Goal: Task Accomplishment & Management: Complete application form

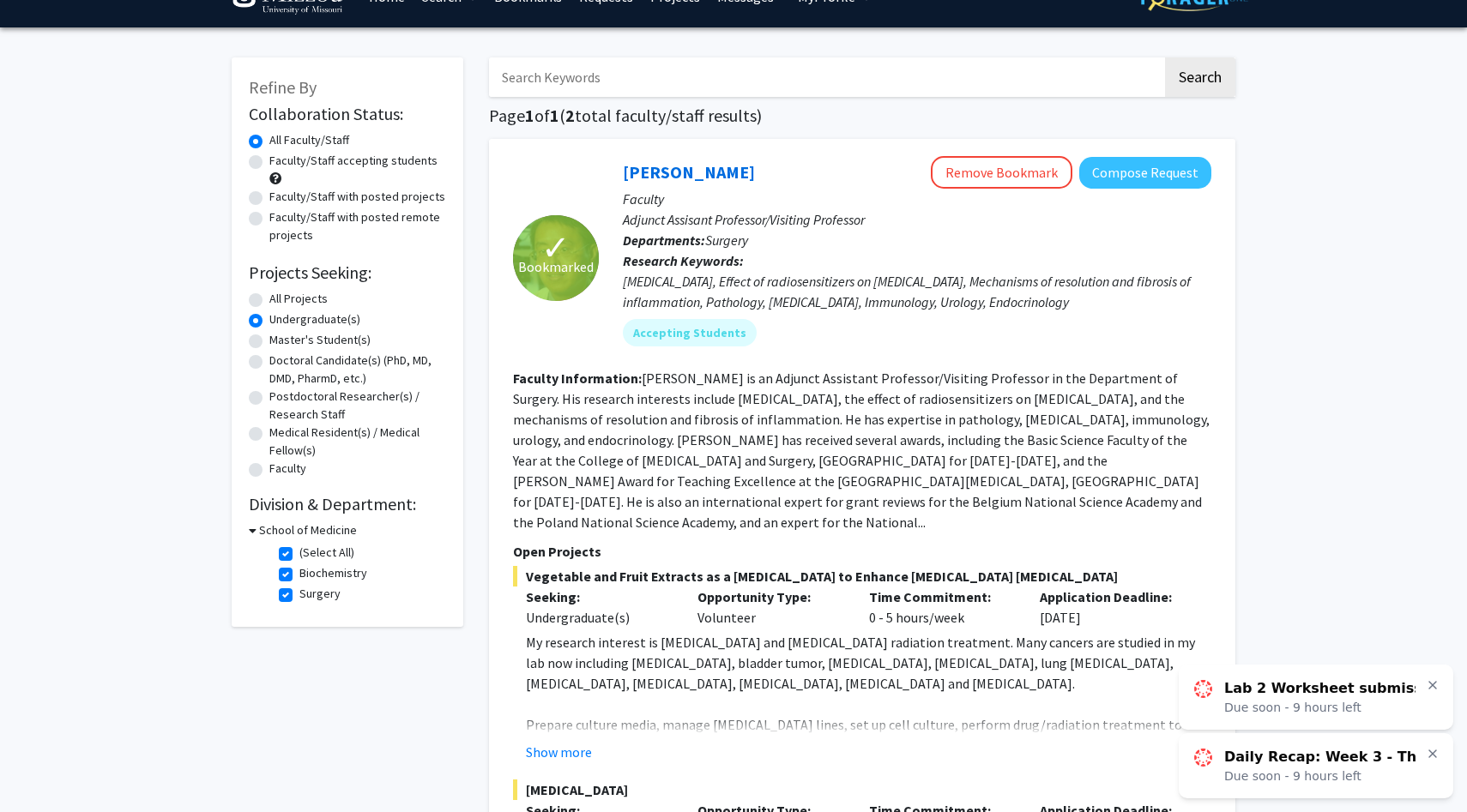
scroll to position [45, 0]
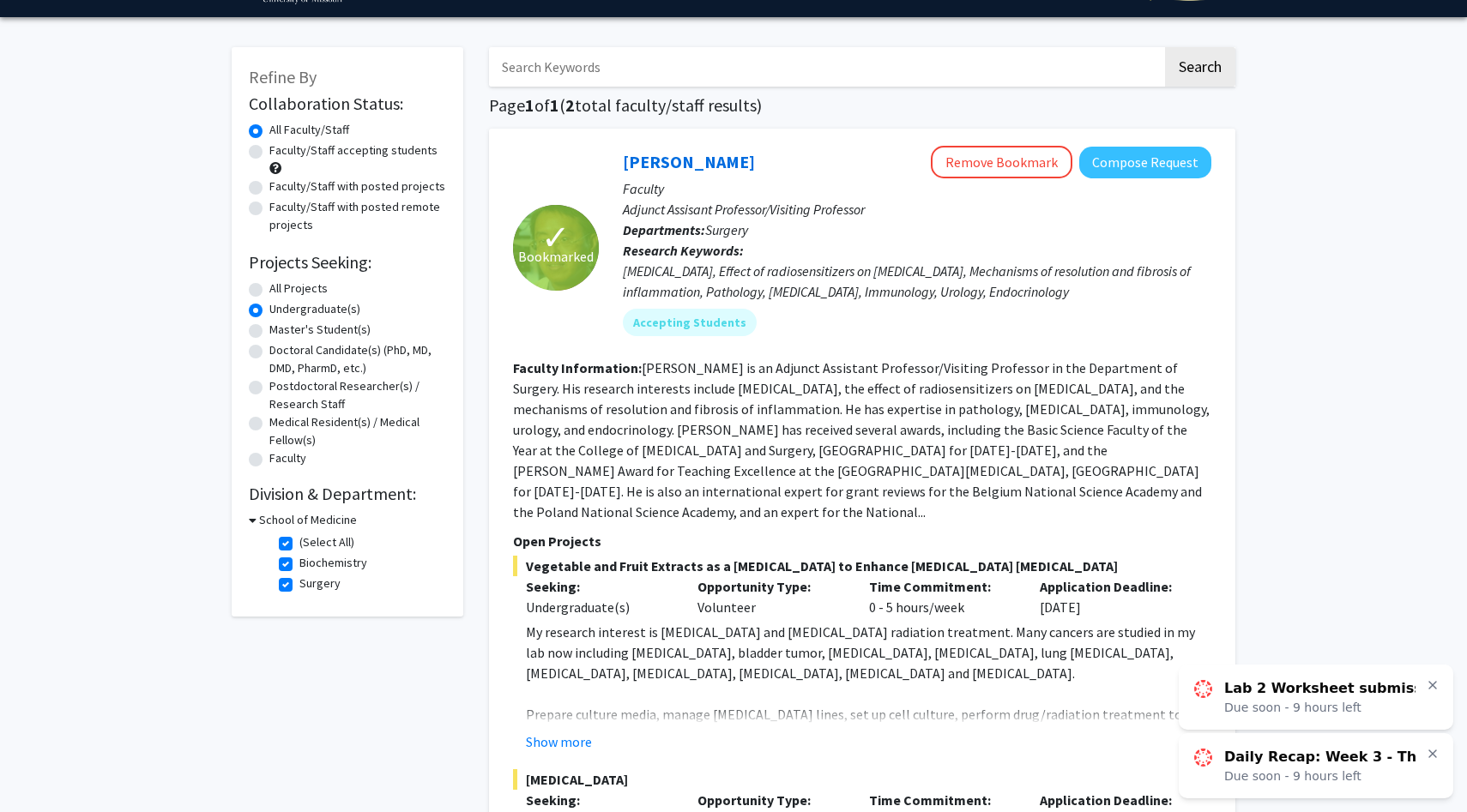
click at [1435, 682] on icon at bounding box center [1433, 686] width 7 height 7
click at [1430, 764] on link "Daily Recap: Week 3 - Th 09/11 Due soon - 6 hours left" at bounding box center [1315, 766] width 275 height 65
click at [1434, 753] on icon at bounding box center [1433, 754] width 14 height 14
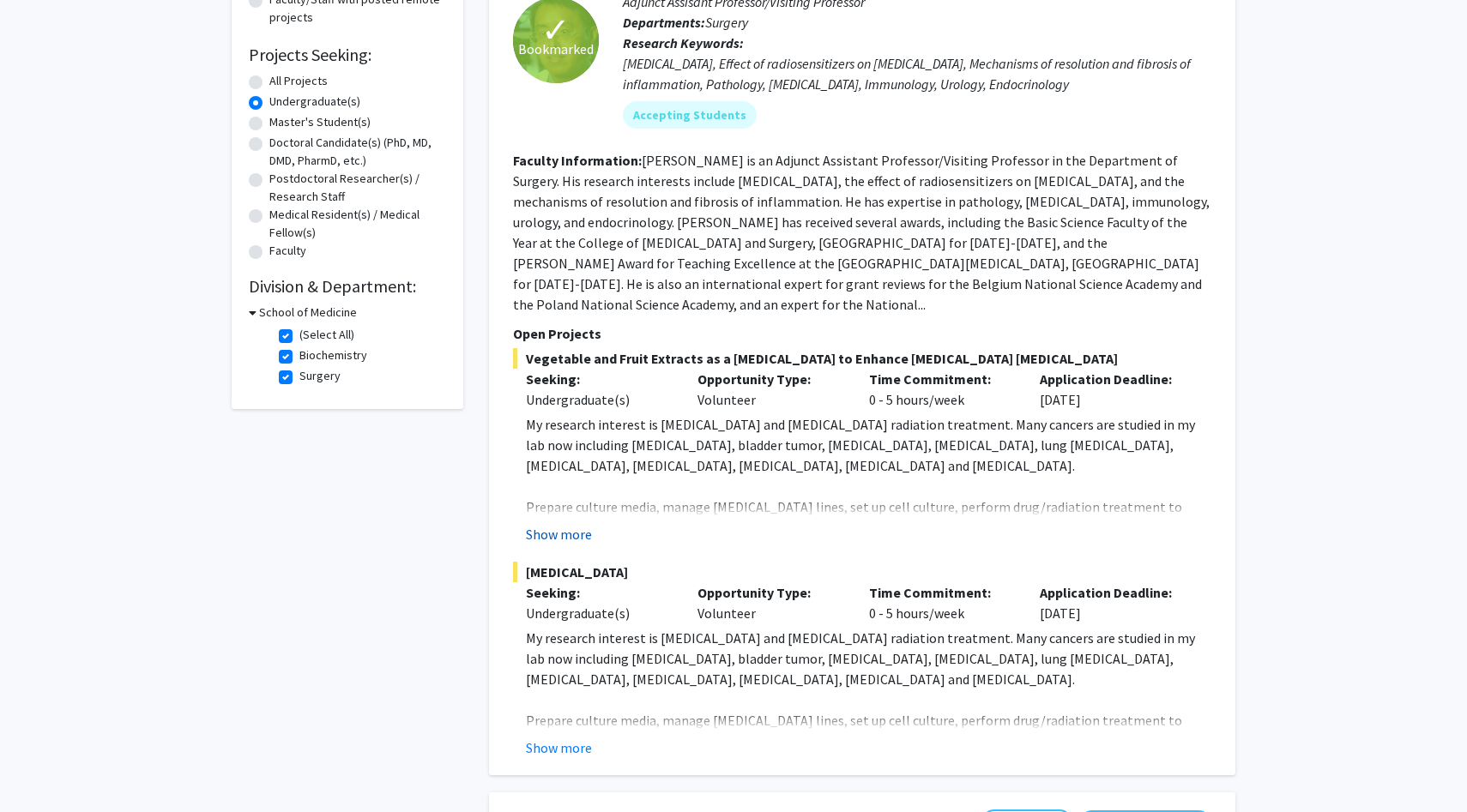
scroll to position [250, 0]
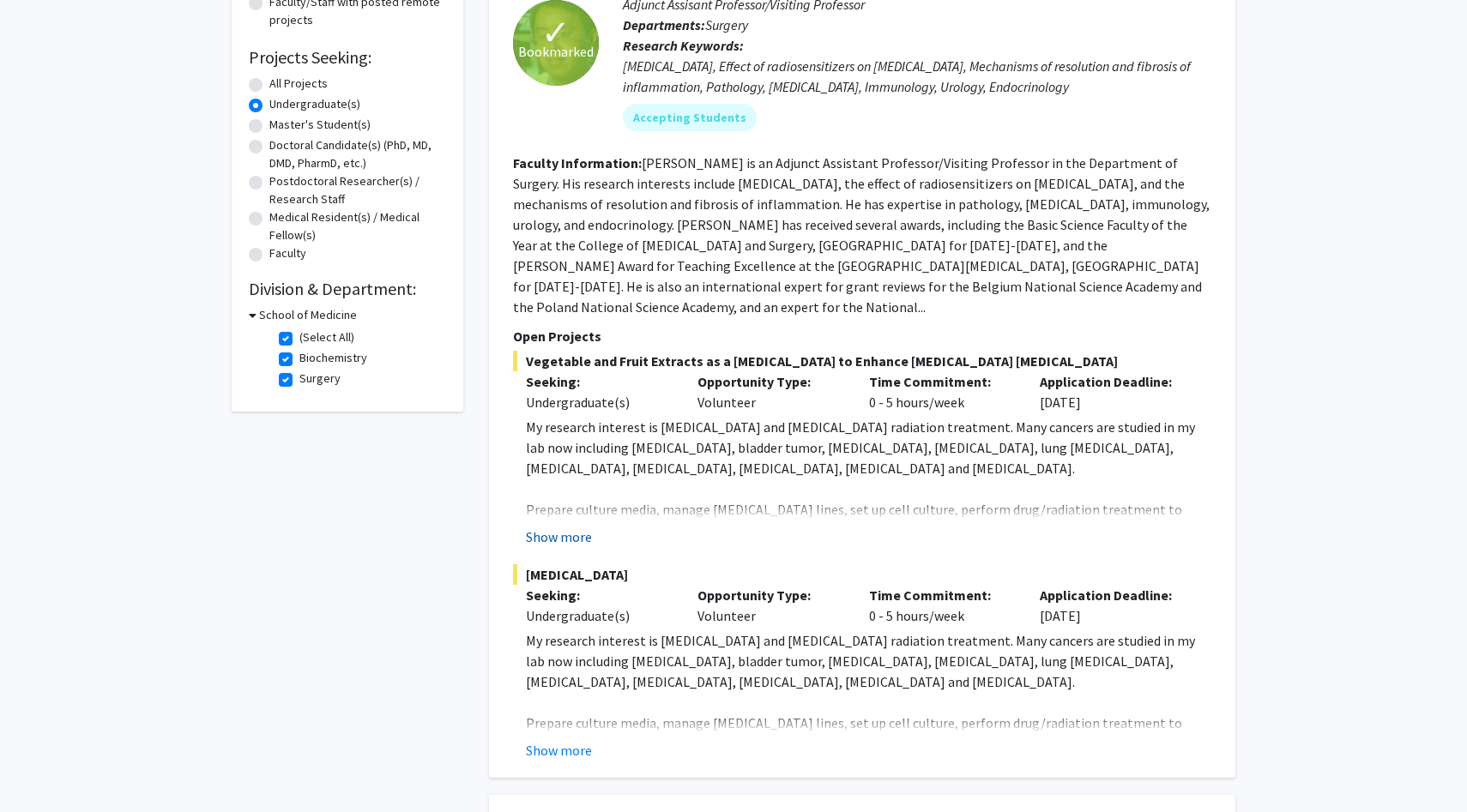
click at [555, 527] on button "Show more" at bounding box center [559, 537] width 66 height 20
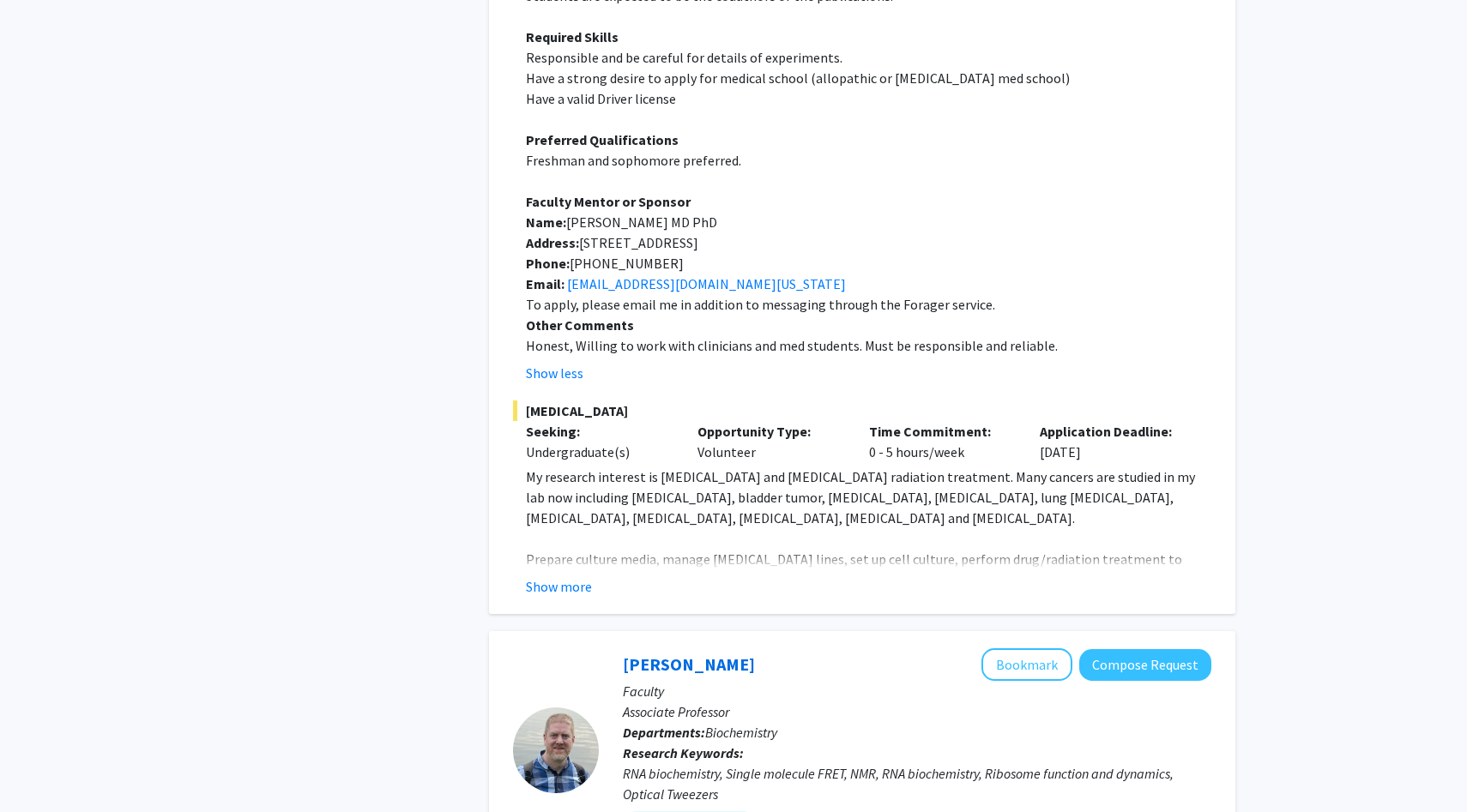
scroll to position [846, 0]
click at [580, 575] on button "Show more" at bounding box center [559, 585] width 66 height 20
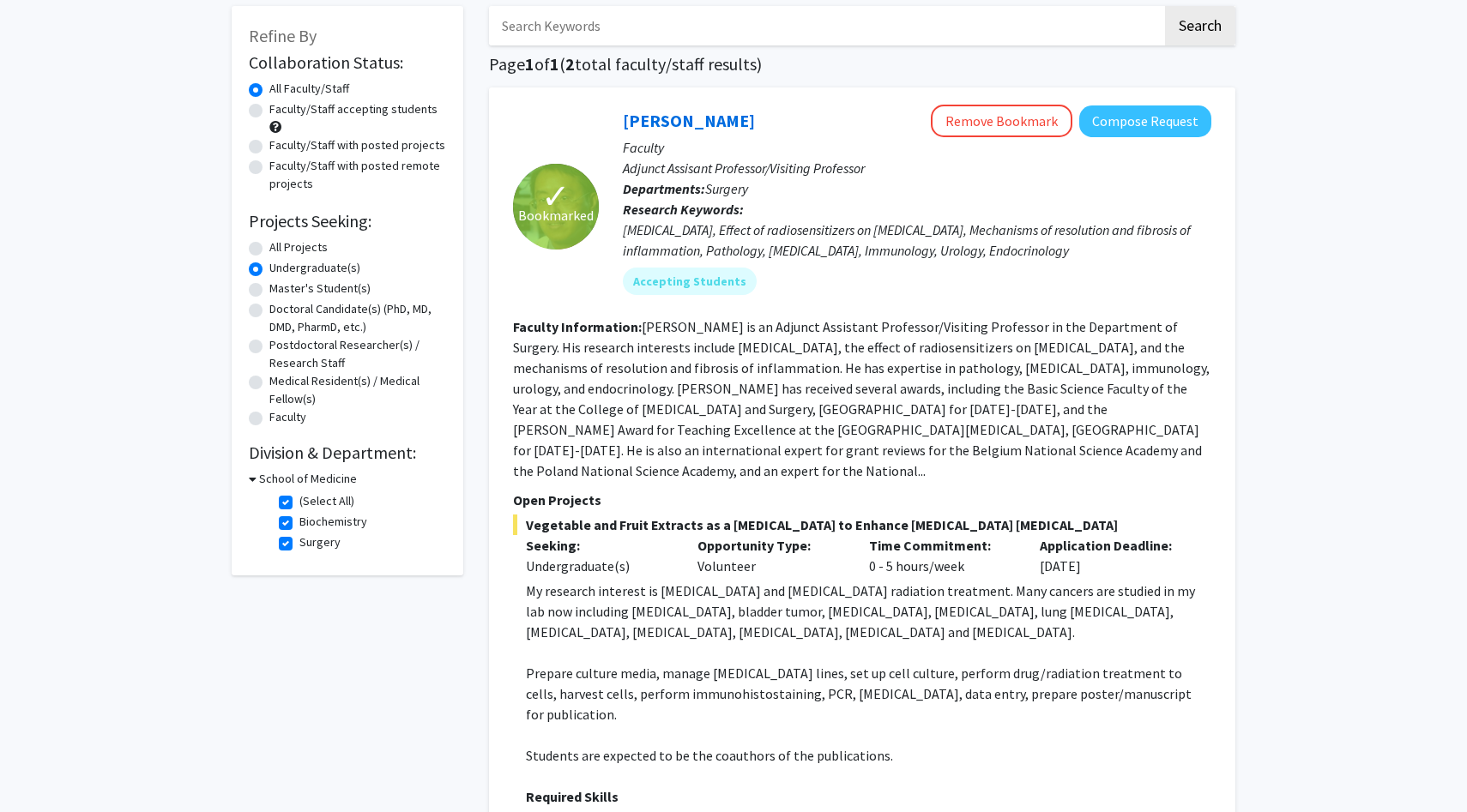
scroll to position [0, 0]
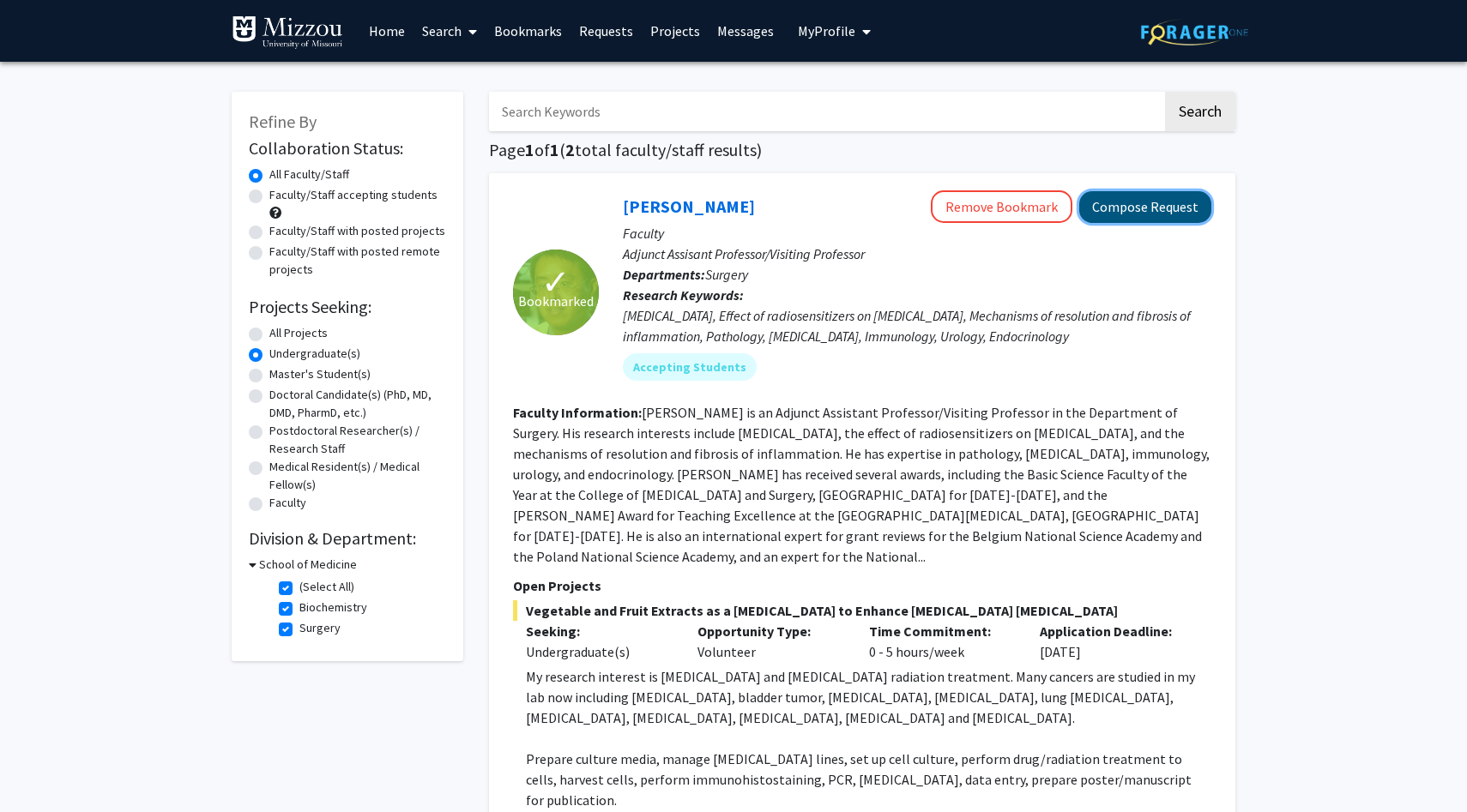
click at [1151, 207] on button "Compose Request" at bounding box center [1145, 207] width 132 height 32
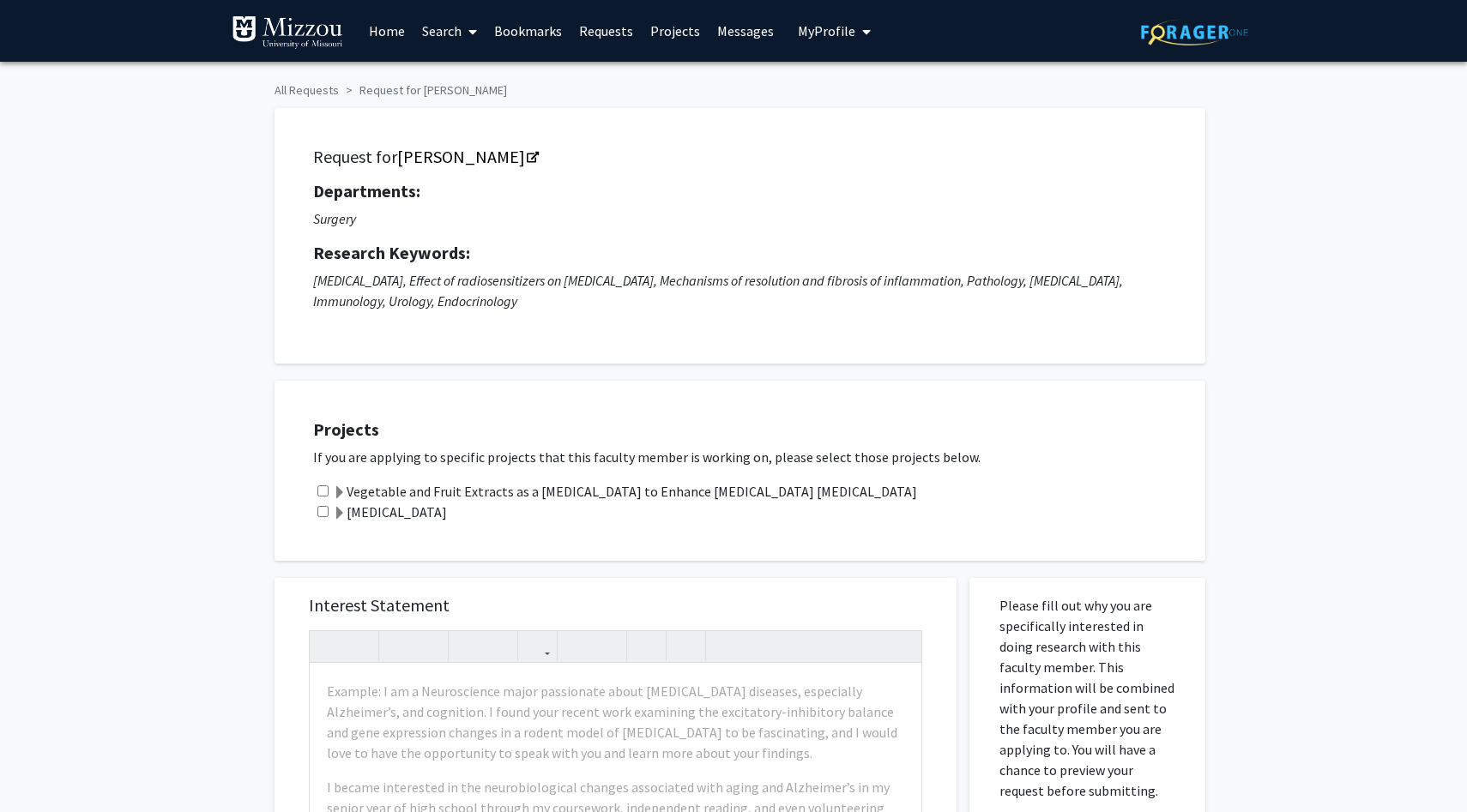
click at [785, 270] on p "[MEDICAL_DATA], Effect of radiosensitizers on [MEDICAL_DATA], Mechanisms of res…" at bounding box center [740, 290] width 854 height 41
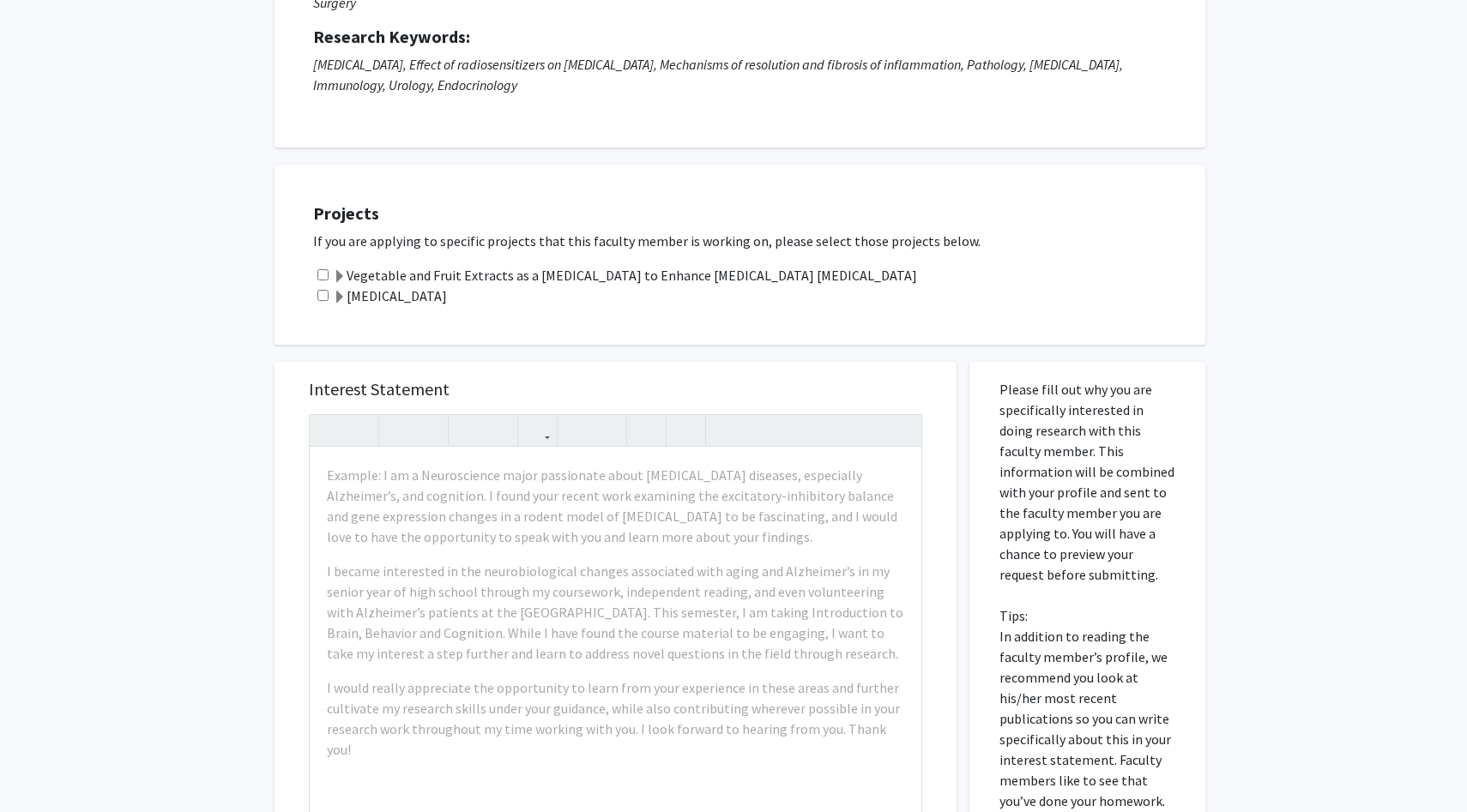
scroll to position [214, 0]
click at [322, 278] on input "checkbox" at bounding box center [323, 276] width 11 height 11
checkbox input "true"
click at [322, 297] on input "checkbox" at bounding box center [323, 297] width 11 height 11
checkbox input "true"
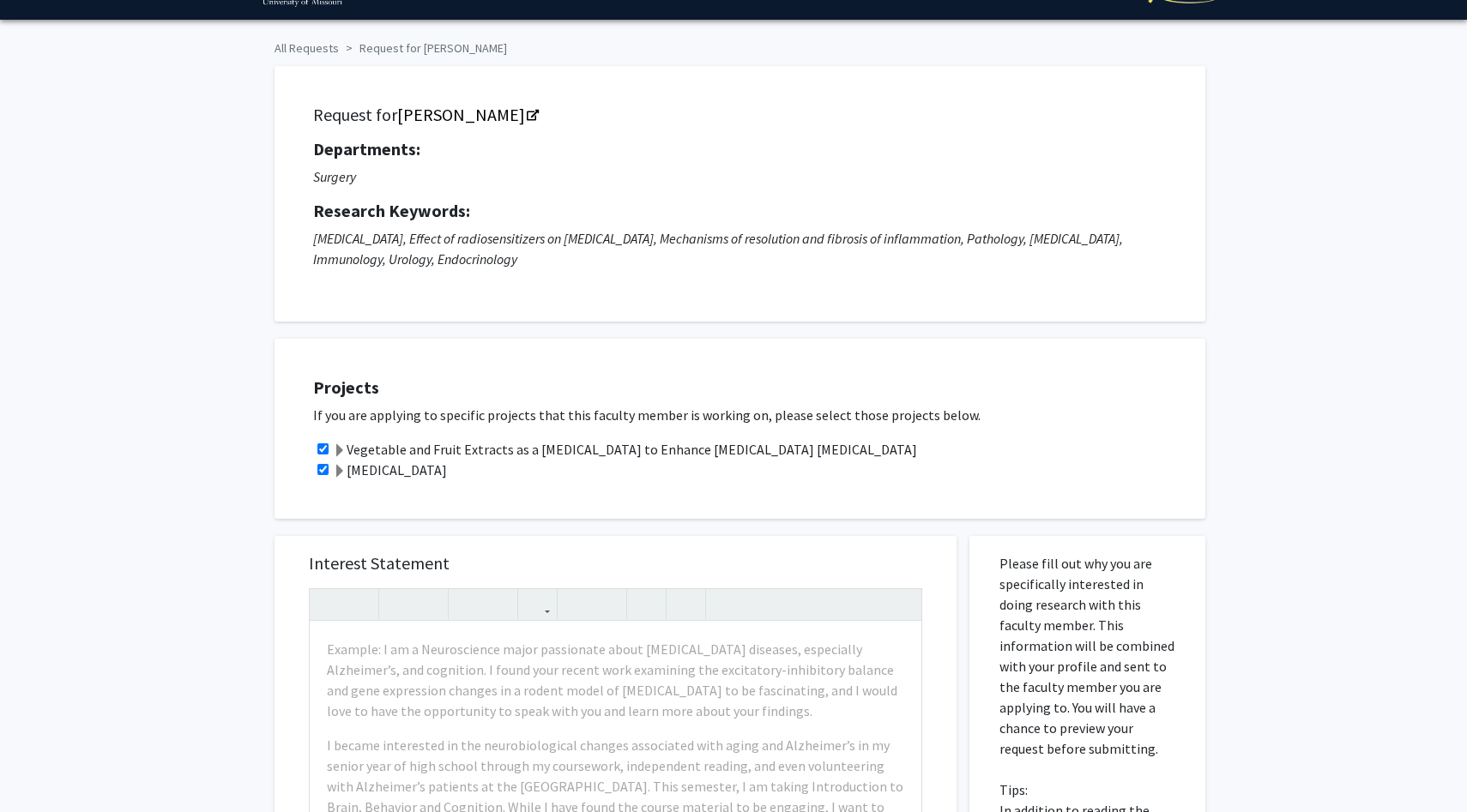
scroll to position [0, 0]
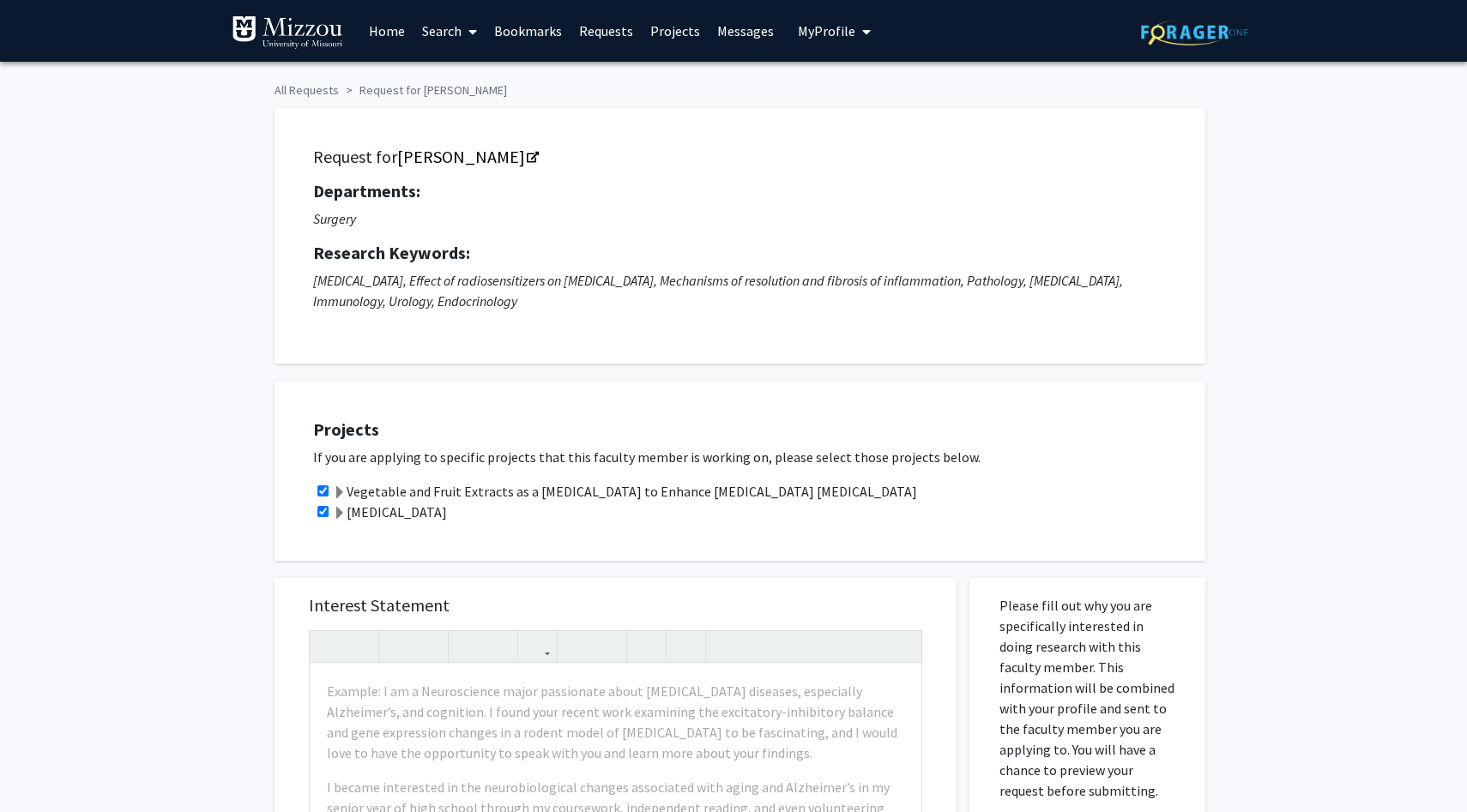
click at [615, 31] on link "Requests" at bounding box center [606, 31] width 71 height 60
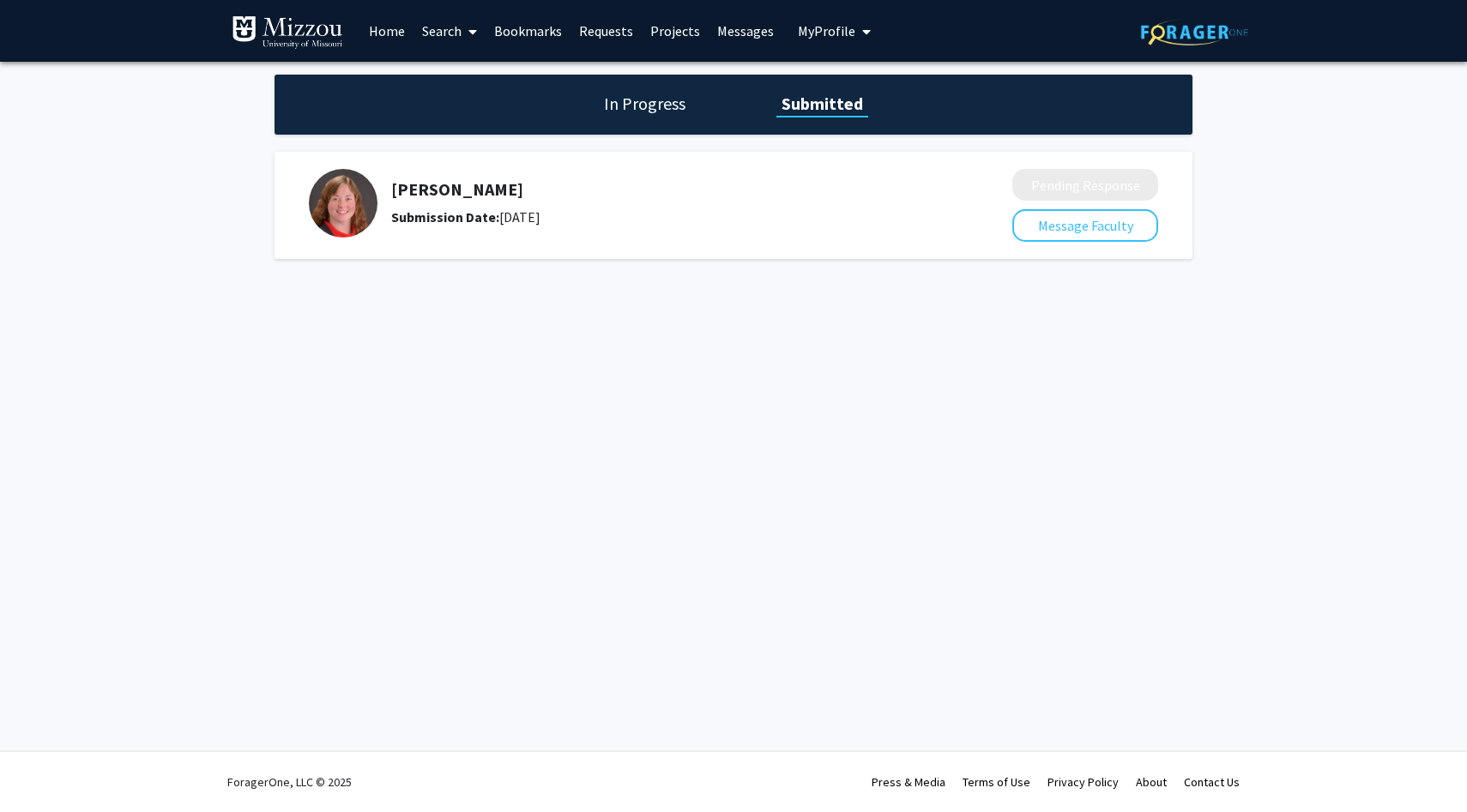
click at [735, 233] on div "Julie Stilley Submission Date: August 07, 2025" at bounding box center [649, 203] width 680 height 69
click at [743, 26] on link "Messages" at bounding box center [746, 31] width 74 height 60
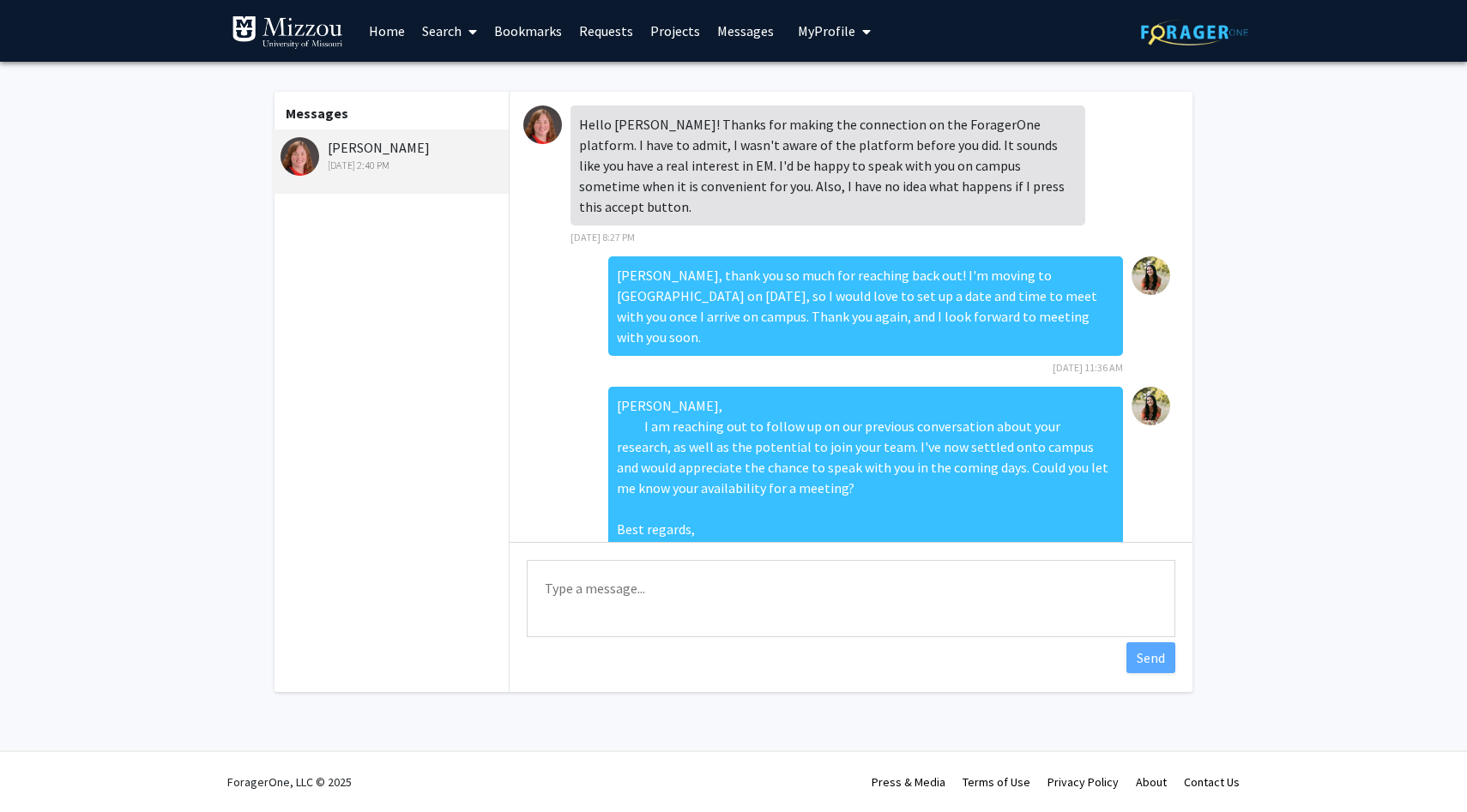
click at [612, 34] on link "Requests" at bounding box center [606, 31] width 71 height 60
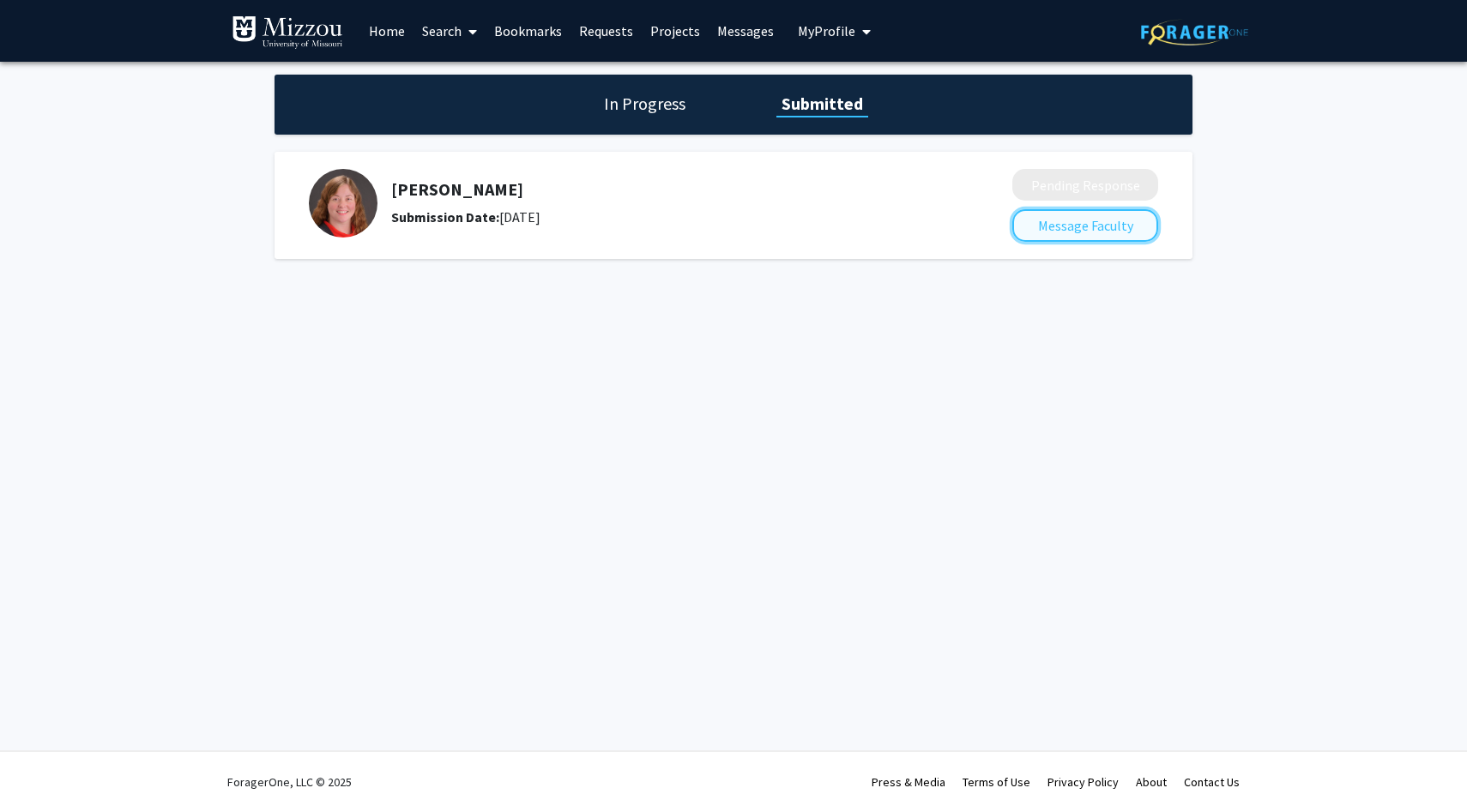
click at [1080, 230] on button "Message Faculty" at bounding box center [1085, 225] width 146 height 33
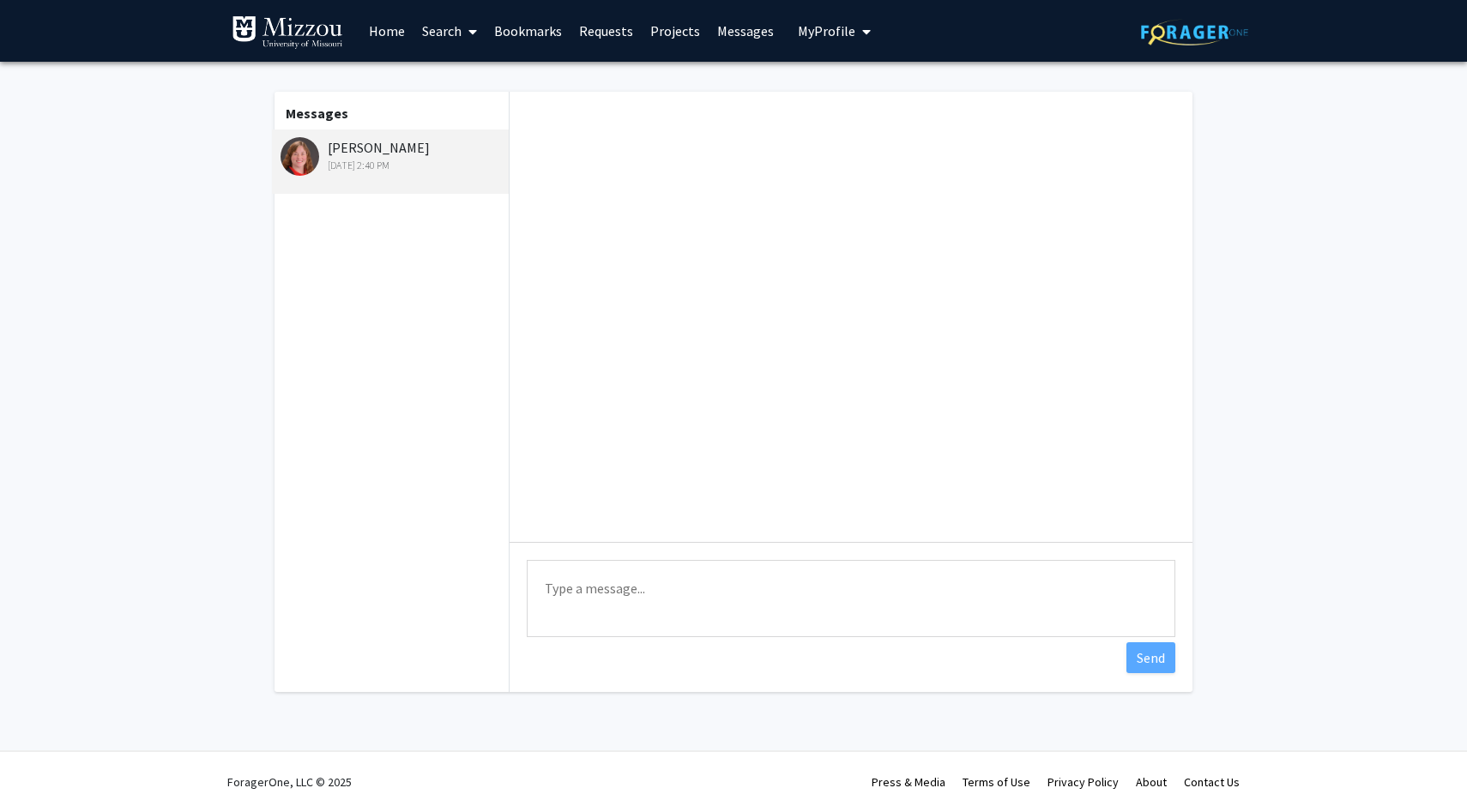
scroll to position [30, 0]
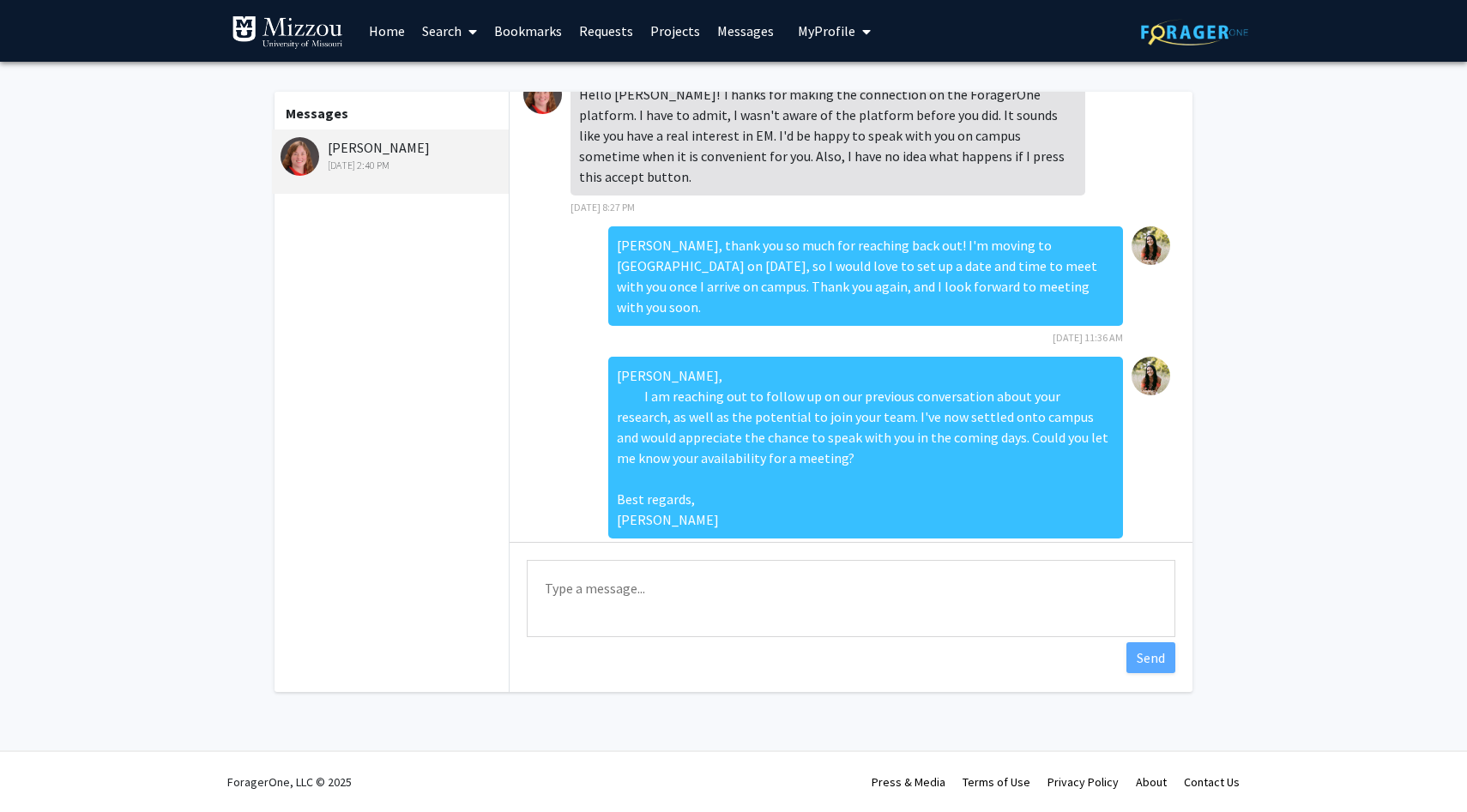
click at [661, 19] on link "Projects" at bounding box center [675, 31] width 67 height 60
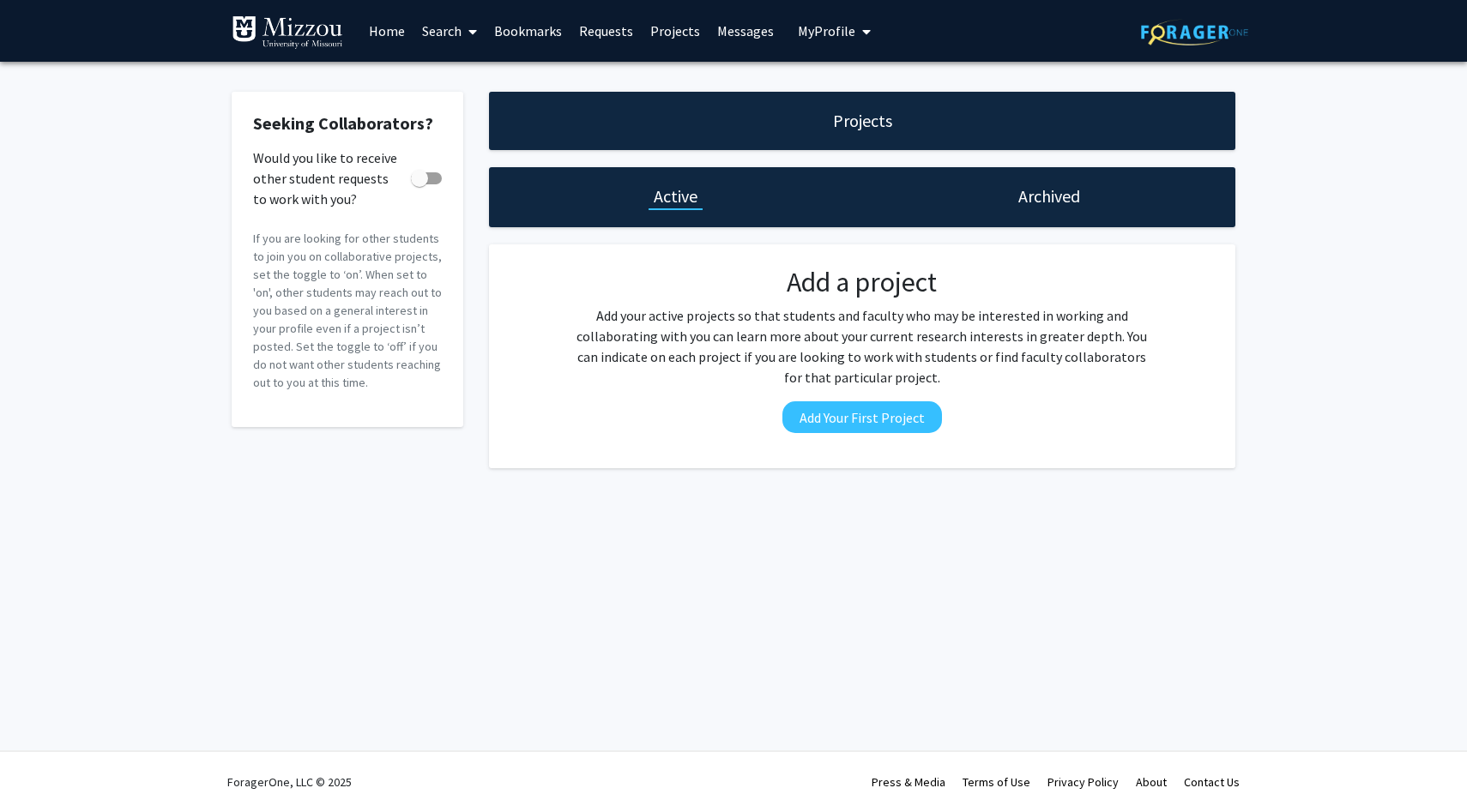
click at [608, 27] on link "Requests" at bounding box center [606, 31] width 71 height 60
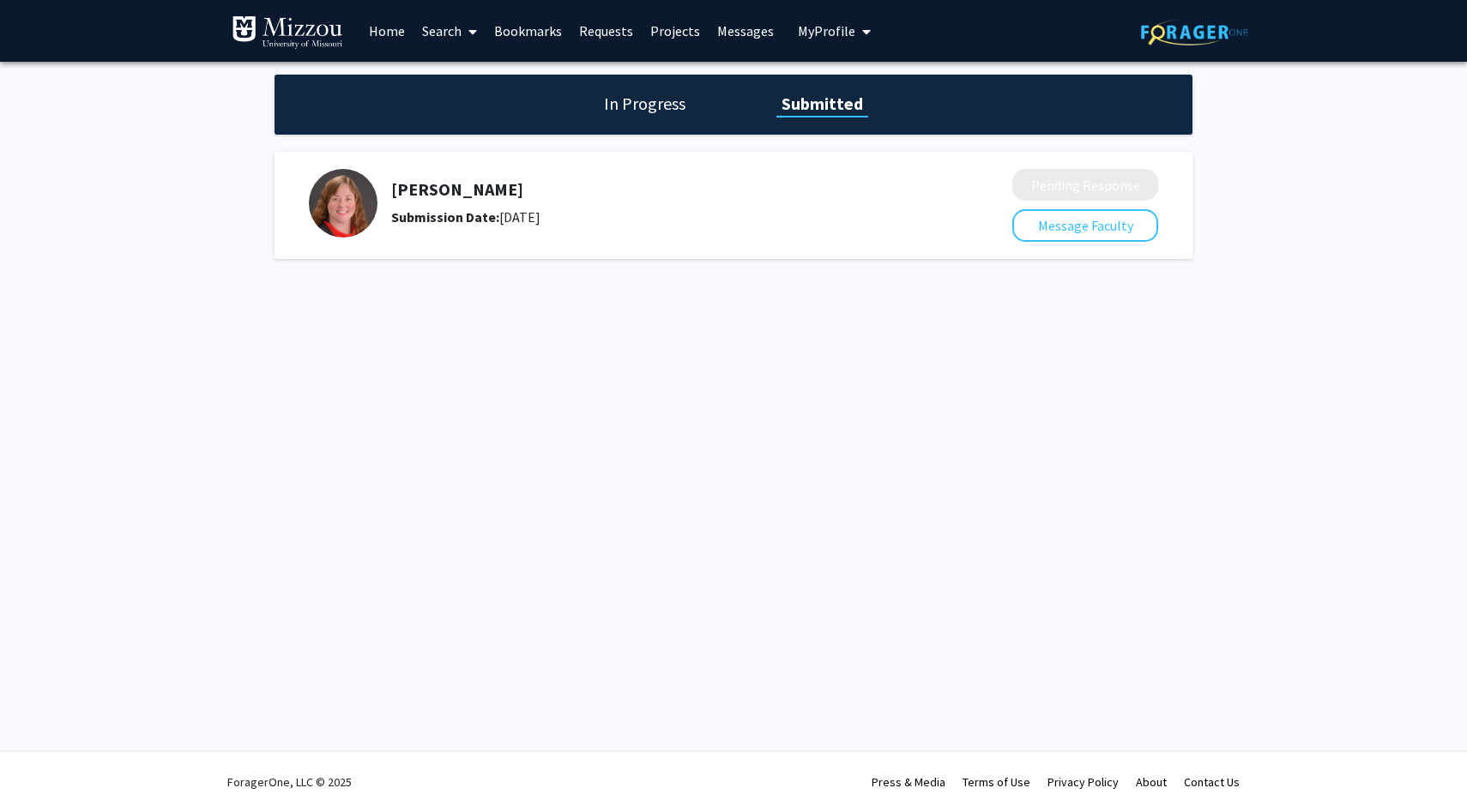
click at [511, 25] on link "Bookmarks" at bounding box center [528, 31] width 85 height 60
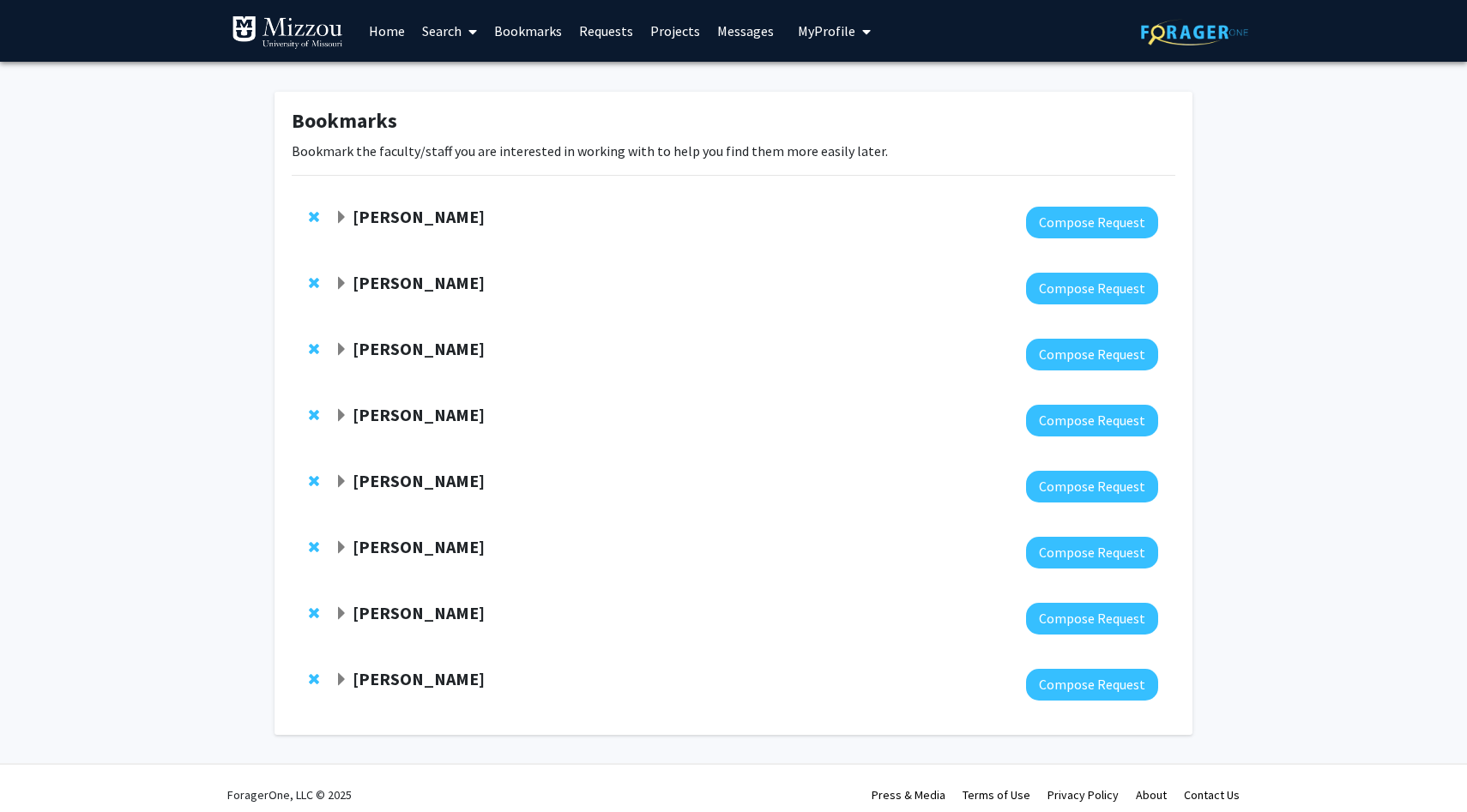
click at [437, 34] on link "Search" at bounding box center [449, 31] width 72 height 60
click at [374, 28] on link "Home" at bounding box center [387, 31] width 53 height 60
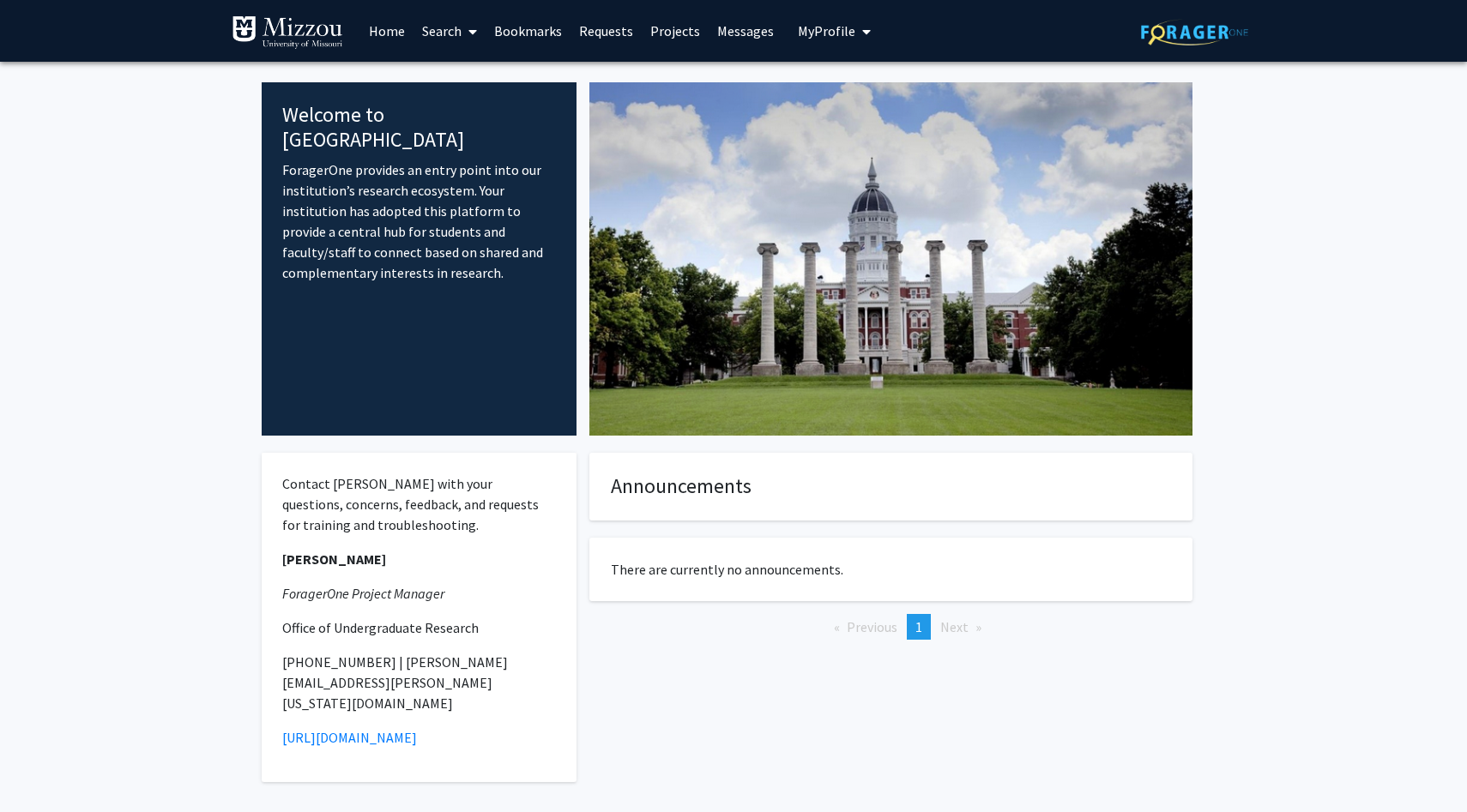
click at [816, 29] on span "My Profile" at bounding box center [826, 30] width 57 height 17
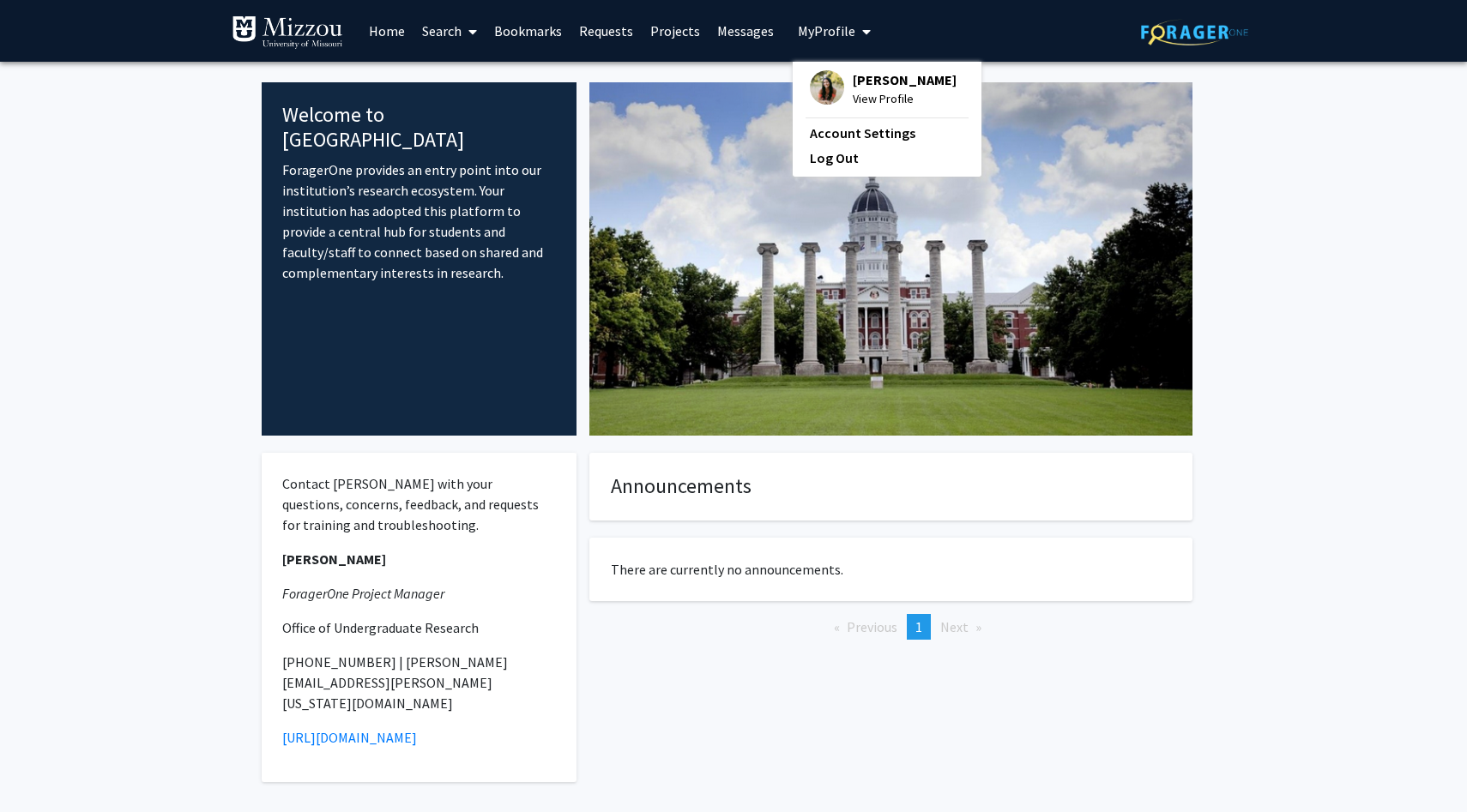
click at [896, 89] on span "View Profile" at bounding box center [905, 98] width 104 height 19
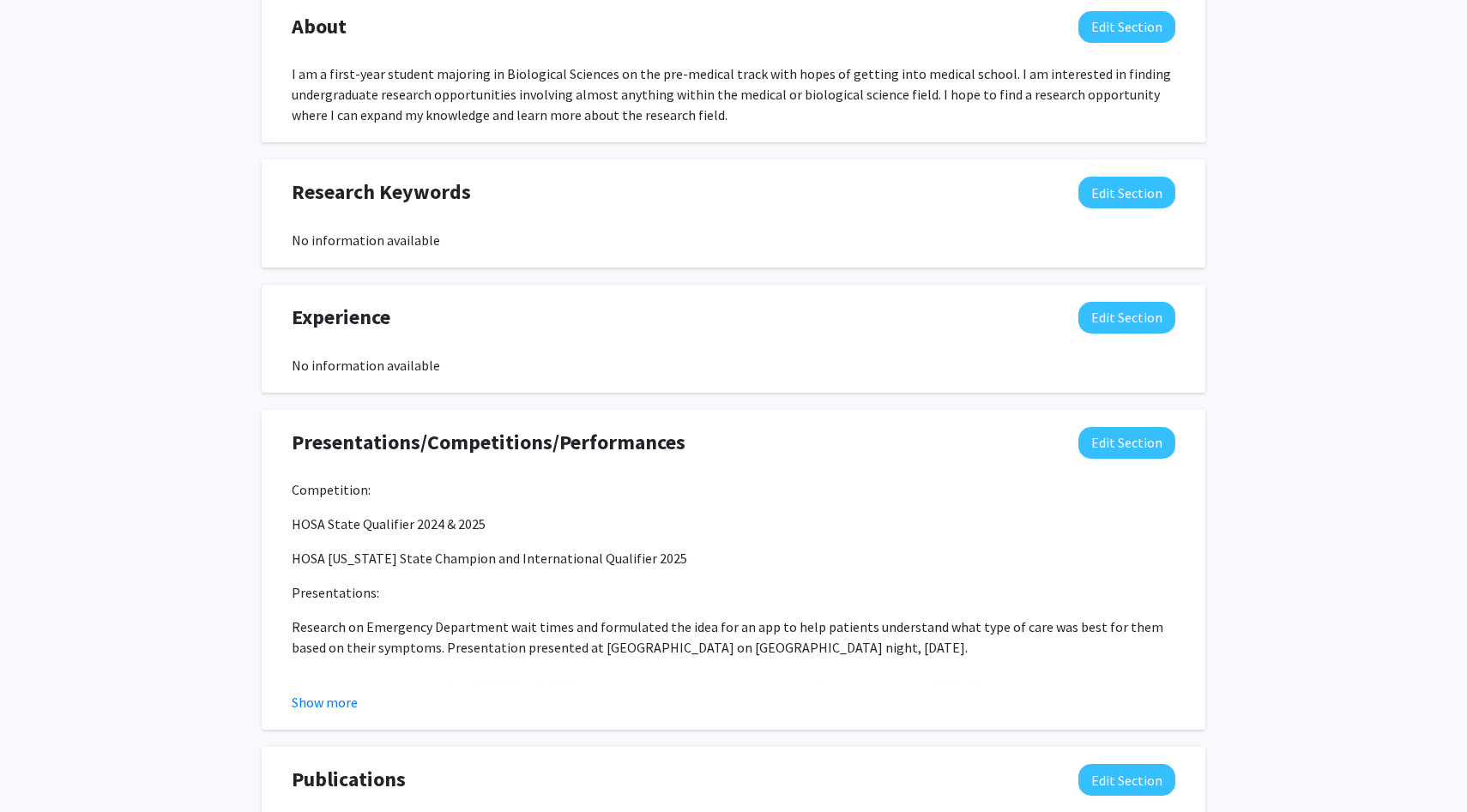
scroll to position [556, 0]
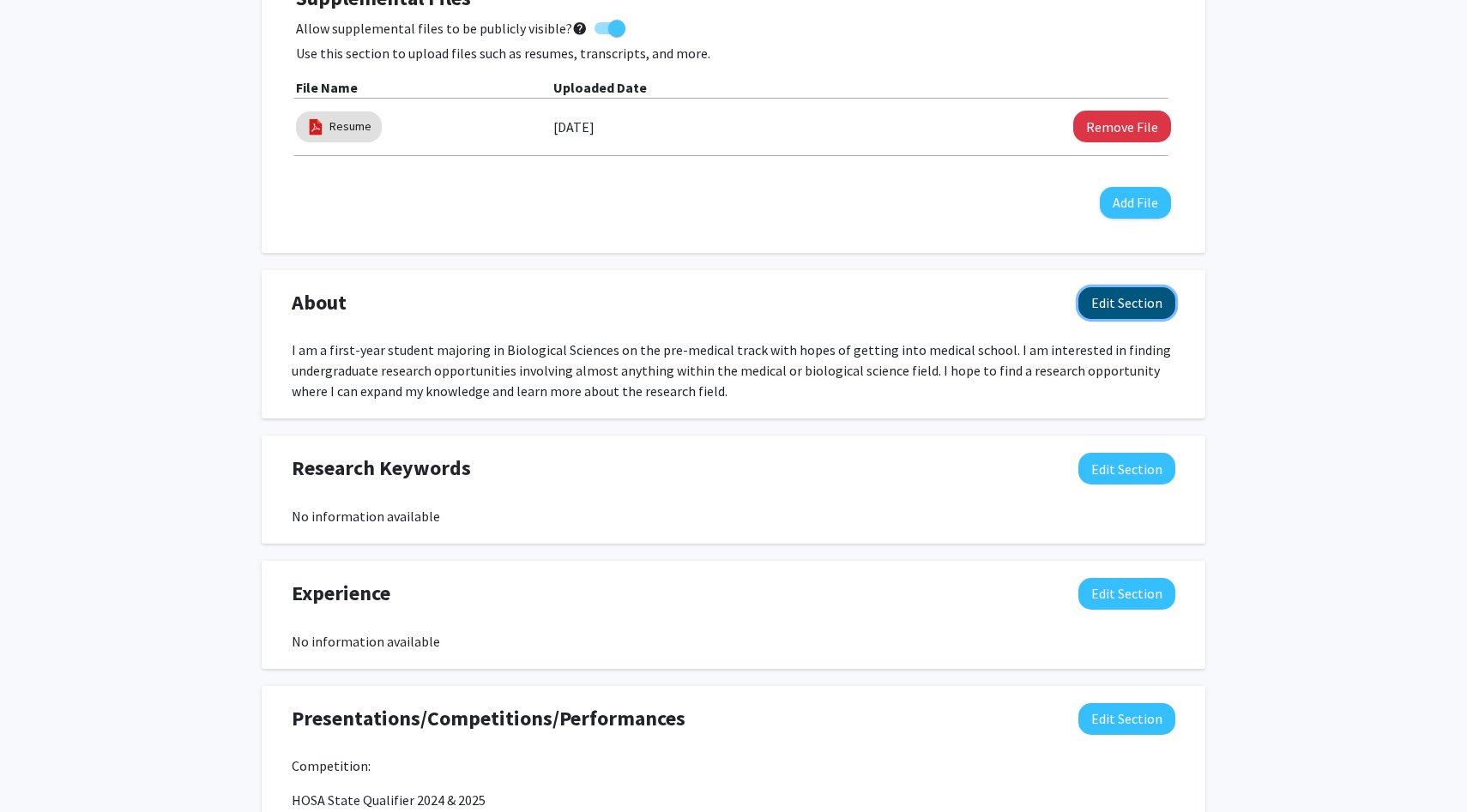
click at [1130, 310] on button "Edit Section" at bounding box center [1126, 304] width 97 height 32
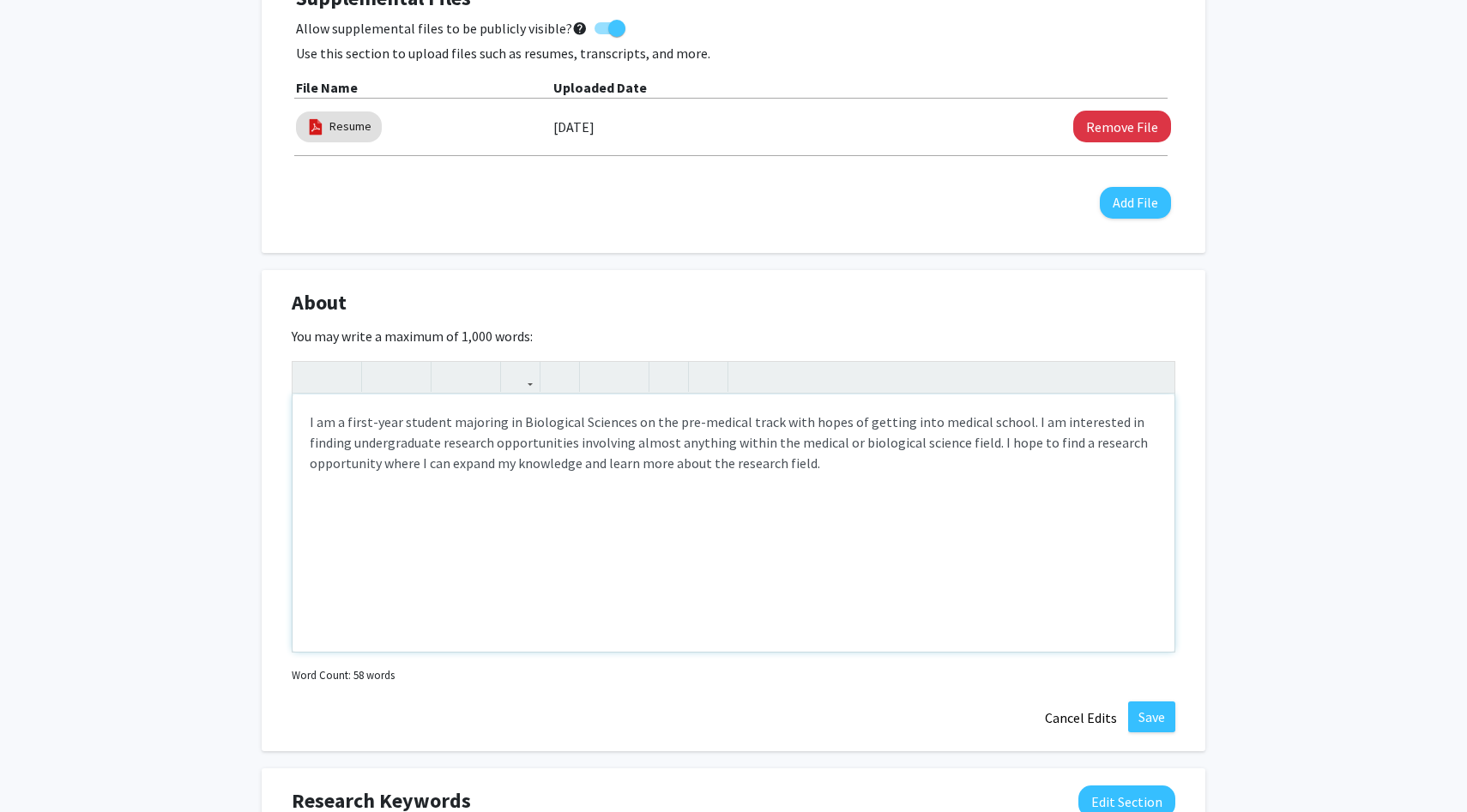
click at [533, 464] on div "I am a first-year student majoring in Biological Sciences on the pre-medical tr…" at bounding box center [733, 523] width 882 height 258
click at [713, 466] on div "I am a first-year student majoring in Biological Sciences on the pre-medical tr…" at bounding box center [733, 523] width 882 height 258
type textarea "I am a first-year student majoring in Biological Sciences on the pre-medical tr…"
click at [1145, 713] on button "Save" at bounding box center [1151, 717] width 47 height 31
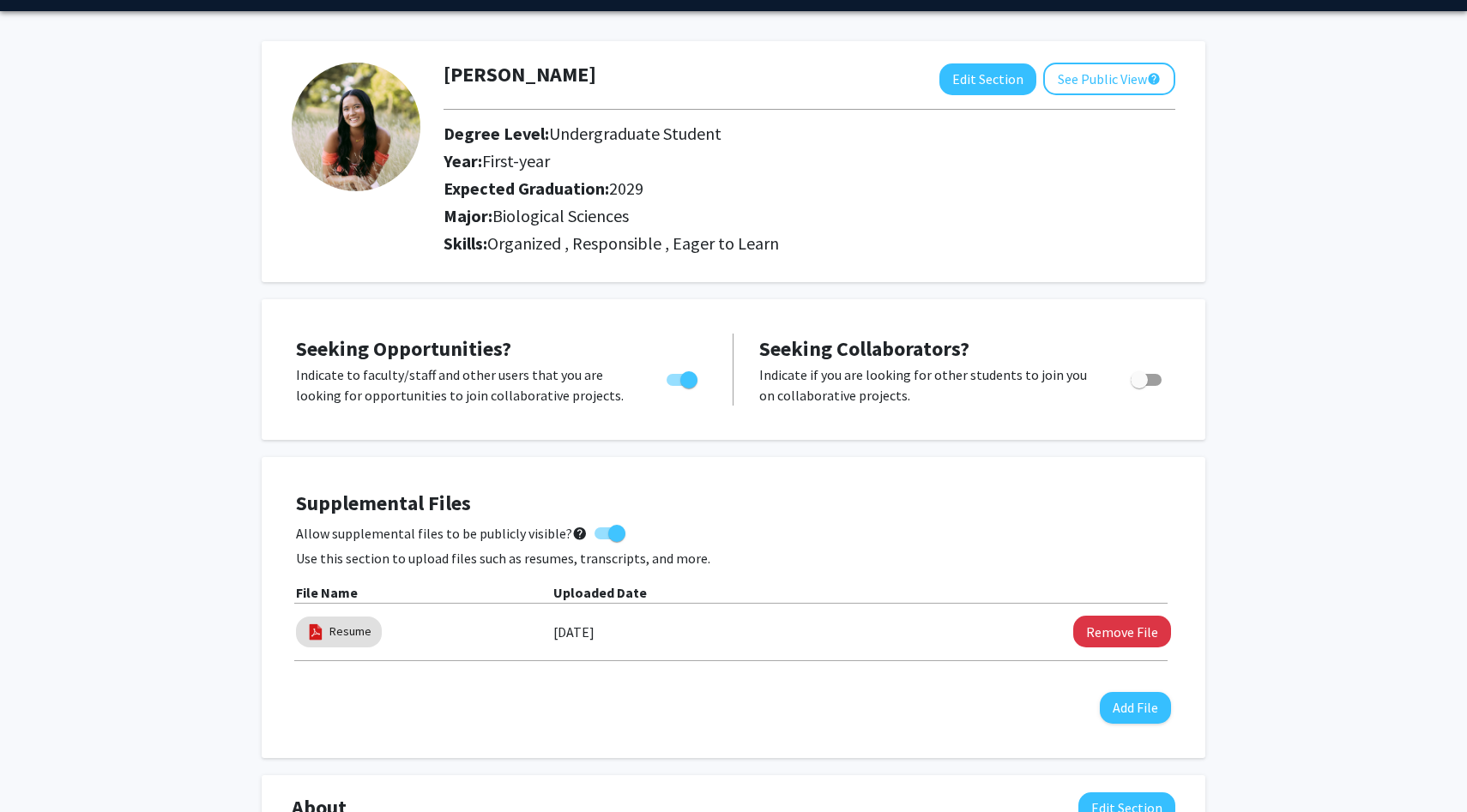
scroll to position [0, 0]
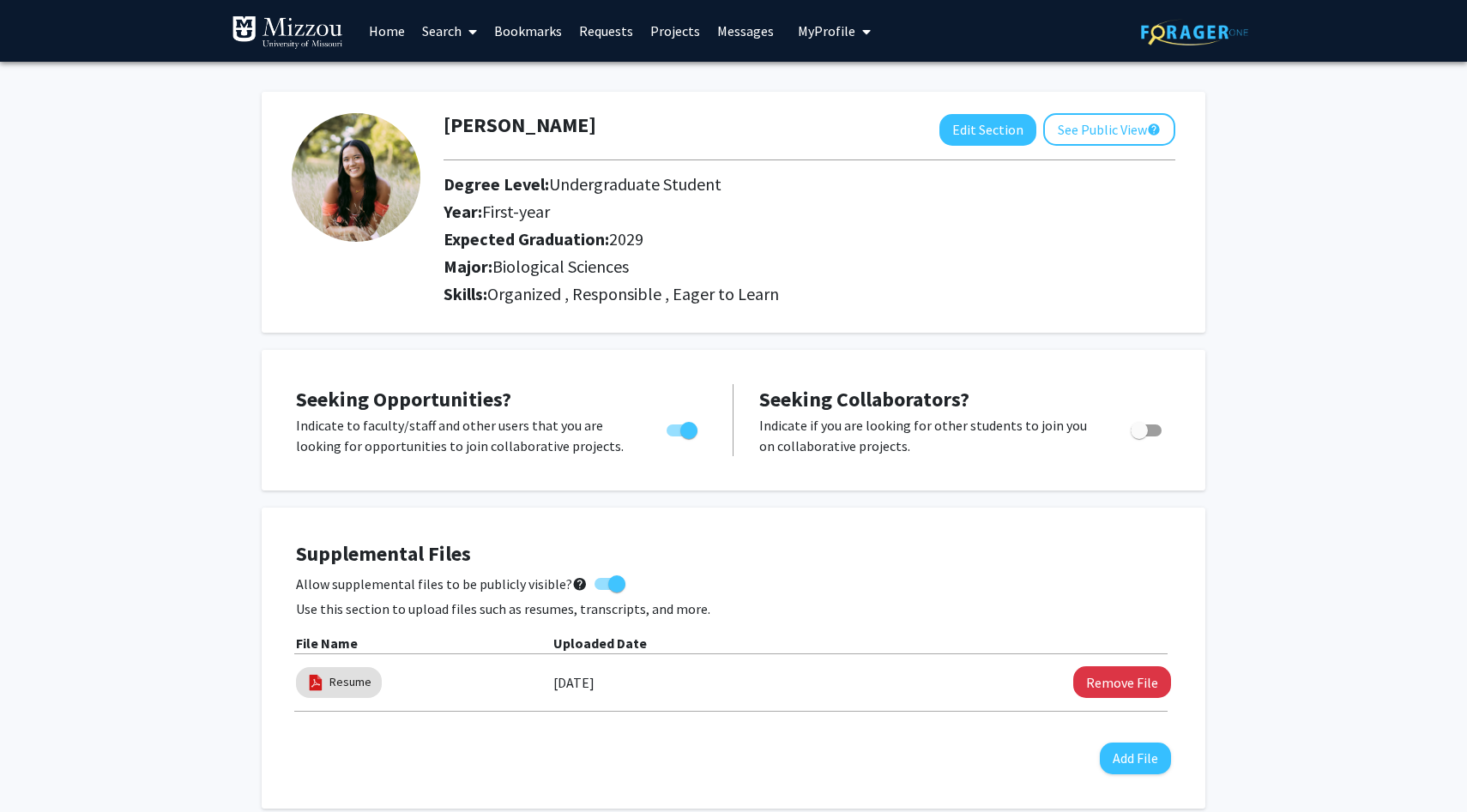
click at [744, 35] on link "Messages" at bounding box center [746, 31] width 74 height 60
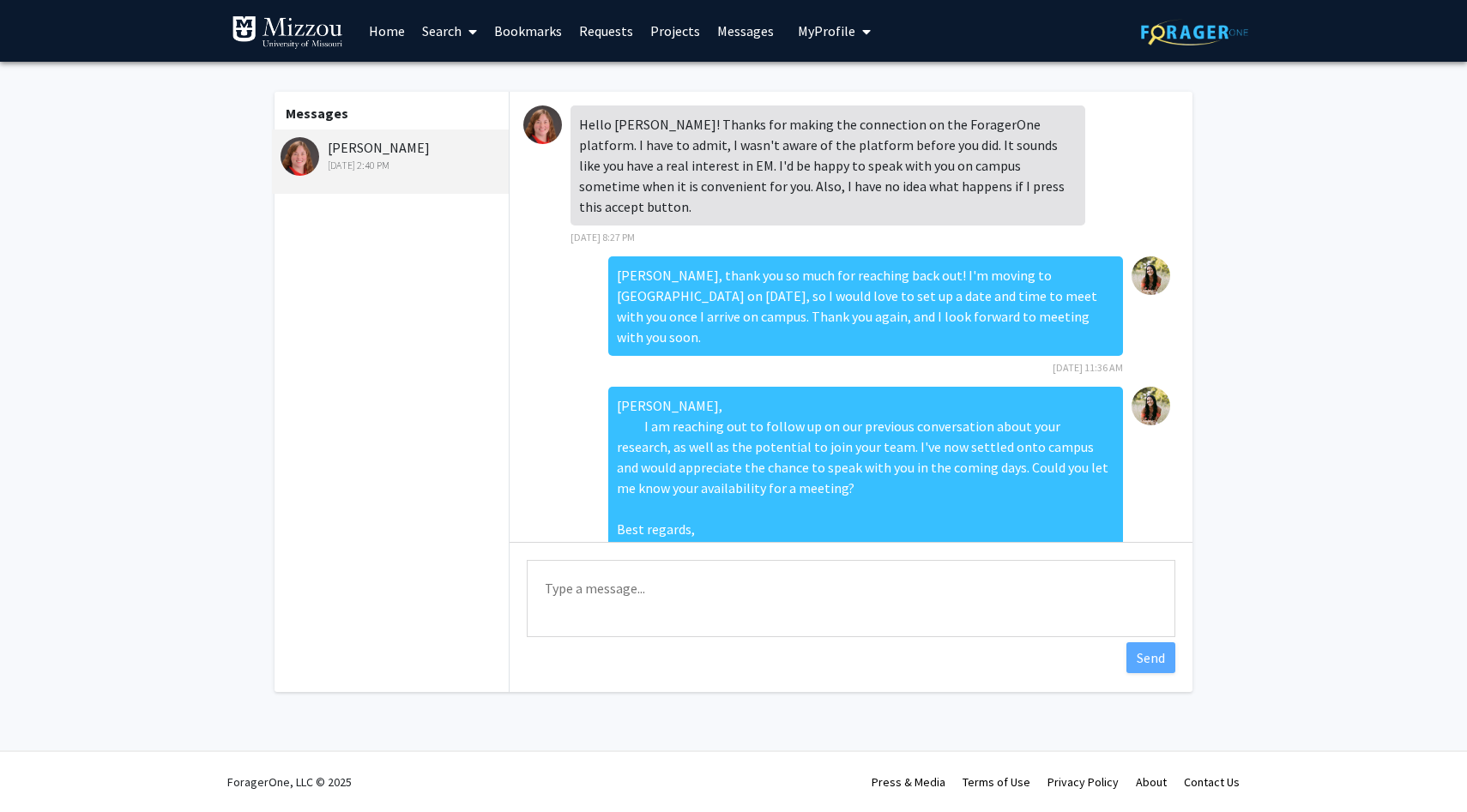
click at [736, 38] on link "Messages" at bounding box center [746, 31] width 74 height 60
click at [678, 24] on link "Projects" at bounding box center [675, 31] width 67 height 60
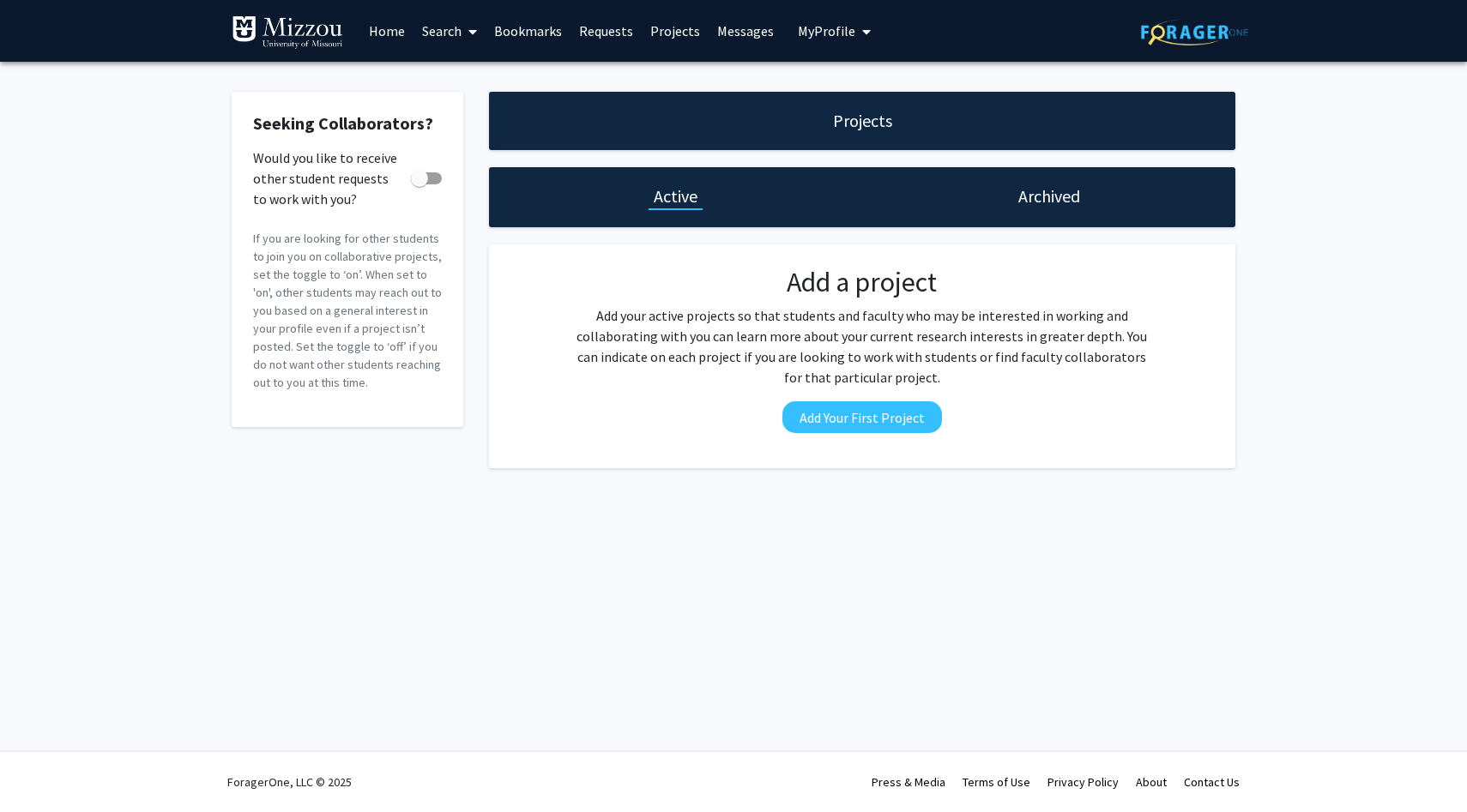
click at [618, 28] on link "Requests" at bounding box center [606, 31] width 71 height 60
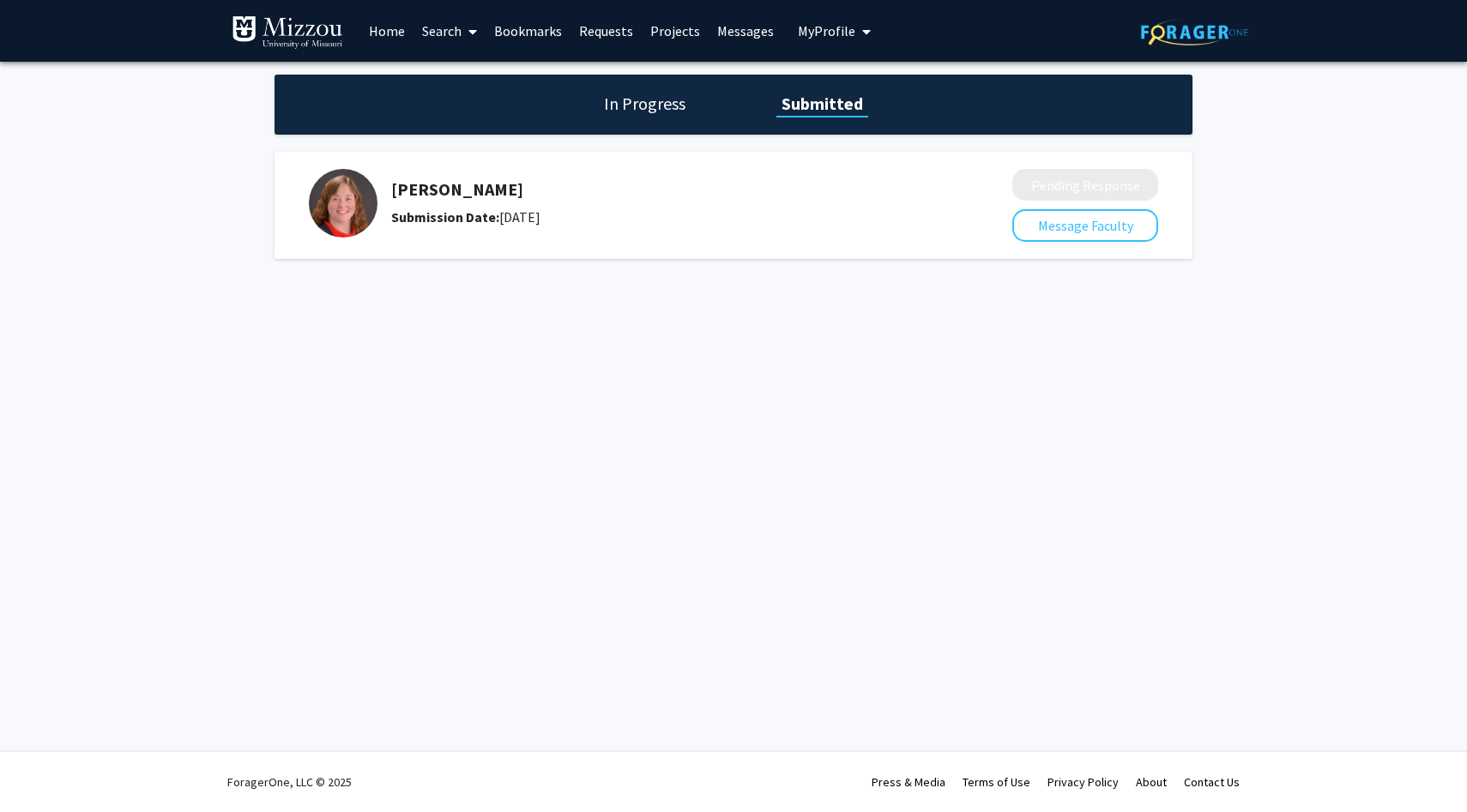
click at [628, 109] on h1 "In Progress" at bounding box center [644, 103] width 92 height 24
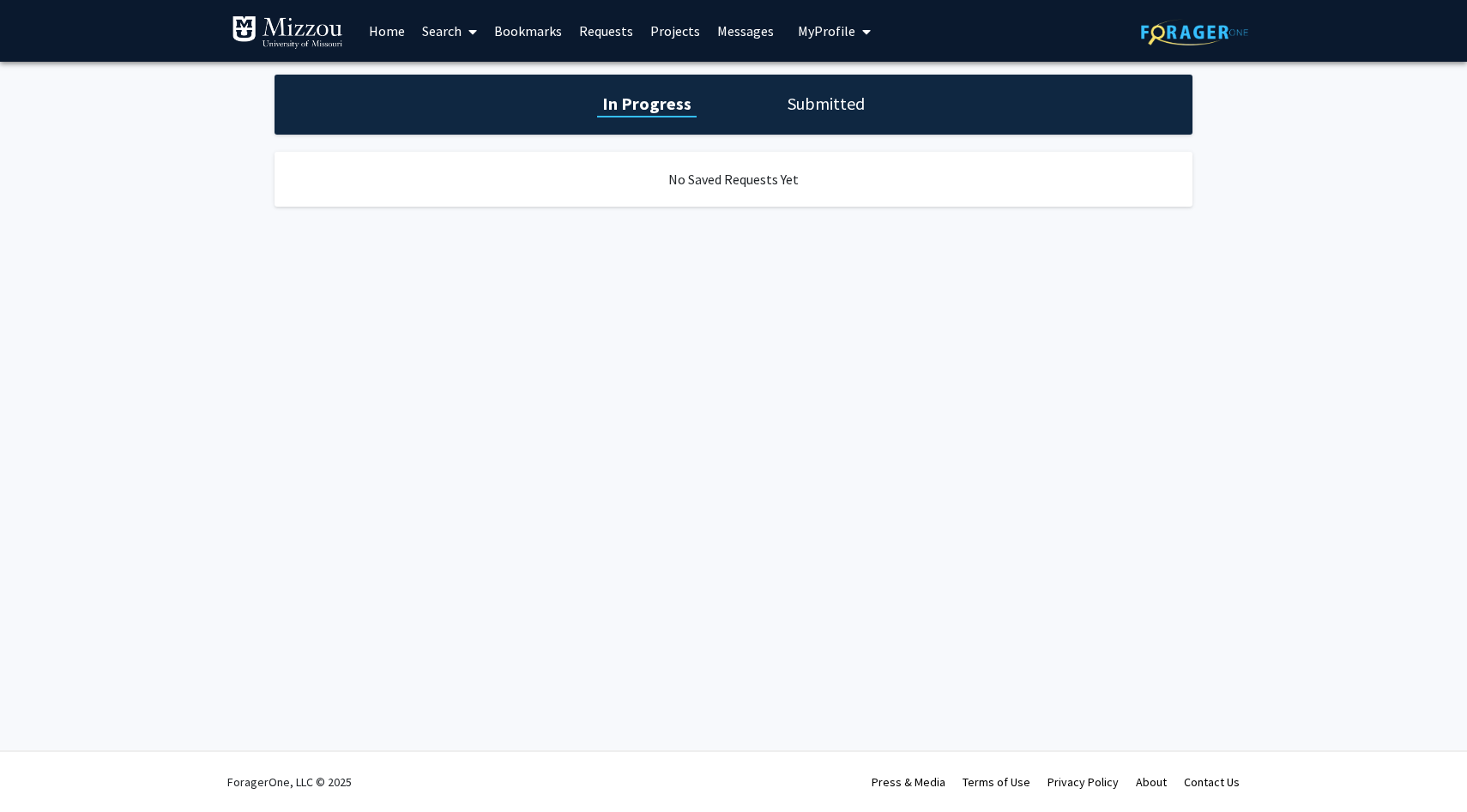
click at [840, 100] on h1 "Submitted" at bounding box center [825, 103] width 87 height 24
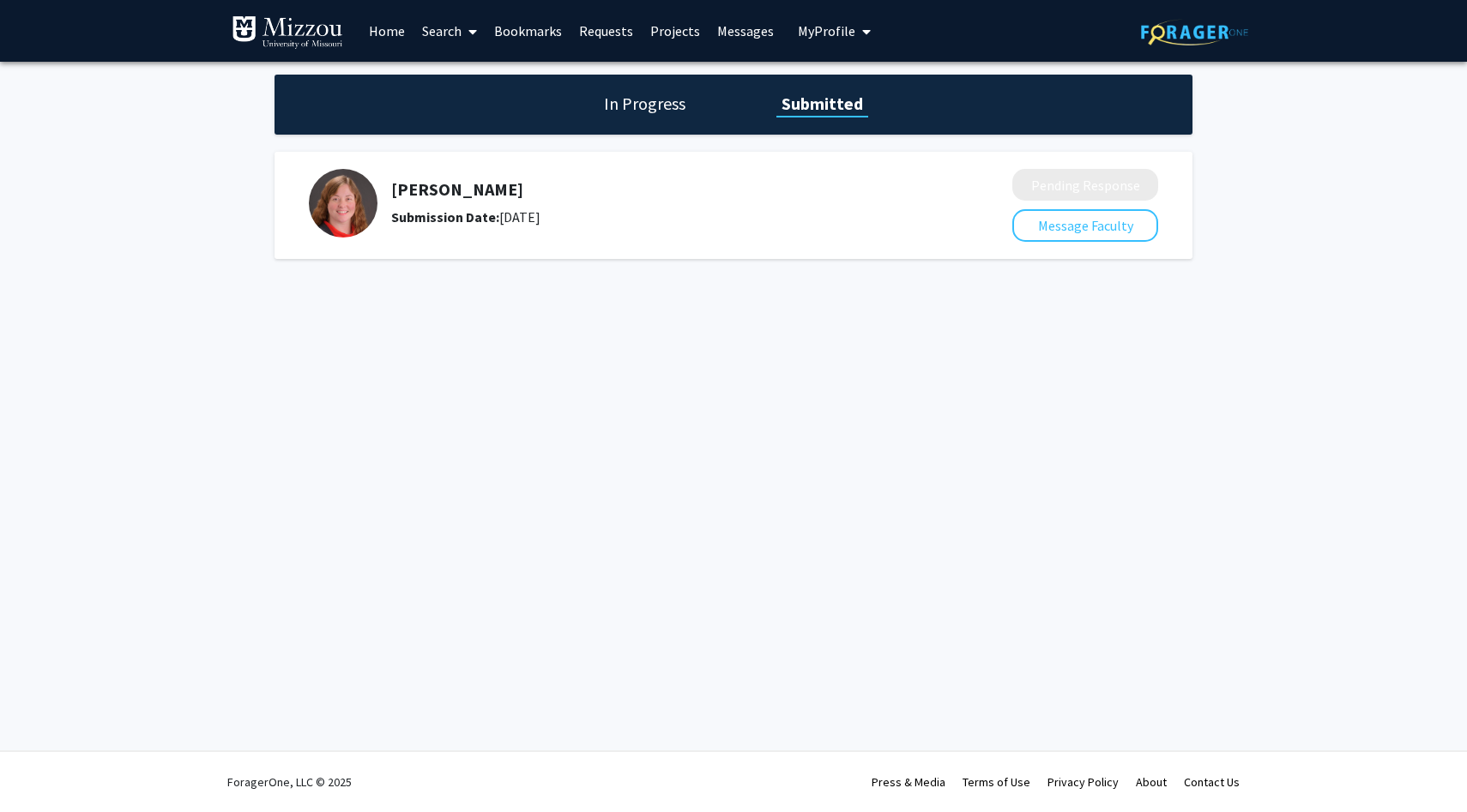
click at [457, 182] on h5 "[PERSON_NAME]" at bounding box center [656, 189] width 530 height 20
click at [353, 212] on img at bounding box center [343, 203] width 69 height 69
click at [753, 18] on link "Messages" at bounding box center [746, 31] width 74 height 60
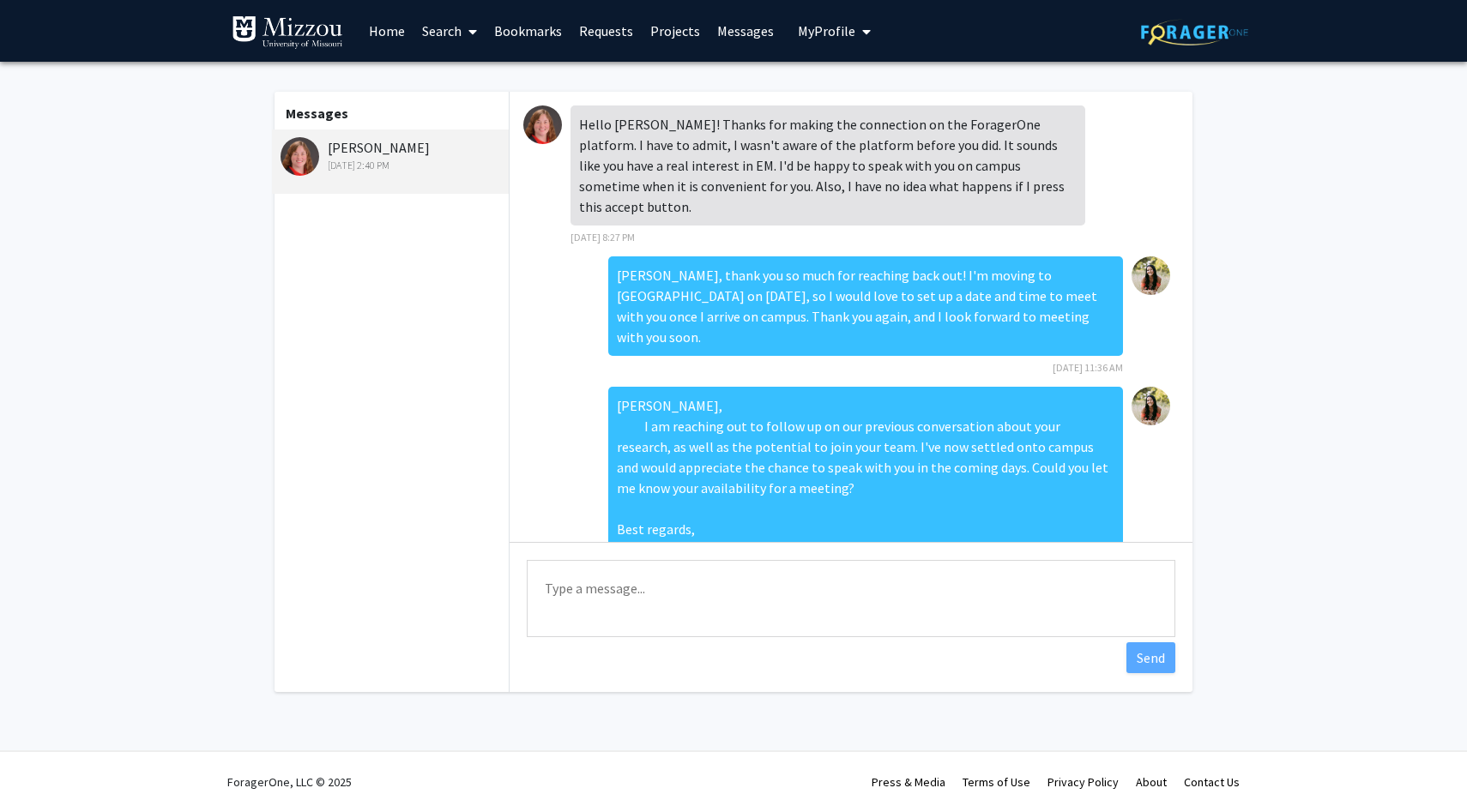
scroll to position [30, 0]
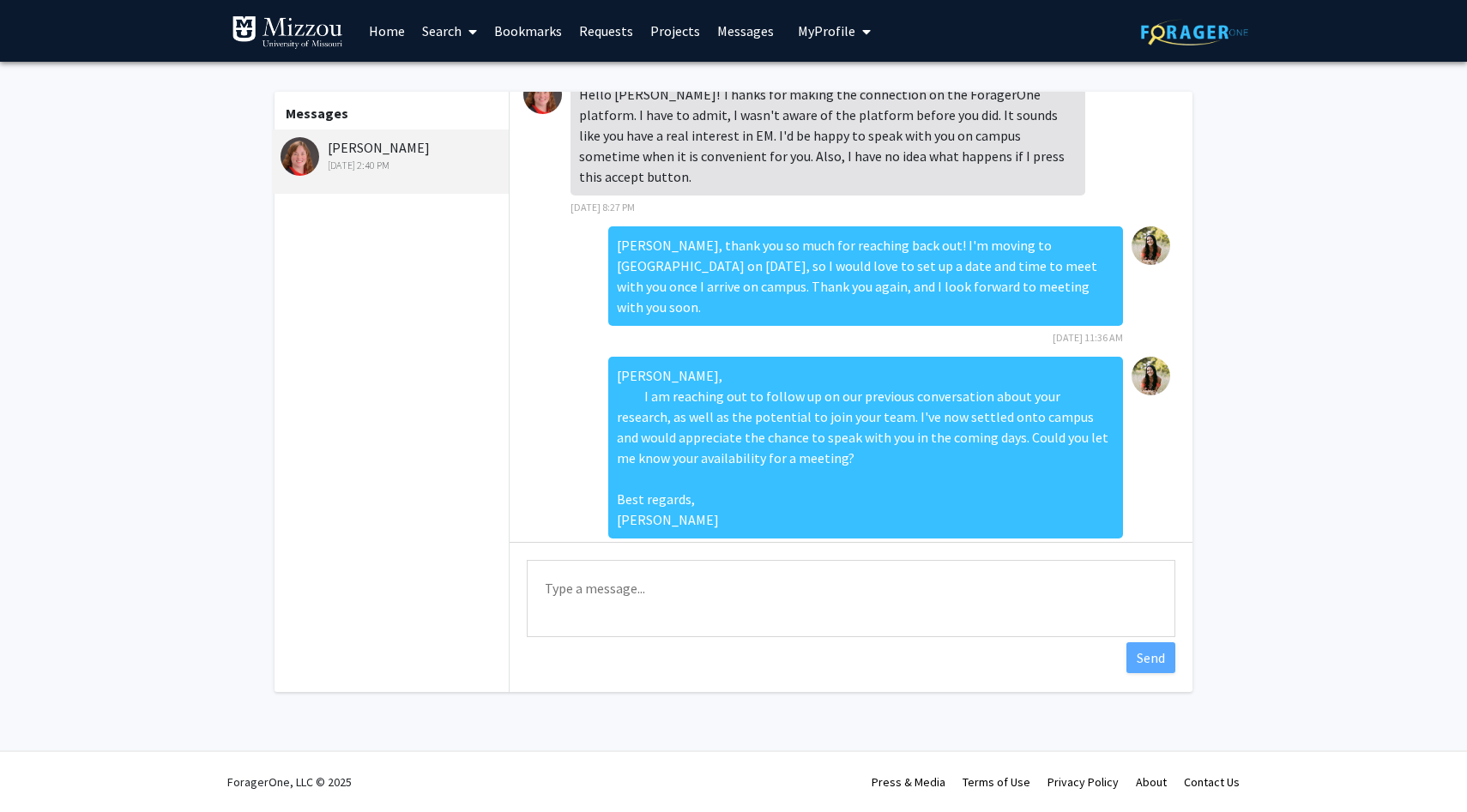
click at [661, 34] on link "Projects" at bounding box center [675, 31] width 67 height 60
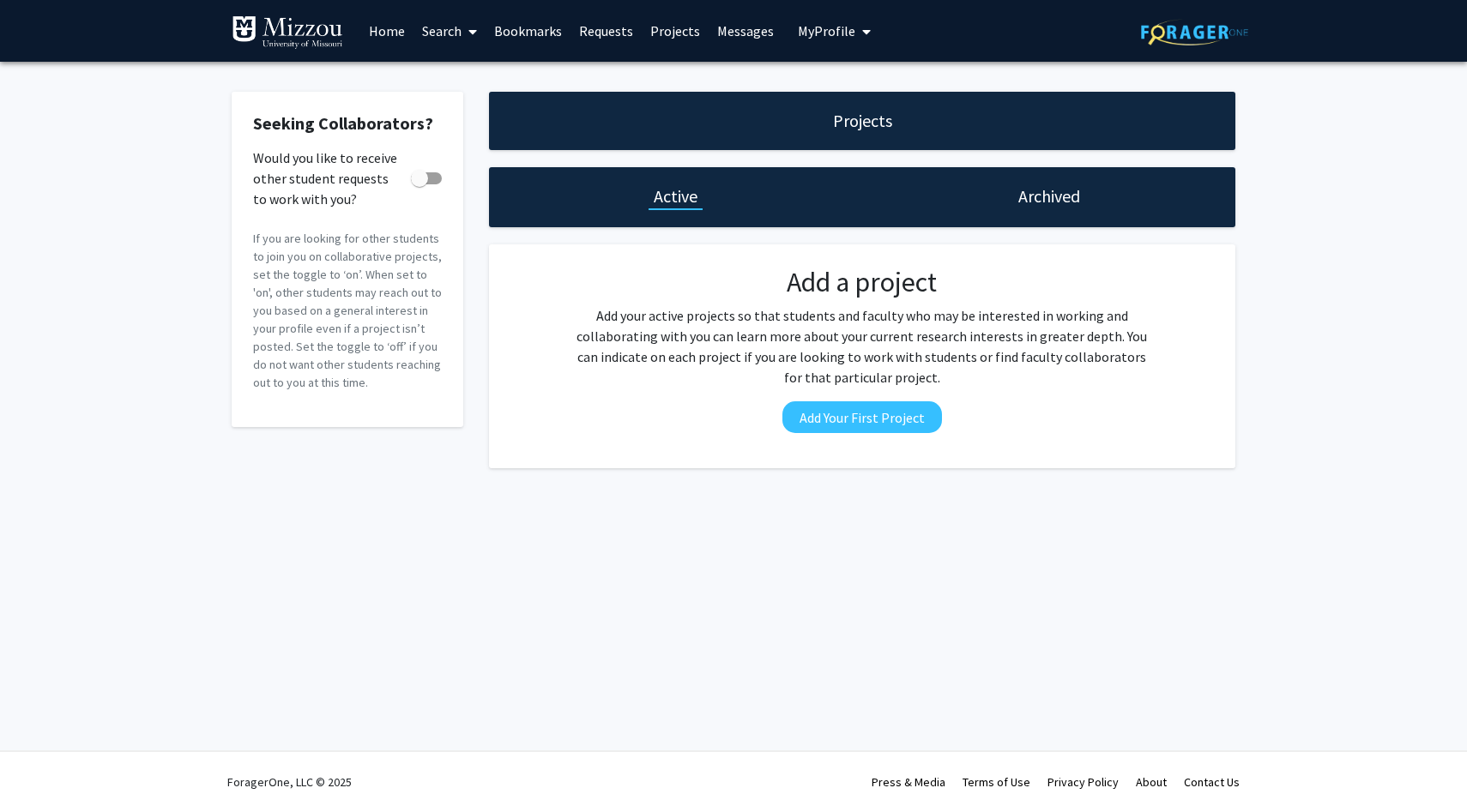
click at [577, 34] on link "Requests" at bounding box center [606, 31] width 71 height 60
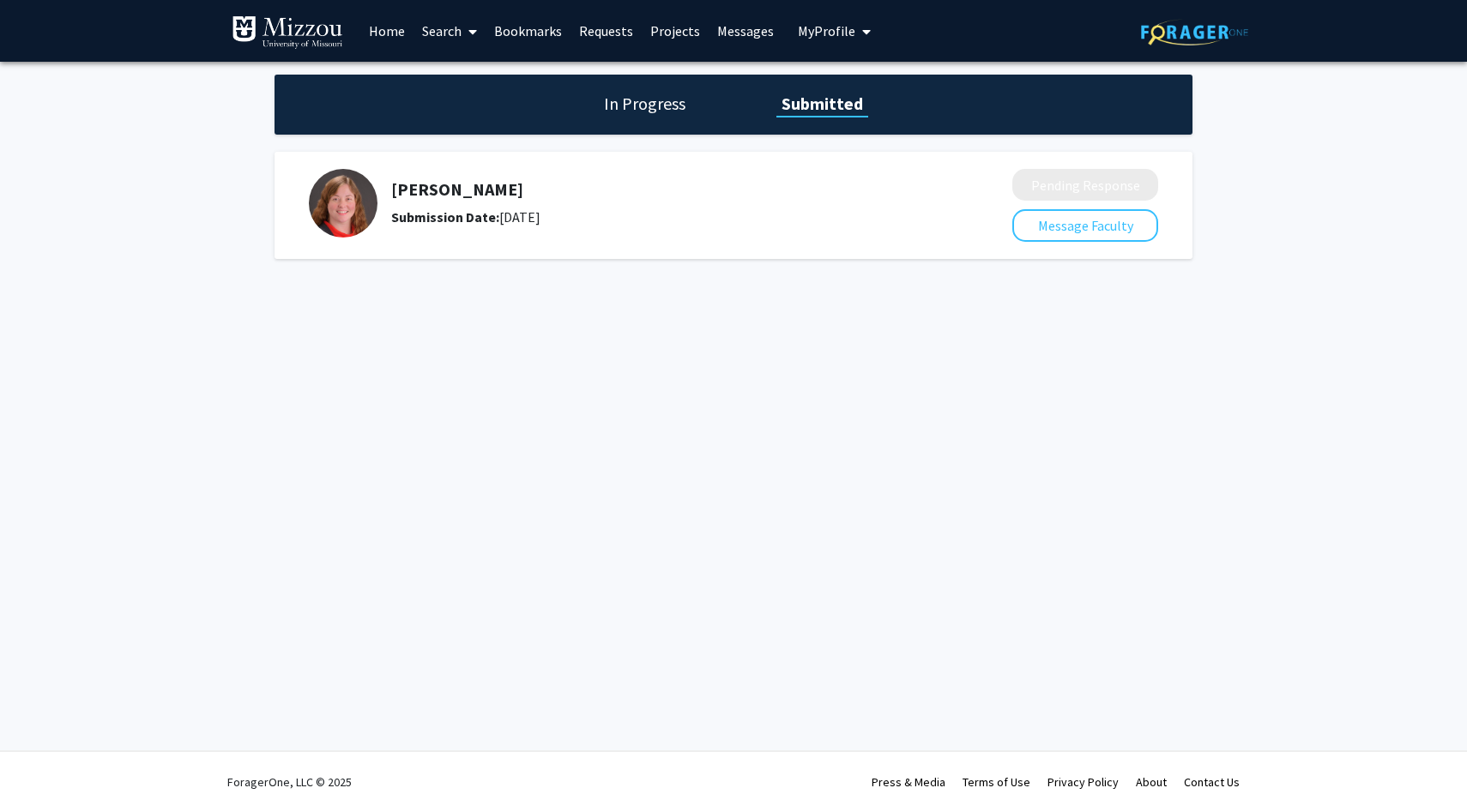
click at [501, 39] on link "Bookmarks" at bounding box center [528, 31] width 85 height 60
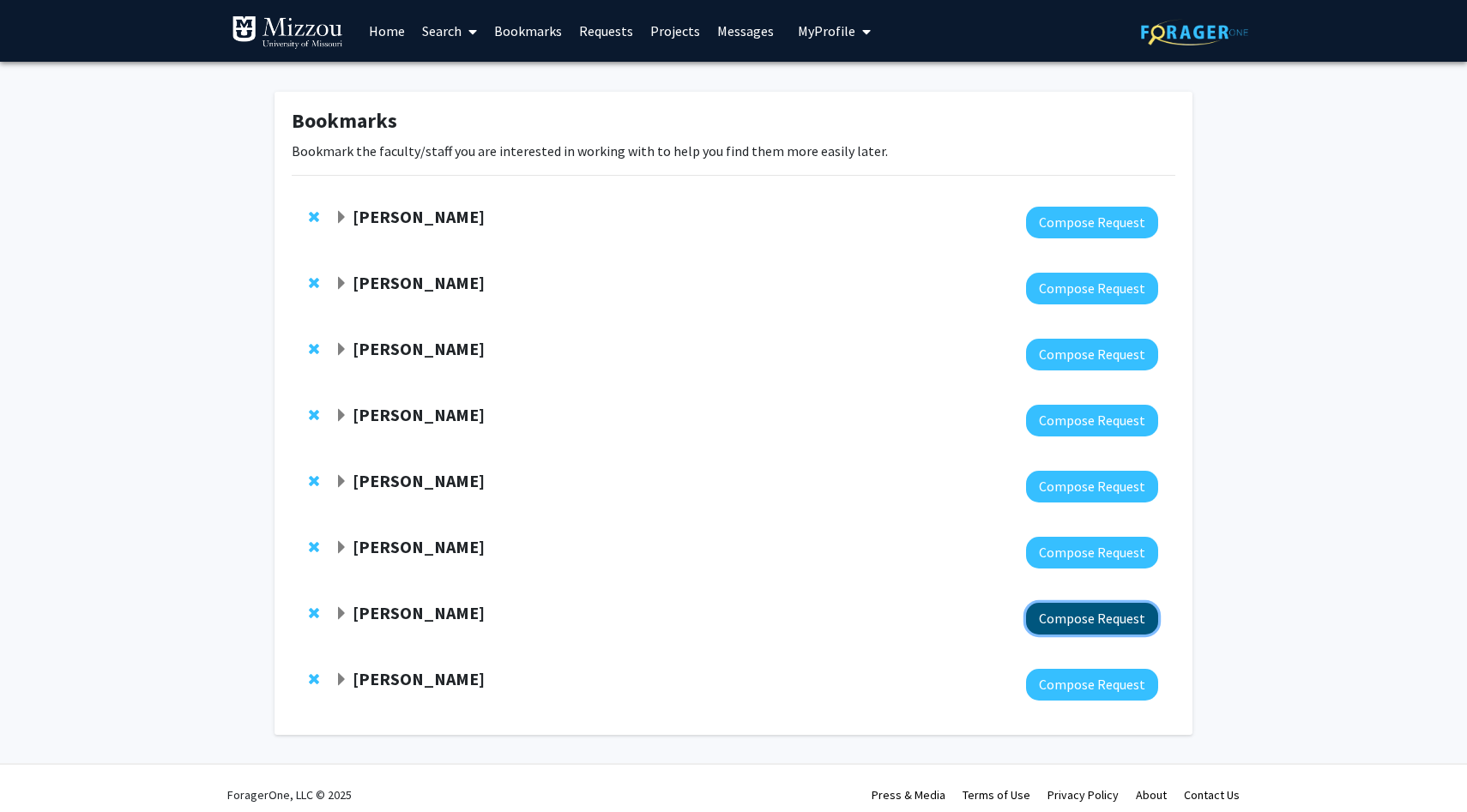
click at [1071, 622] on button "Compose Request" at bounding box center [1092, 619] width 132 height 32
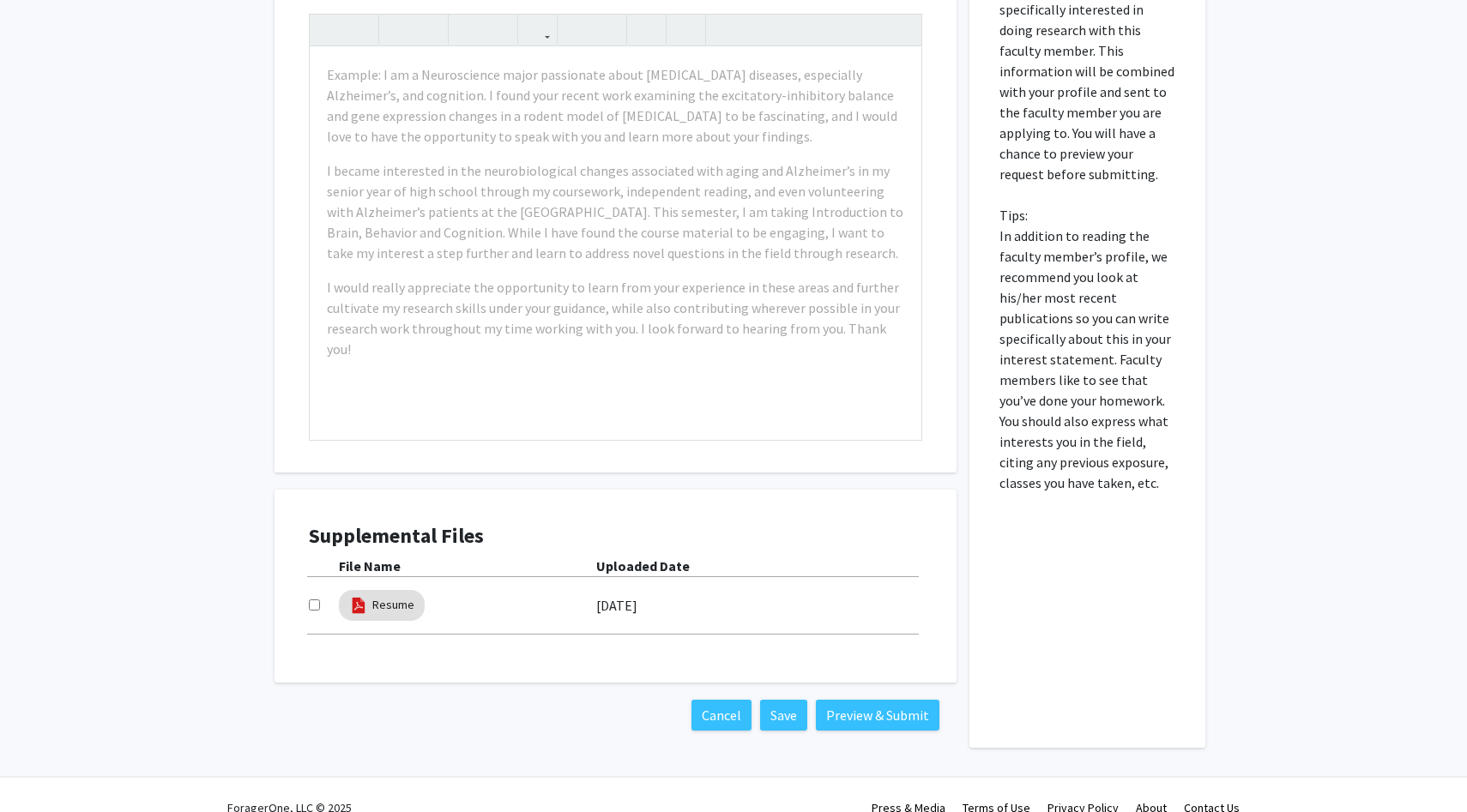
scroll to position [643, 0]
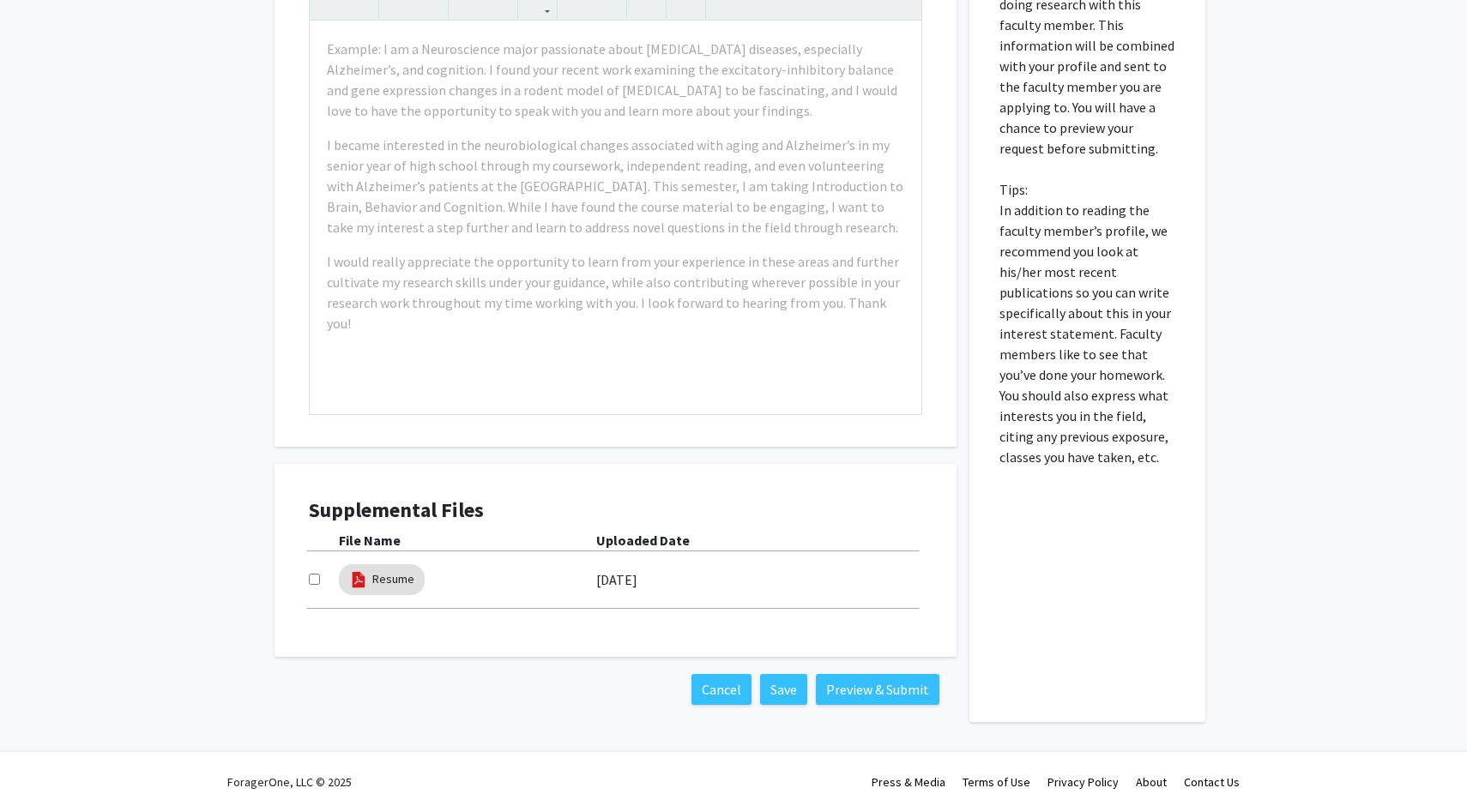
click at [311, 580] on input "checkbox" at bounding box center [314, 579] width 11 height 11
checkbox input "true"
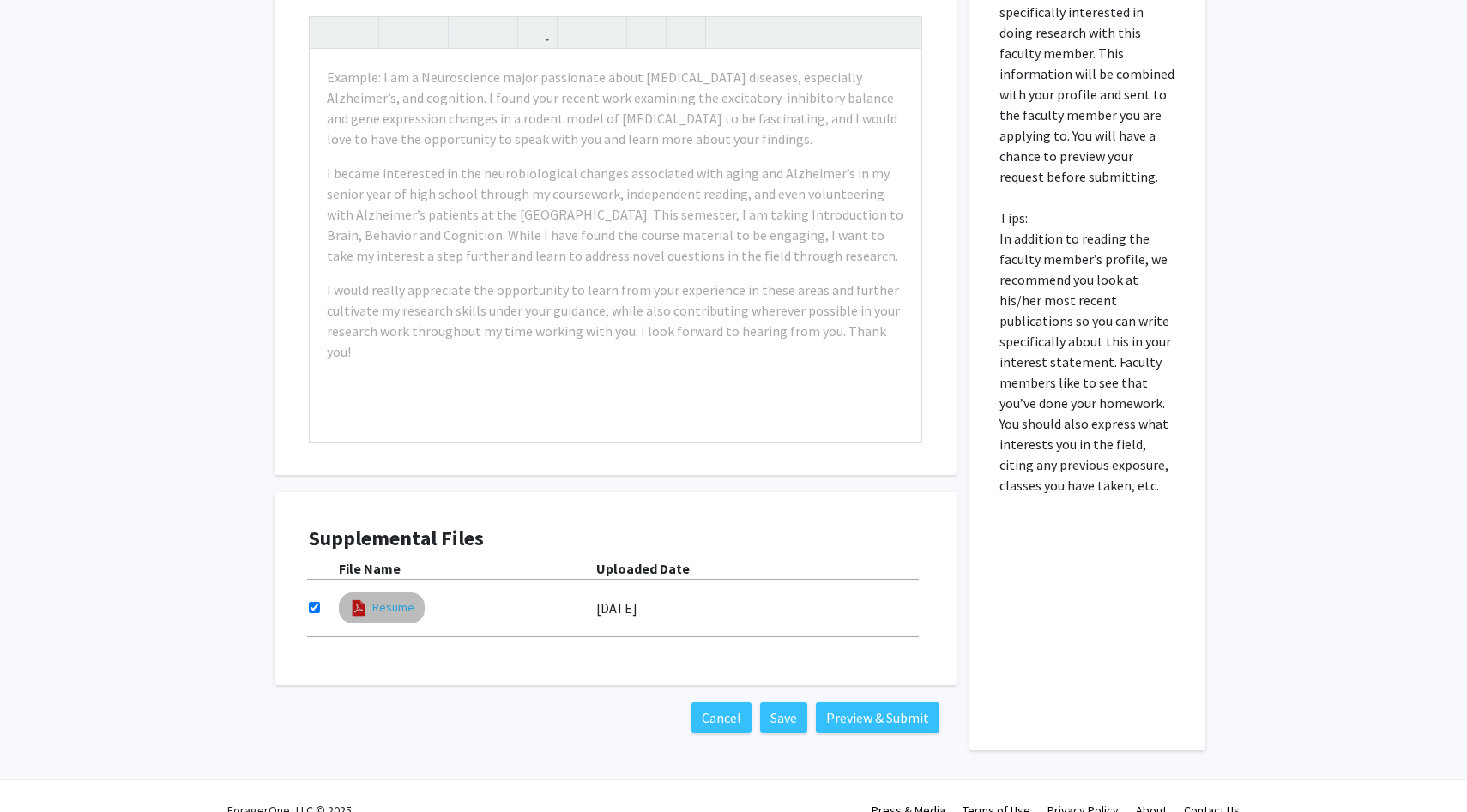
click at [386, 614] on link "Resume" at bounding box center [394, 607] width 42 height 18
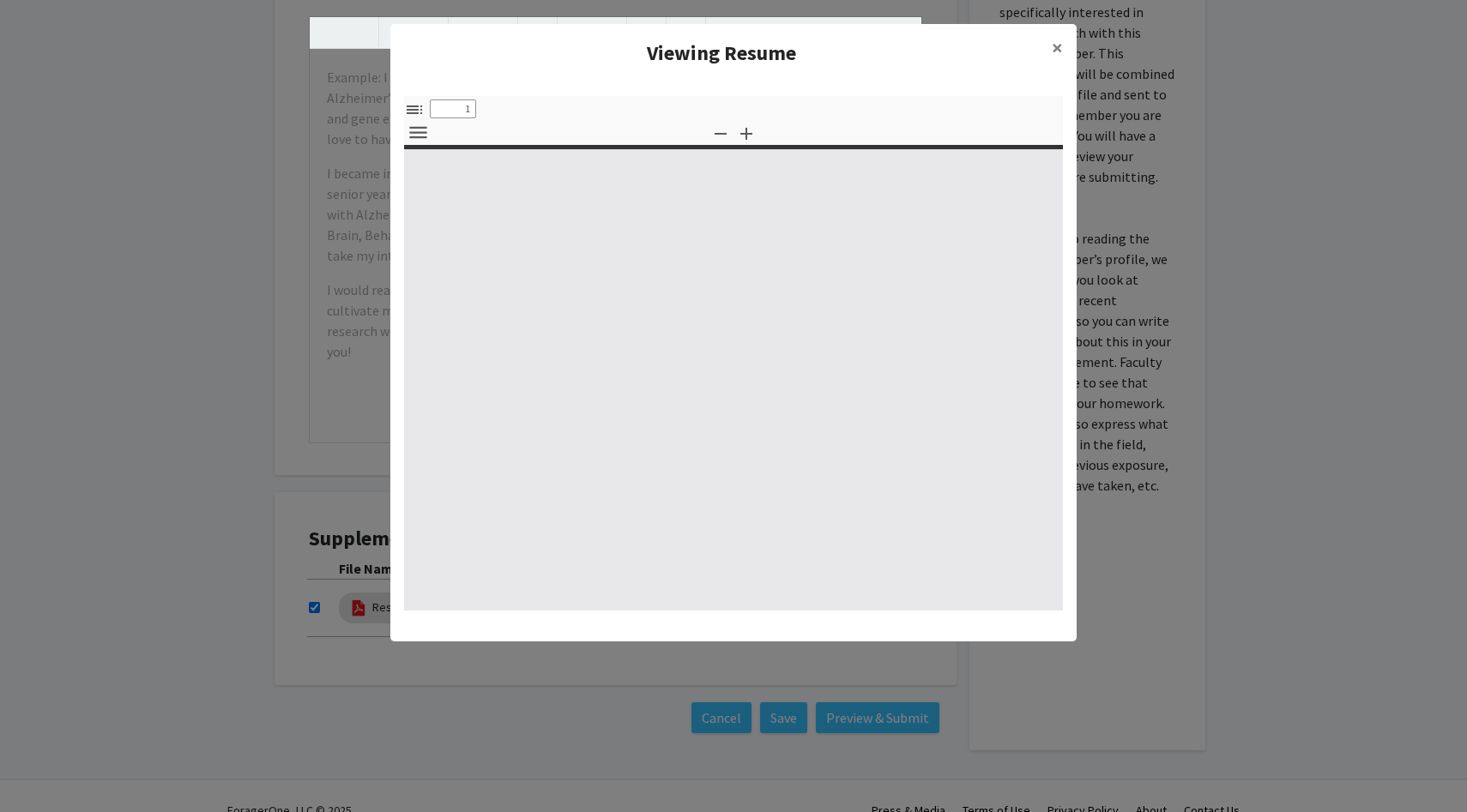
select select "custom"
type input "0"
select select "custom"
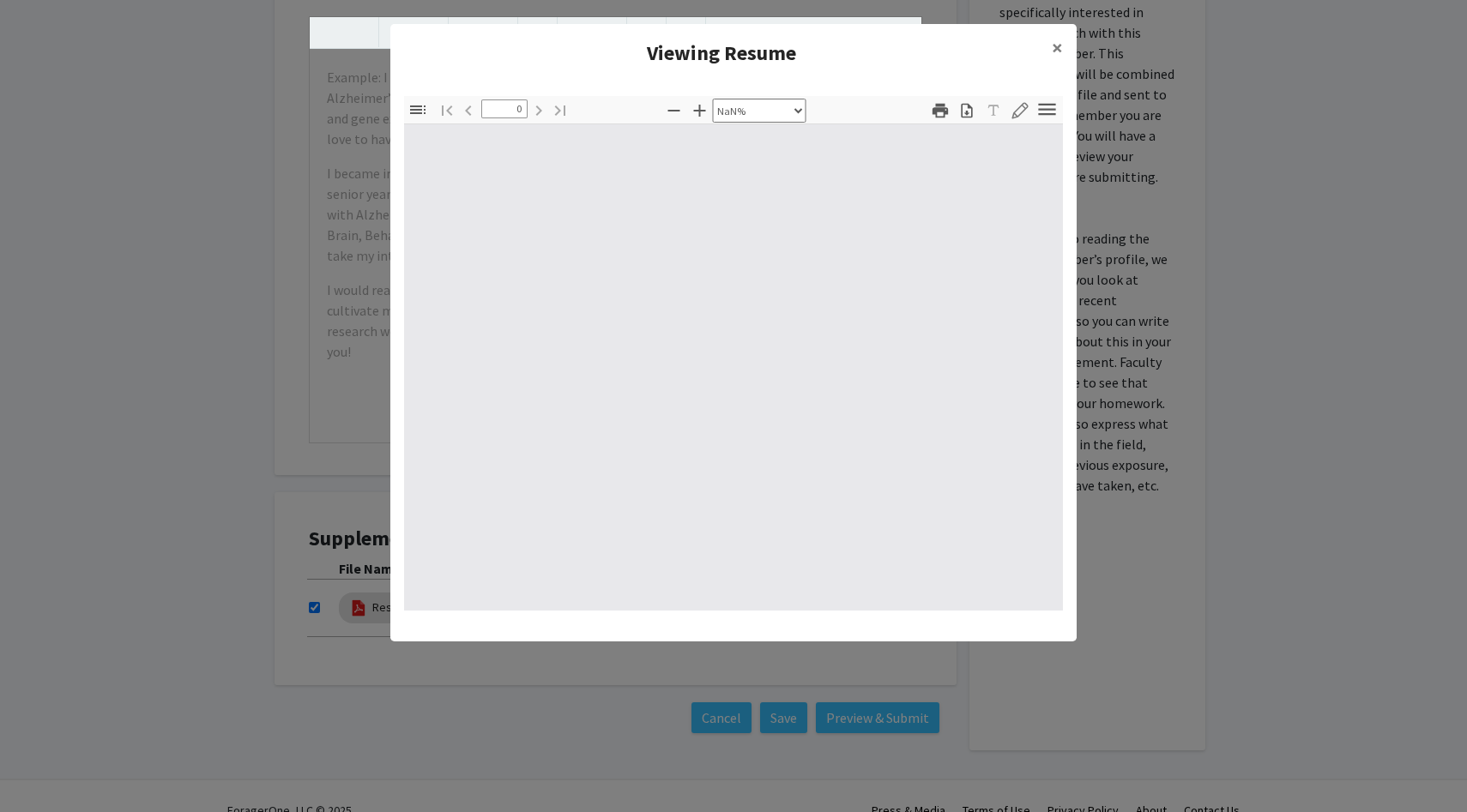
type input "1"
select select "auto"
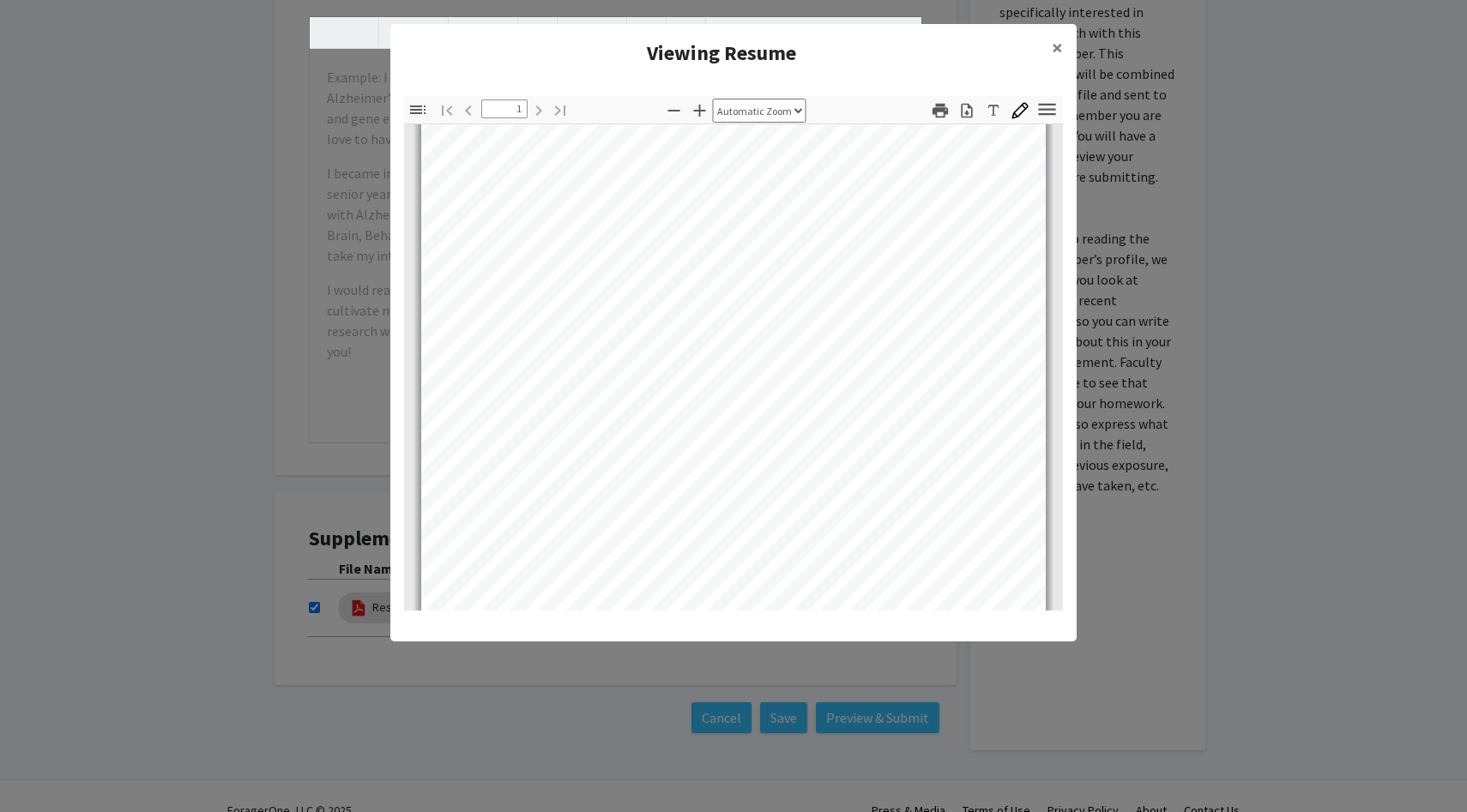
scroll to position [286, 0]
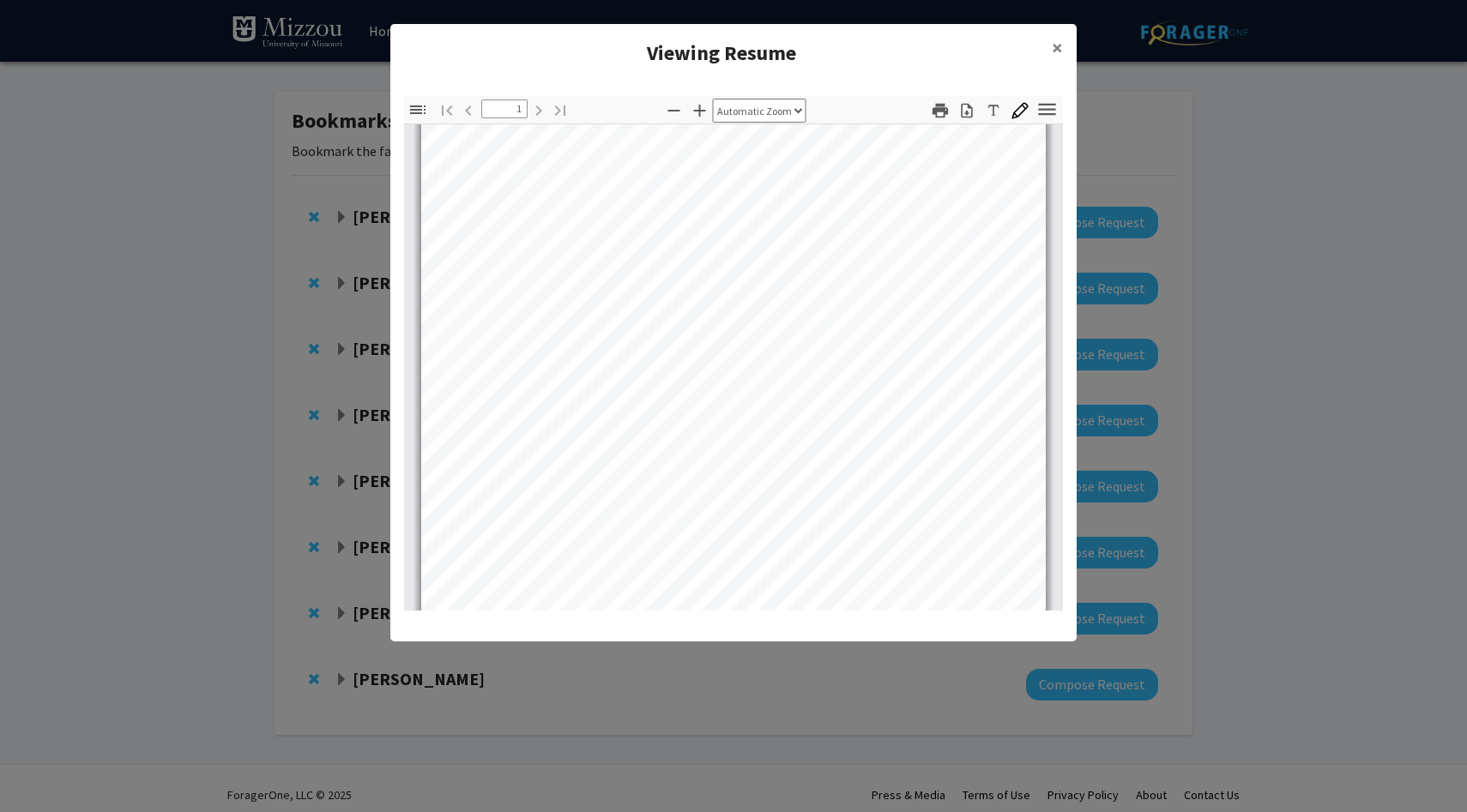
scroll to position [278, 0]
click at [1054, 50] on span "×" at bounding box center [1057, 48] width 11 height 26
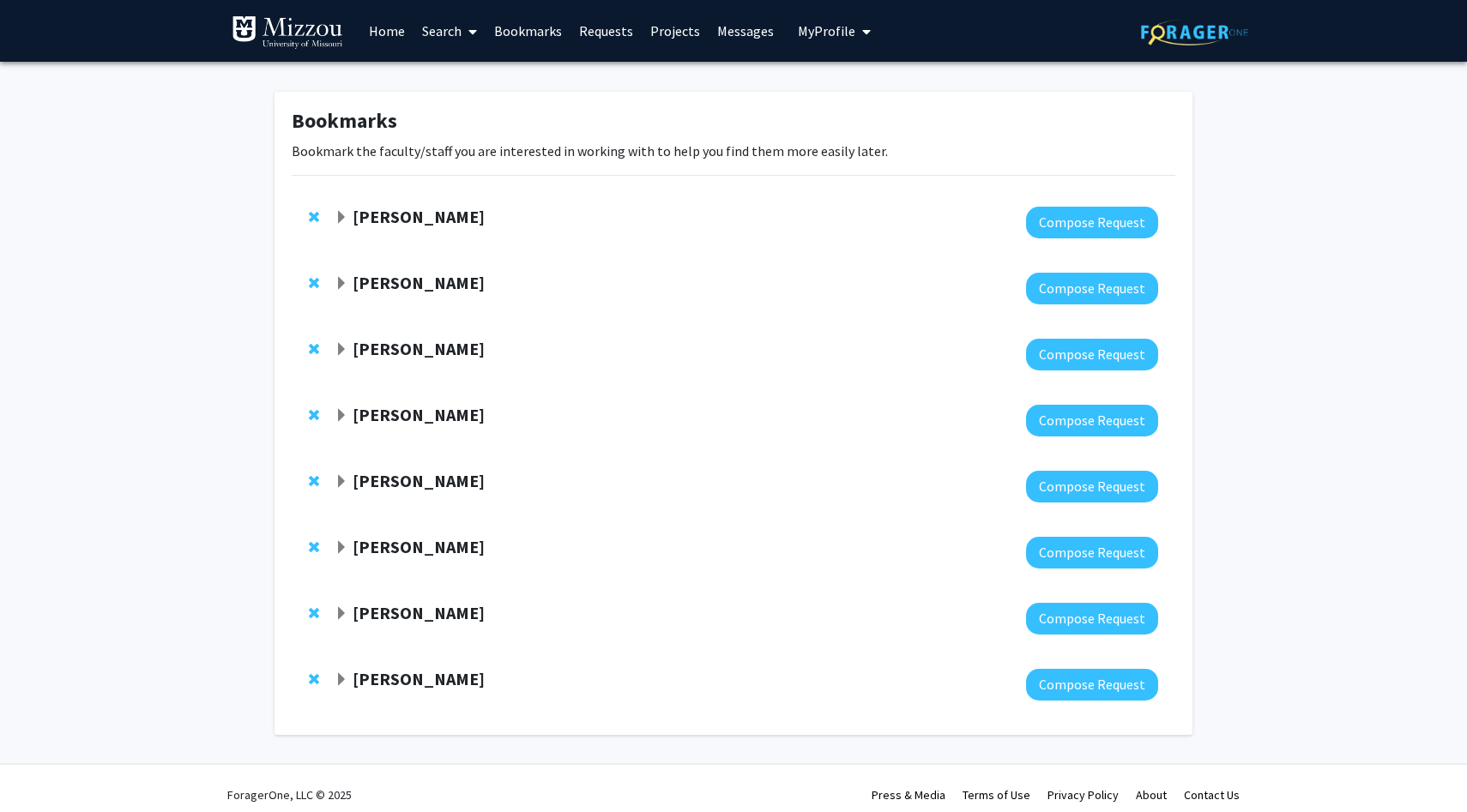
click at [798, 29] on span "My Profile" at bounding box center [826, 30] width 57 height 17
click at [886, 96] on span "View Profile" at bounding box center [905, 98] width 104 height 19
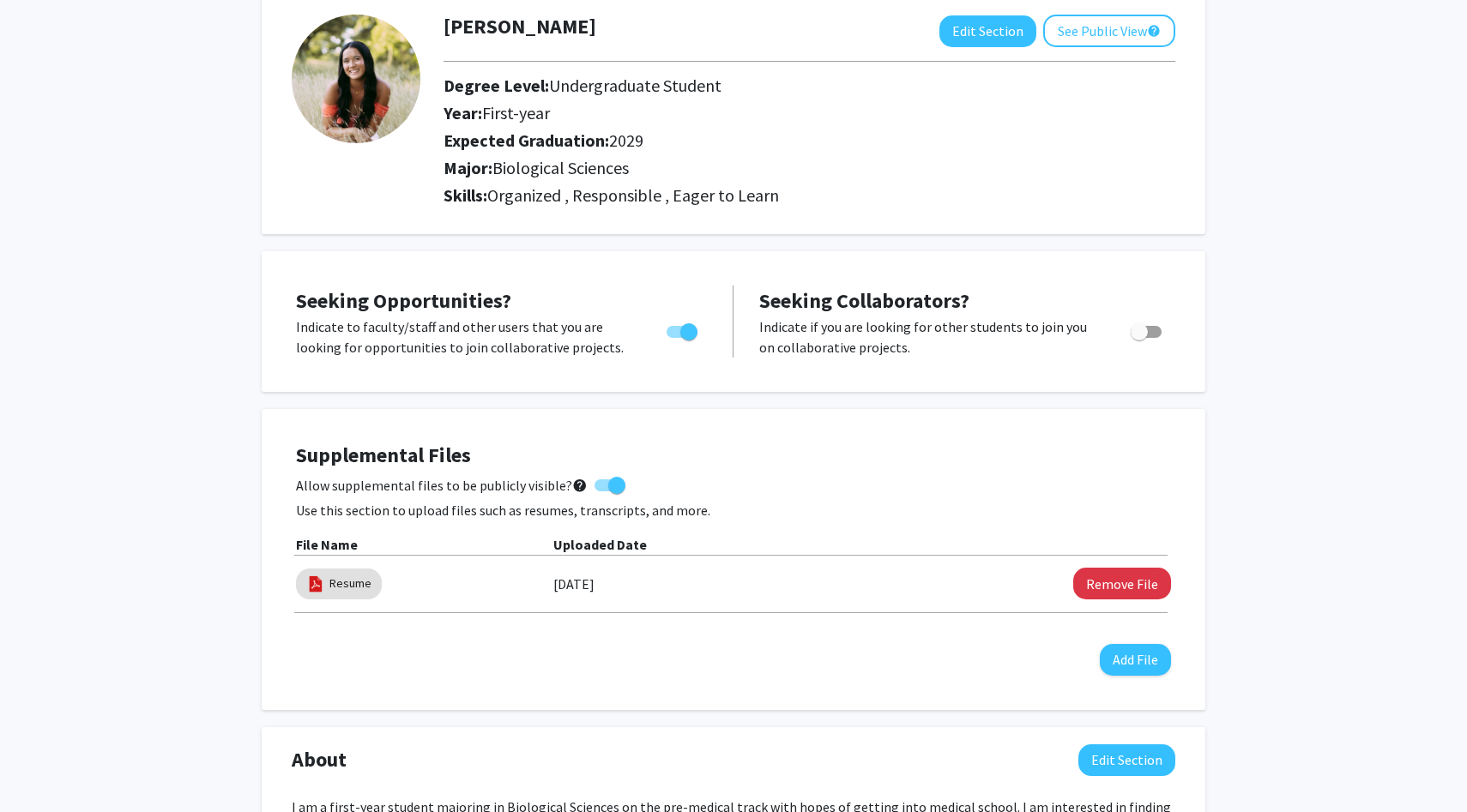
scroll to position [115, 0]
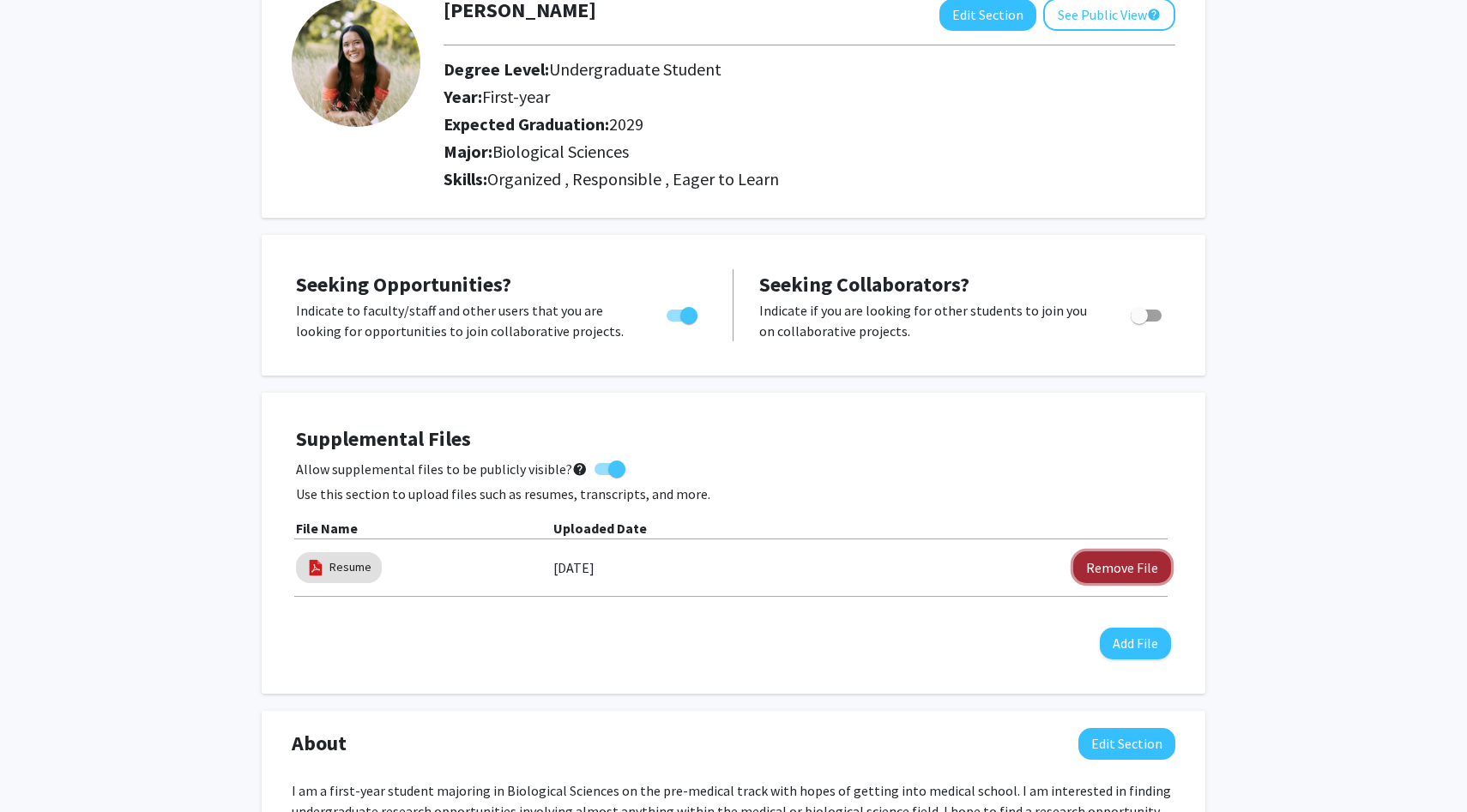
click at [1121, 571] on button "Remove File" at bounding box center [1122, 568] width 98 height 32
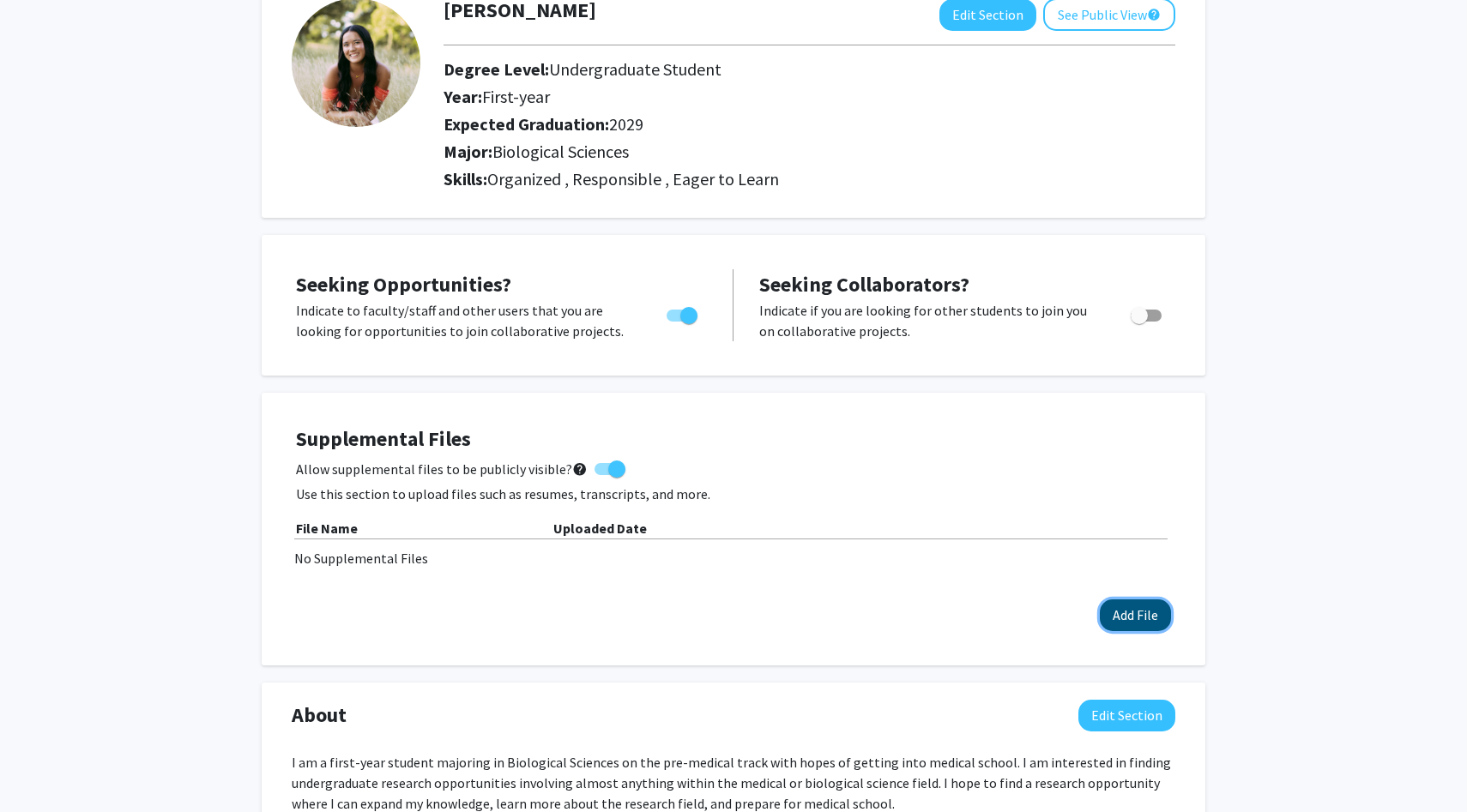
click at [1135, 612] on button "Add File" at bounding box center [1135, 615] width 71 height 32
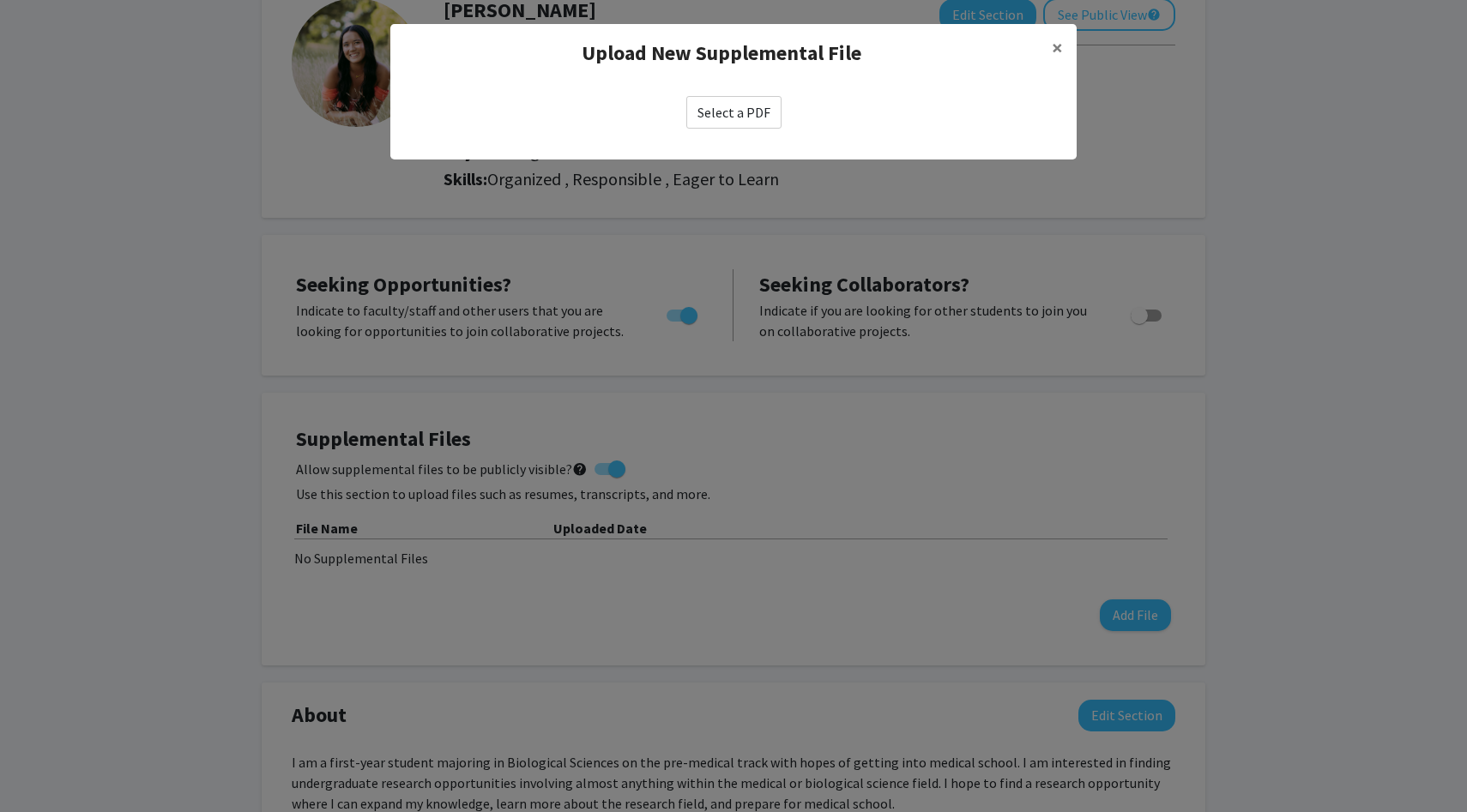
click at [742, 106] on label "Select a PDF" at bounding box center [734, 112] width 95 height 33
click at [0, 0] on input "Select a PDF" at bounding box center [0, 0] width 0 height 0
select select "custom"
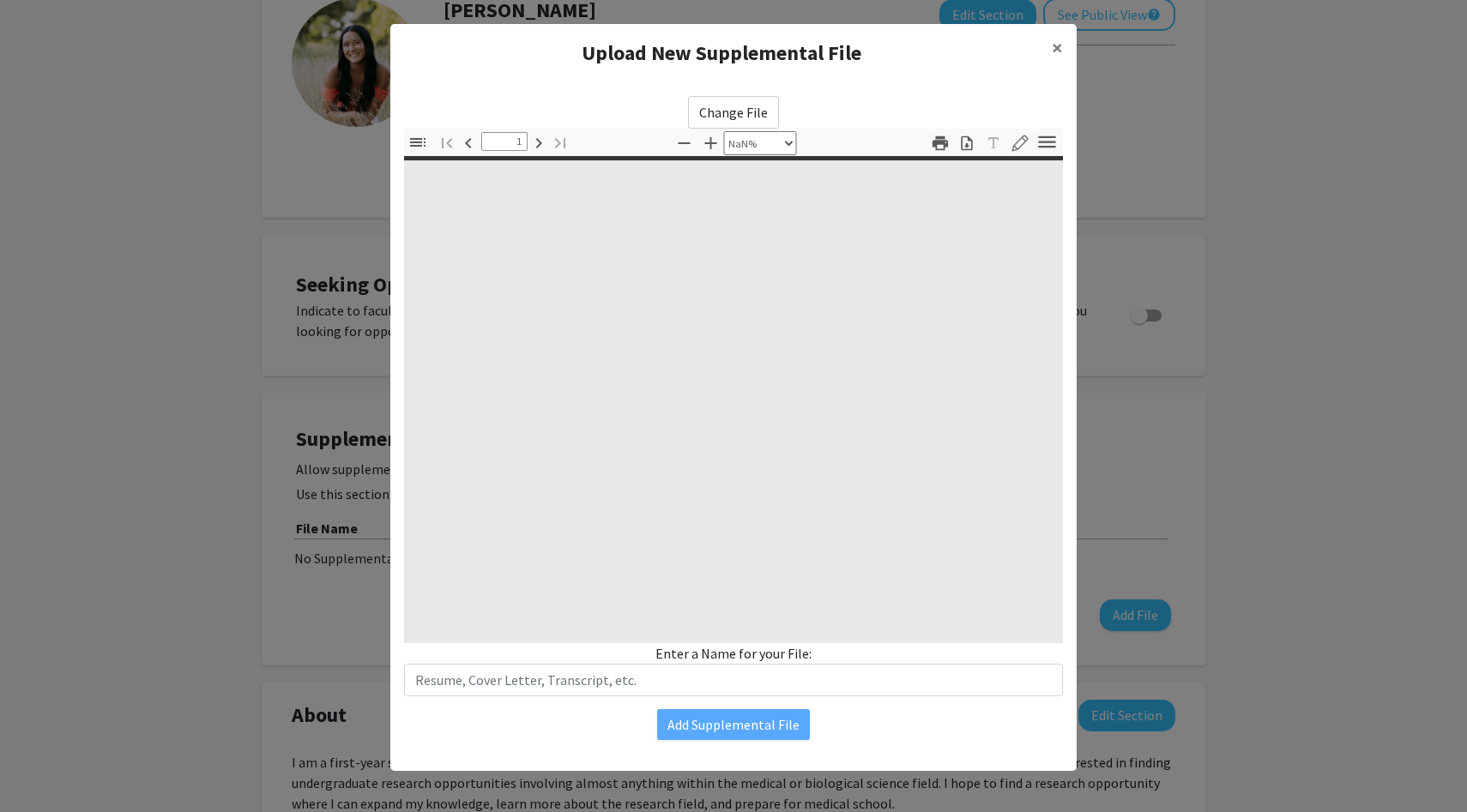
type input "0"
select select "custom"
type input "1"
select select "auto"
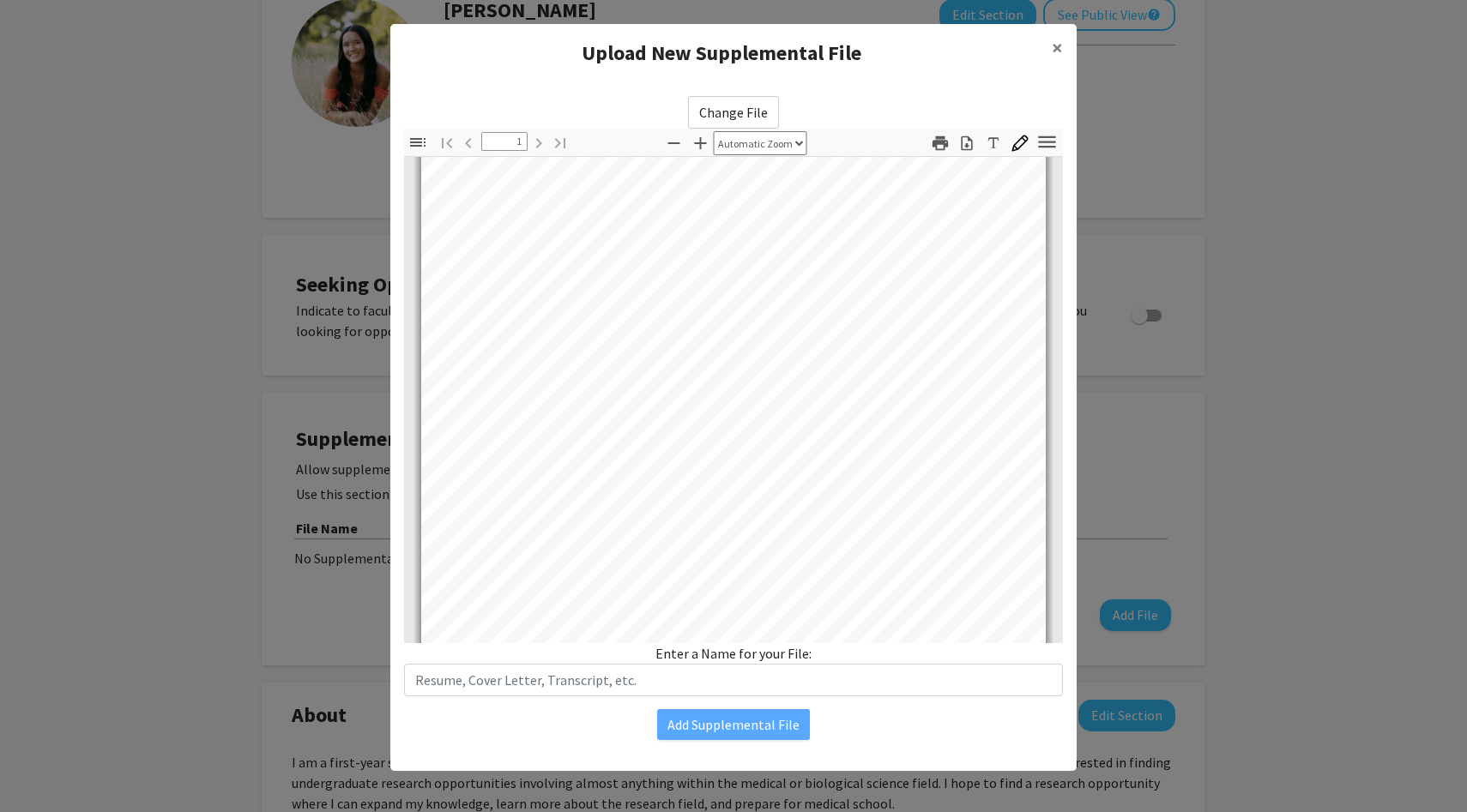
scroll to position [338, 0]
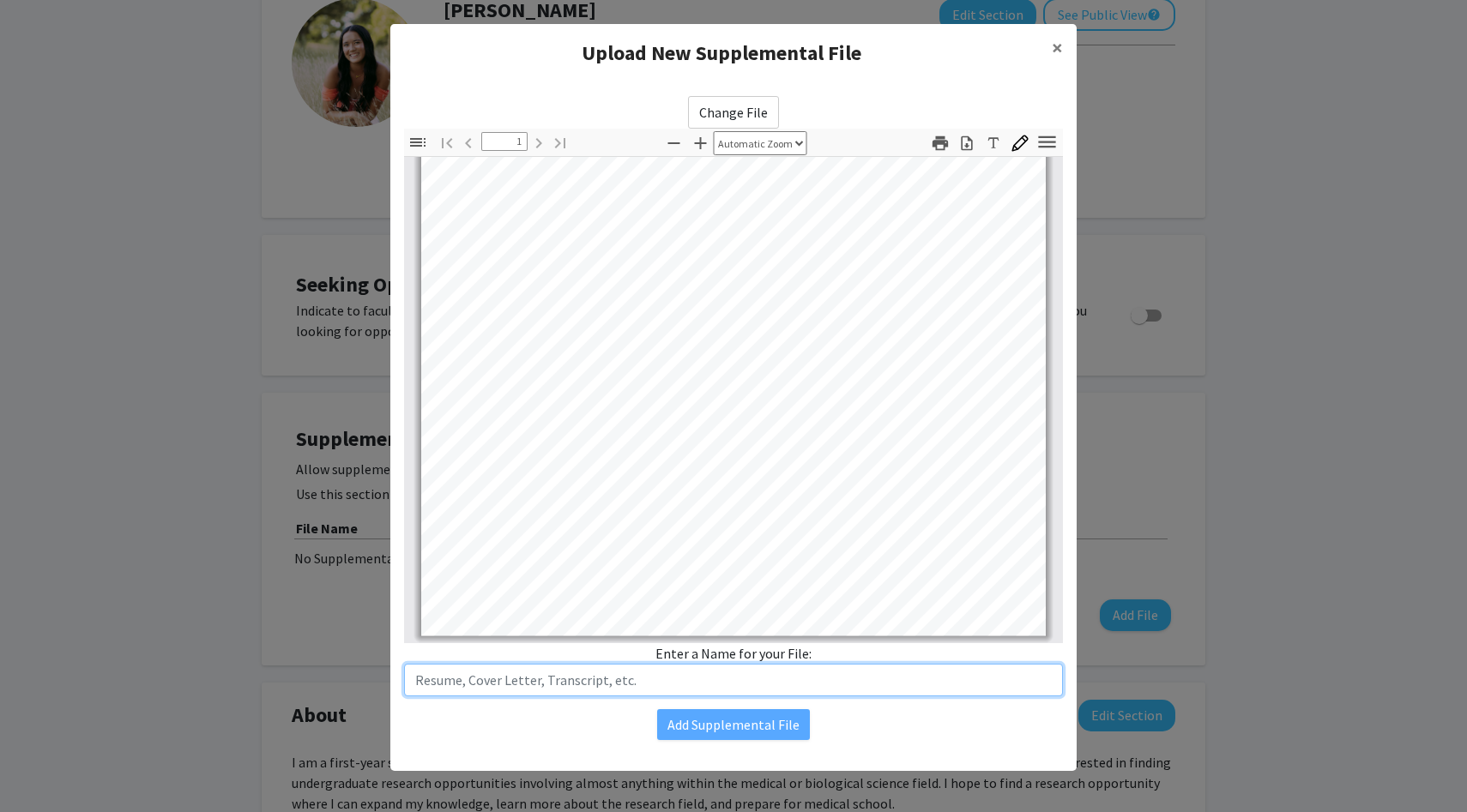
click at [673, 670] on input "text" at bounding box center [734, 680] width 658 height 33
type input "Resume"
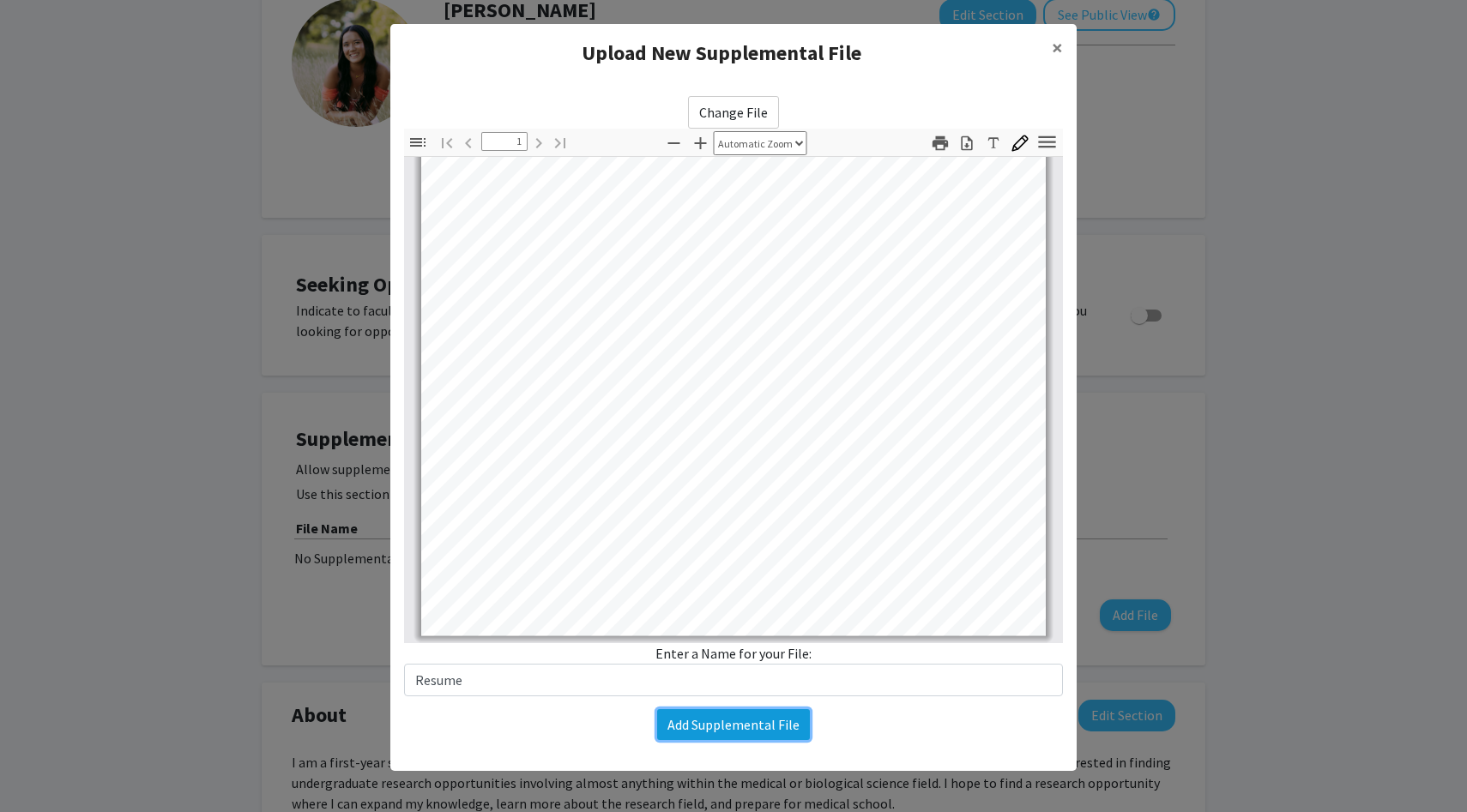
click at [748, 721] on button "Add Supplemental File" at bounding box center [733, 725] width 153 height 31
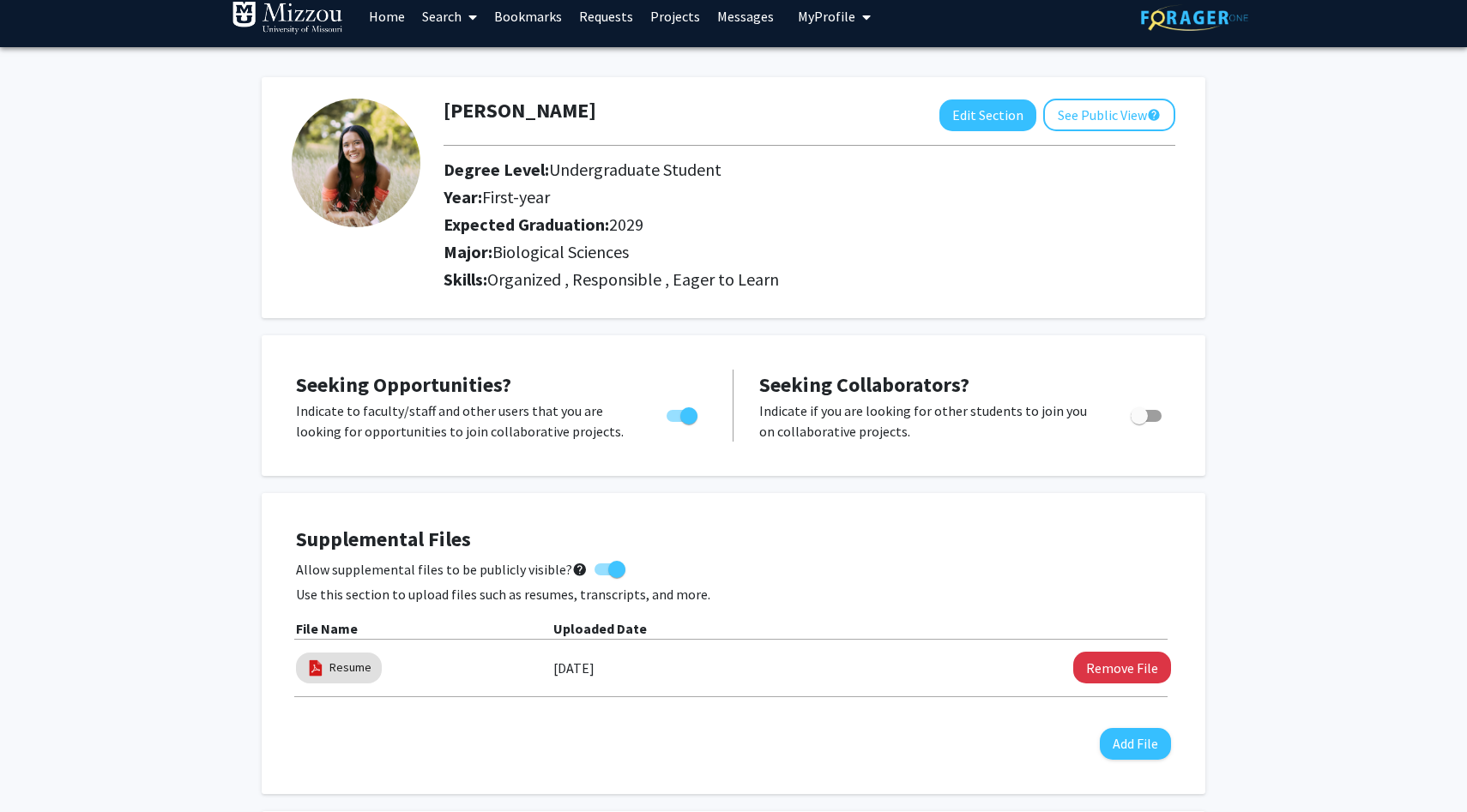
scroll to position [0, 0]
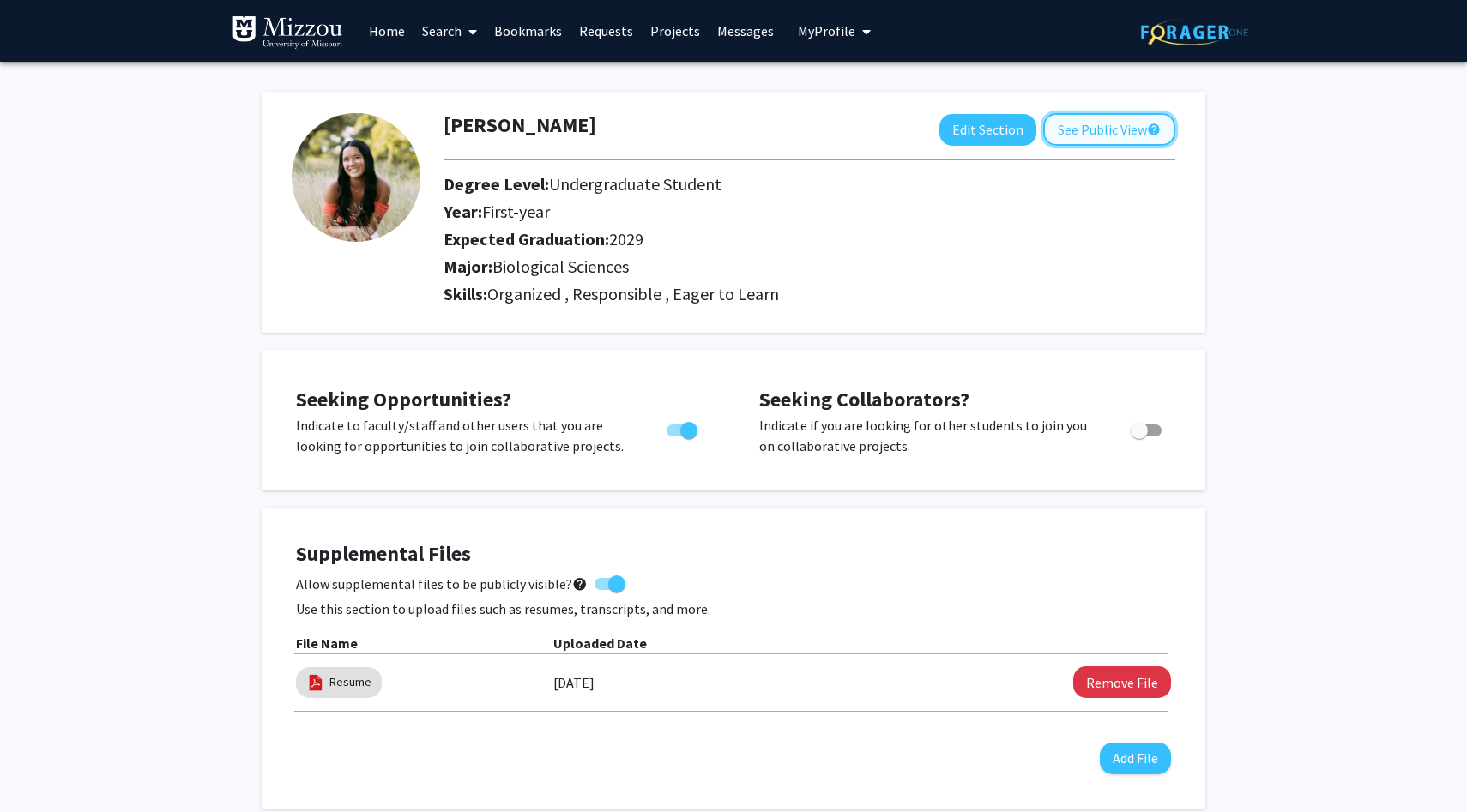
click at [1126, 125] on button "See Public View help" at bounding box center [1110, 129] width 132 height 33
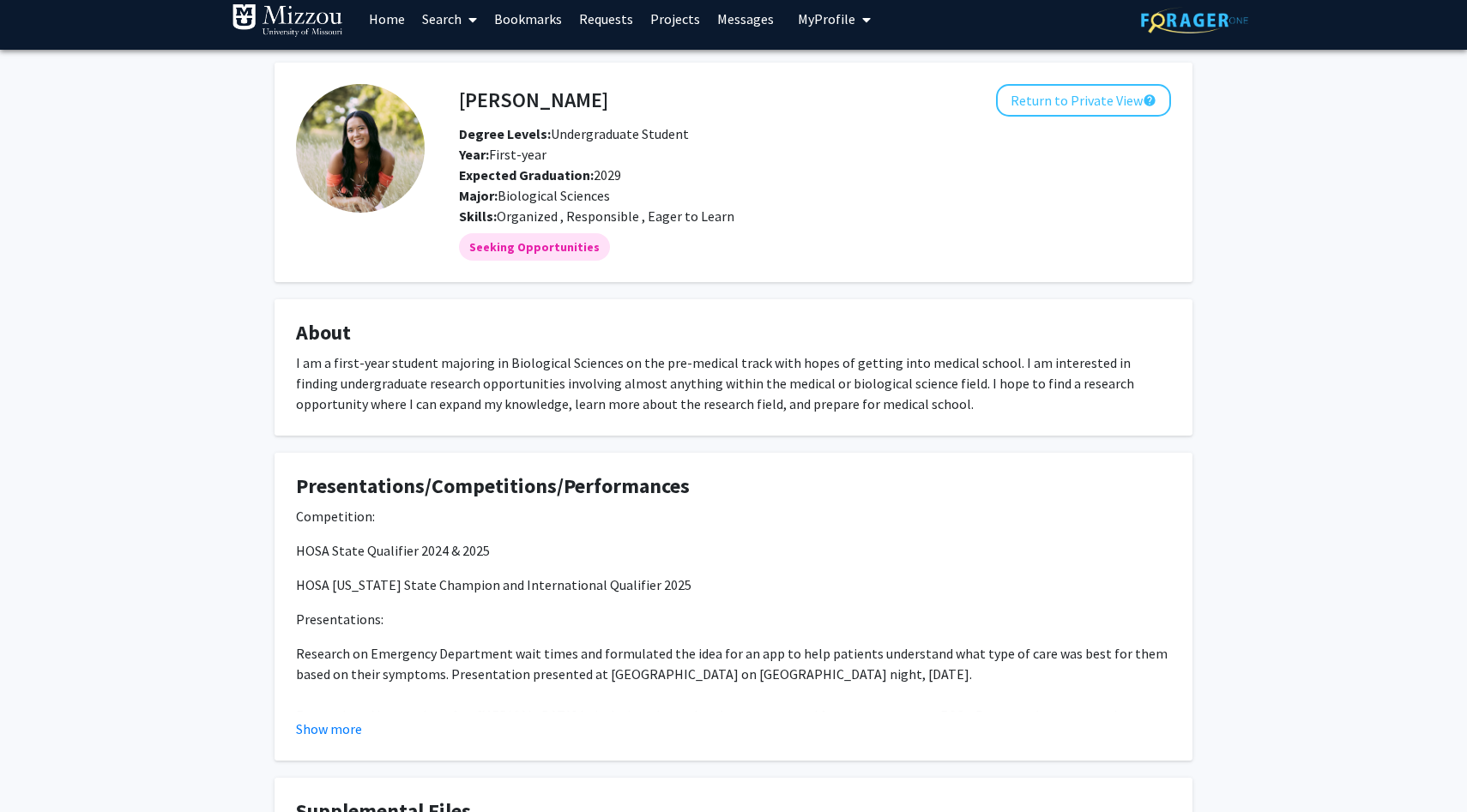
scroll to position [17, 0]
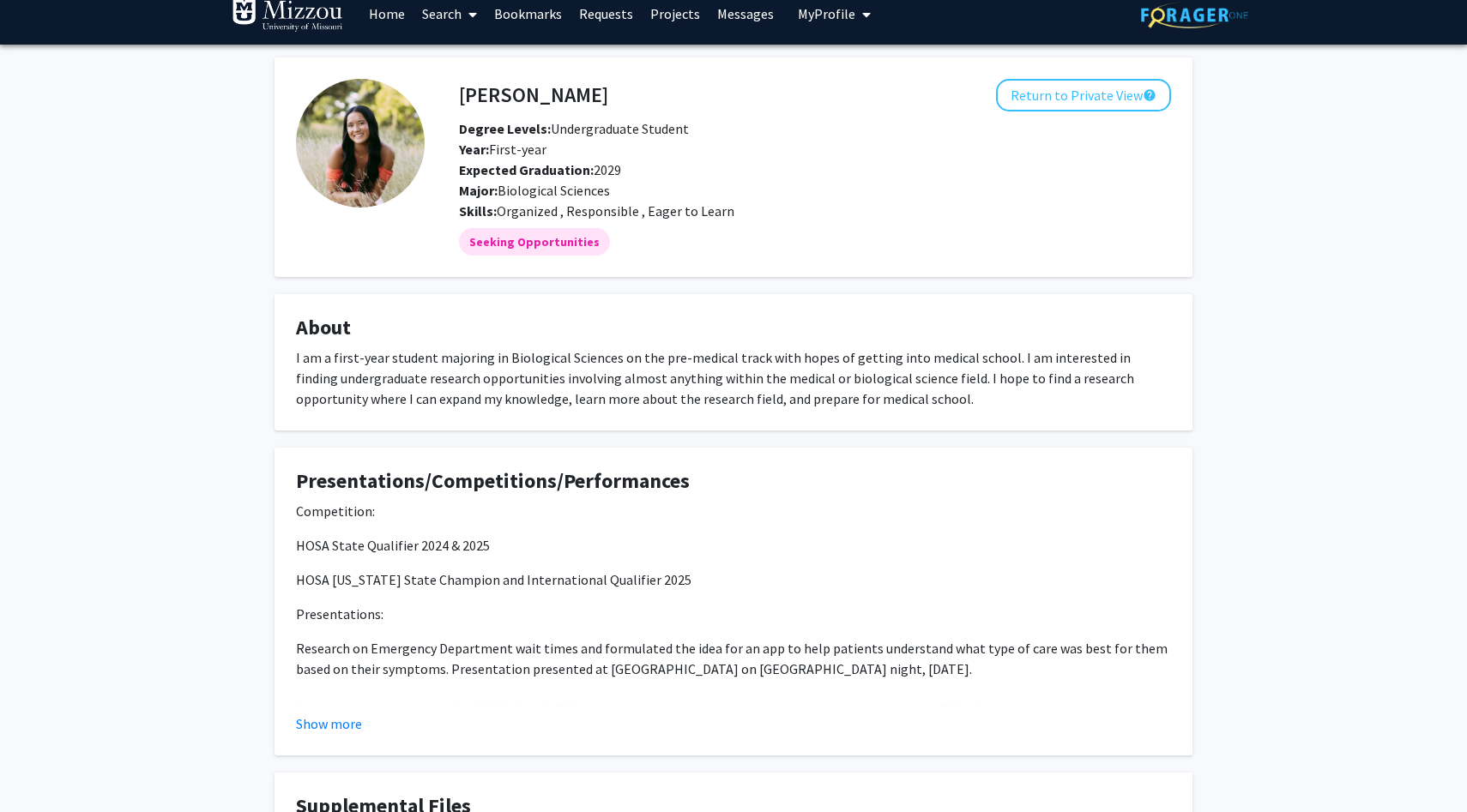
click at [604, 17] on link "Requests" at bounding box center [606, 14] width 71 height 60
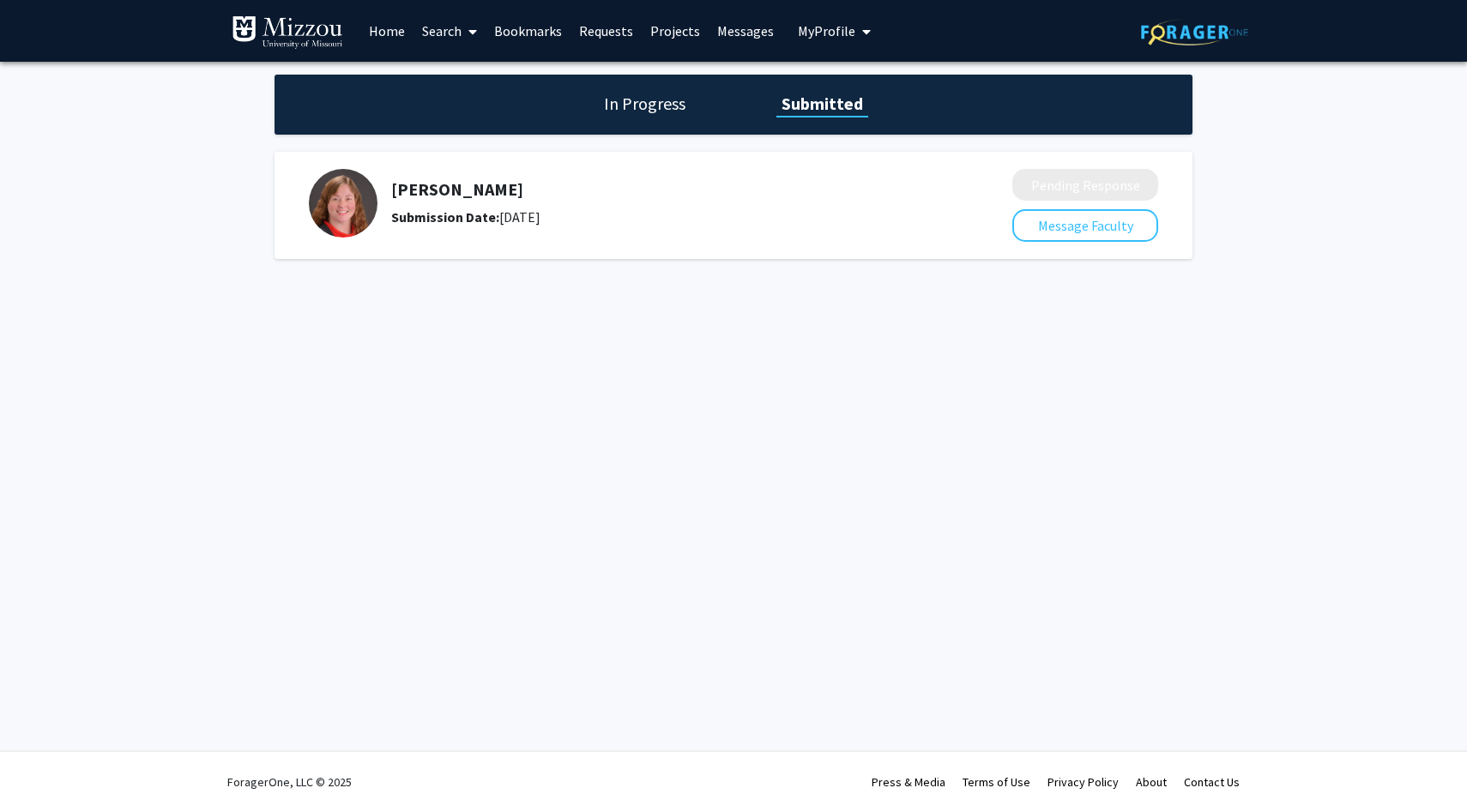
click at [665, 109] on h1 "In Progress" at bounding box center [644, 103] width 92 height 24
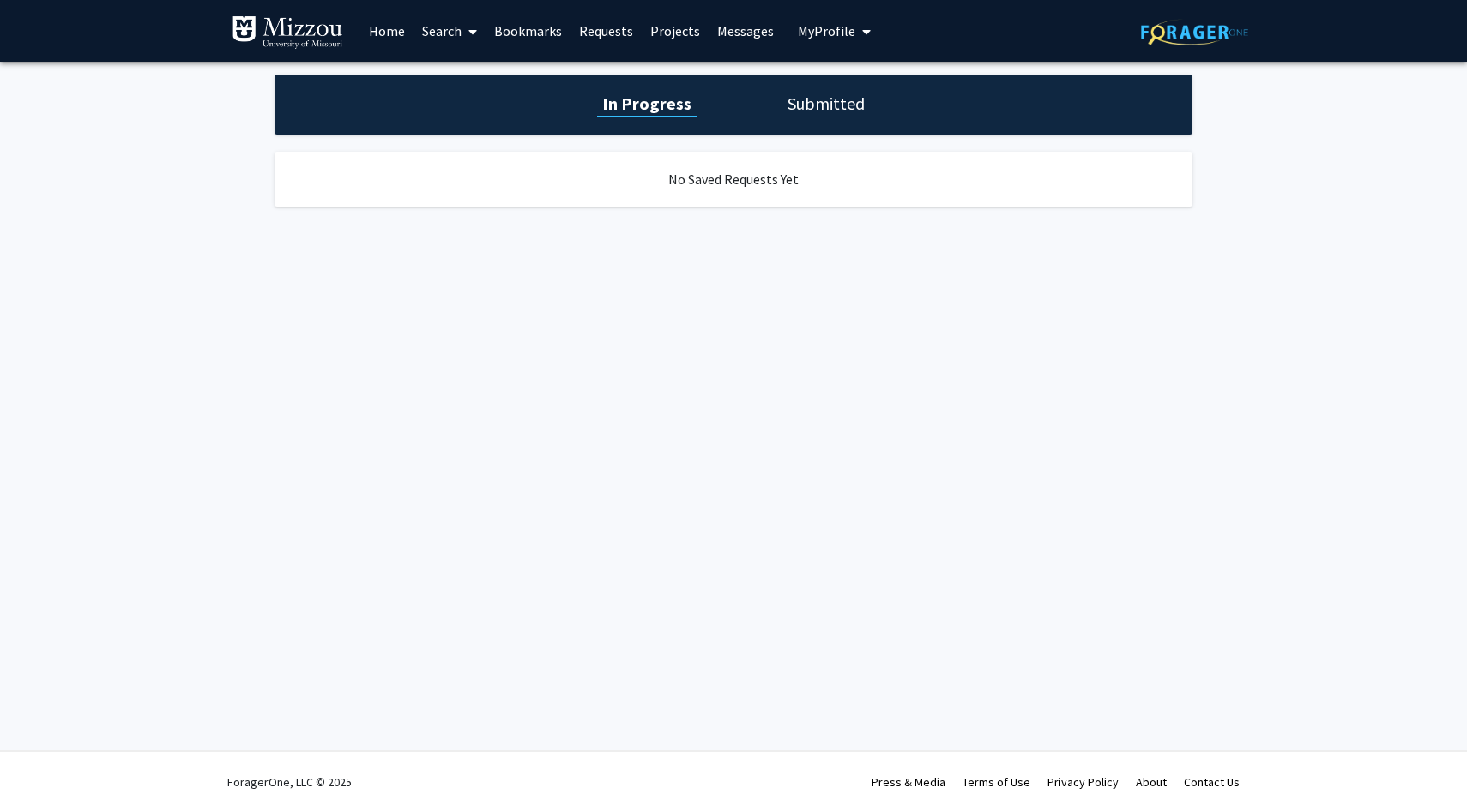
click at [531, 30] on link "Bookmarks" at bounding box center [528, 31] width 85 height 60
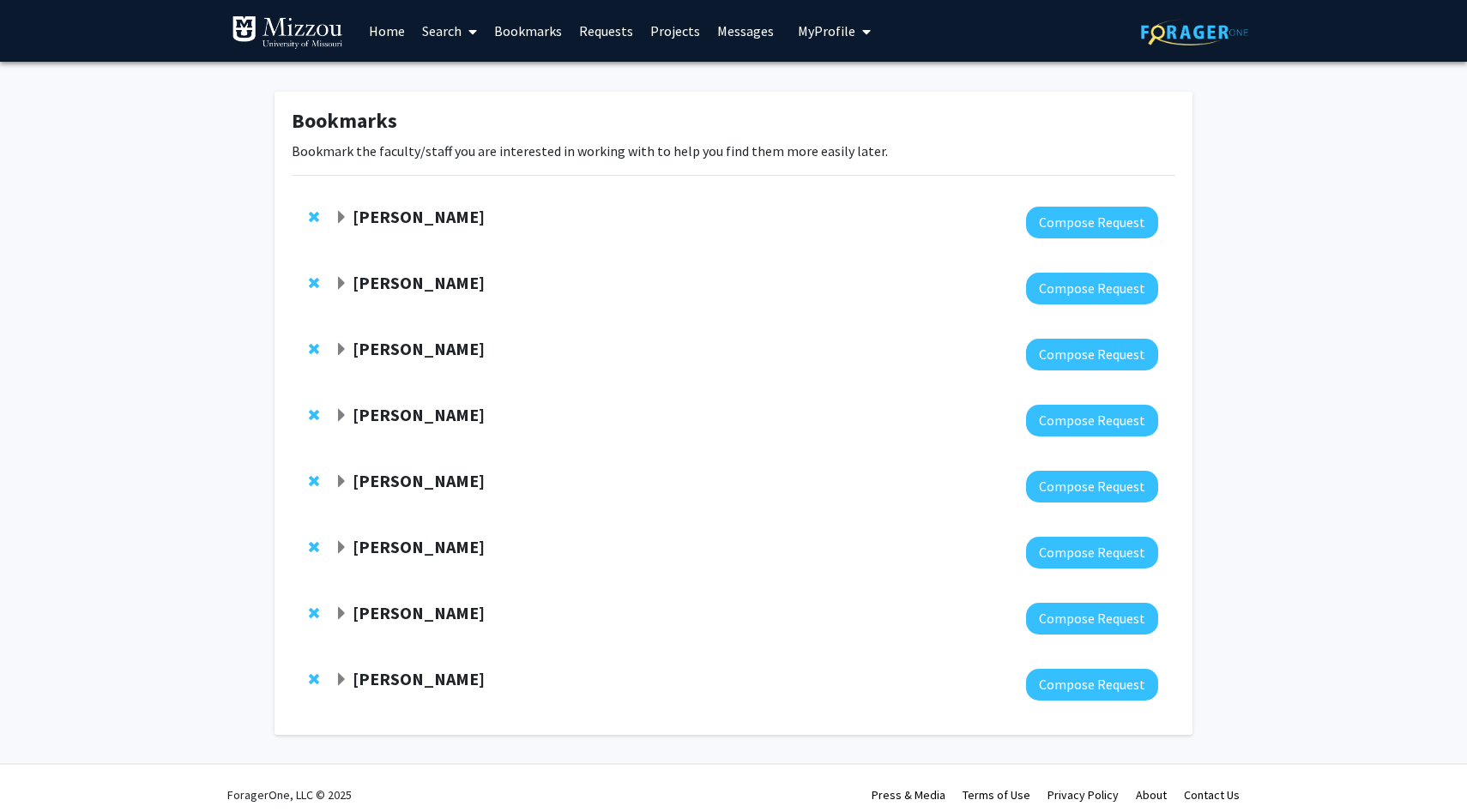
click at [622, 25] on link "Requests" at bounding box center [606, 31] width 71 height 60
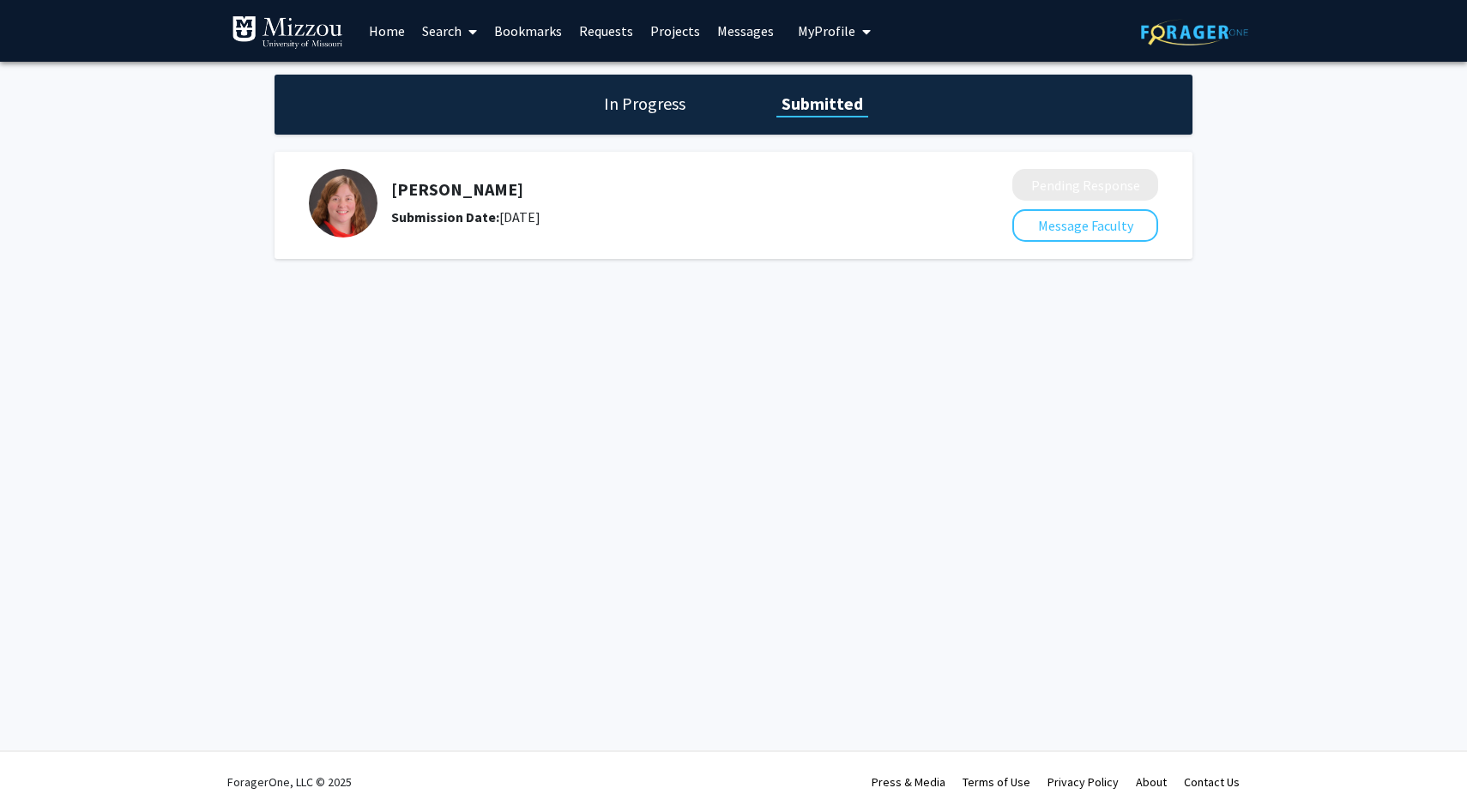
click at [531, 43] on link "Bookmarks" at bounding box center [528, 31] width 85 height 60
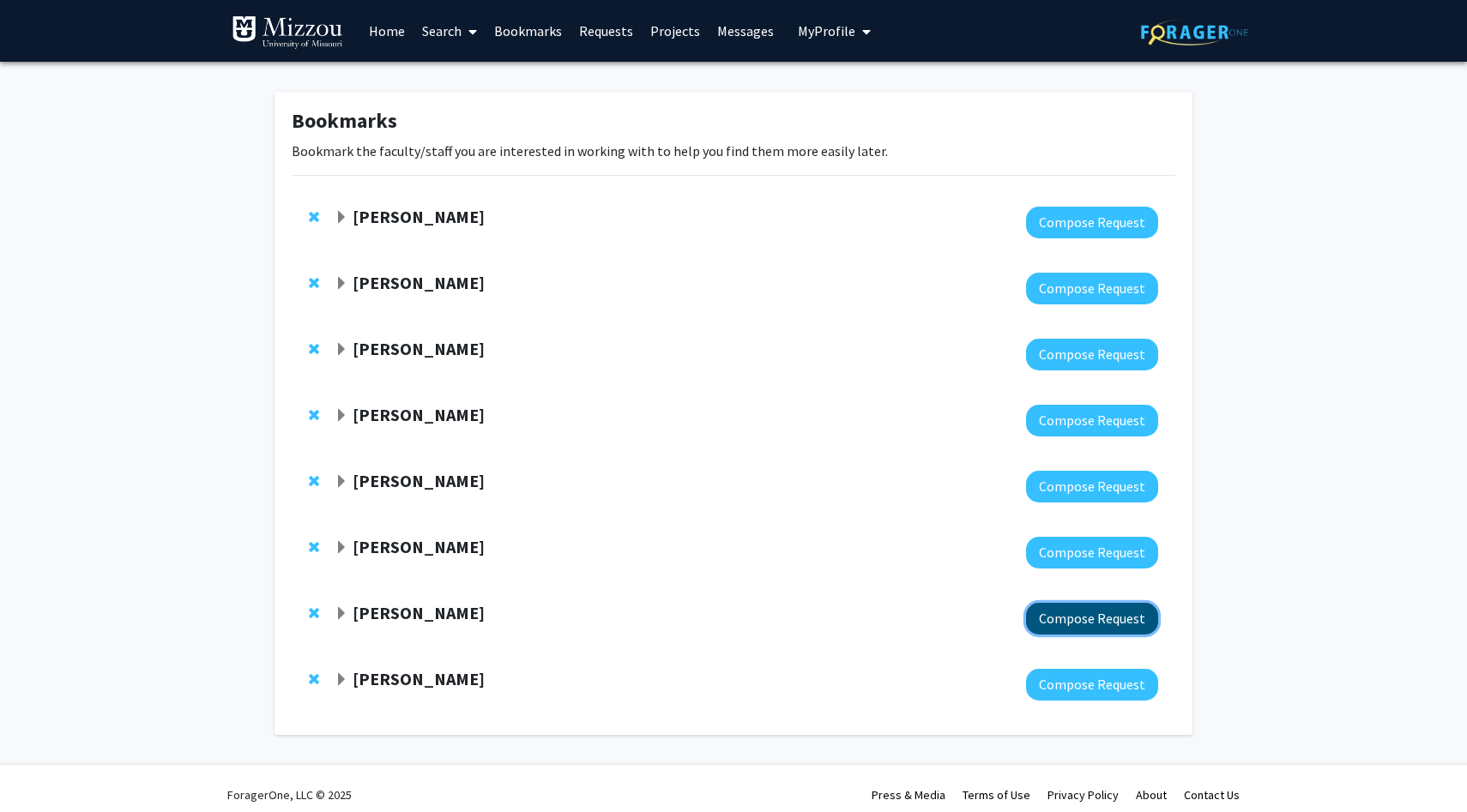
click at [1075, 613] on button "Compose Request" at bounding box center [1092, 619] width 132 height 32
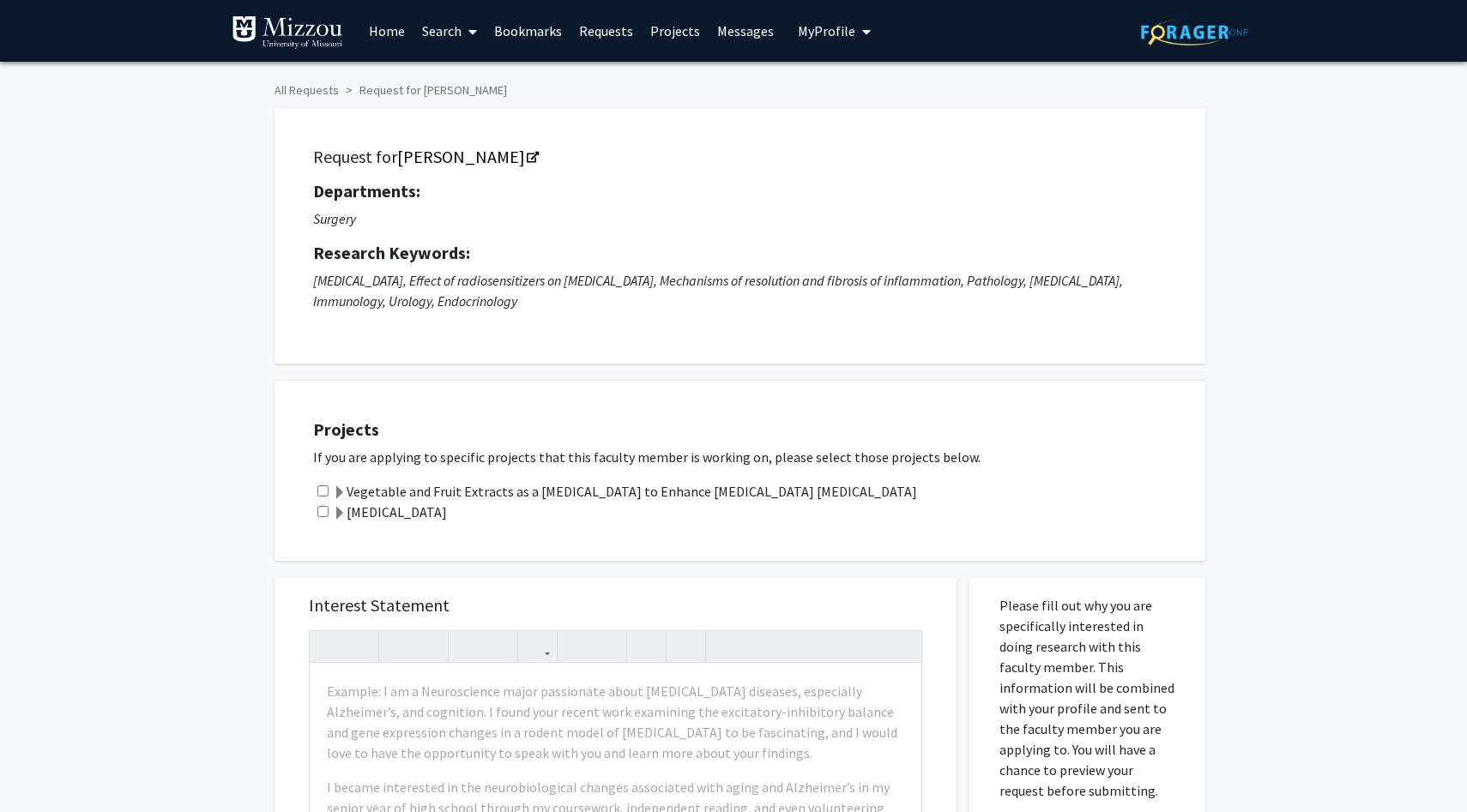
click at [325, 484] on div "Vegetable and Fruit Extracts as a [MEDICAL_DATA] to Enhance [MEDICAL_DATA] [MED…" at bounding box center [750, 491] width 875 height 20
click at [320, 491] on input "checkbox" at bounding box center [323, 491] width 11 height 11
checkbox input "true"
click at [322, 508] on input "checkbox" at bounding box center [323, 511] width 11 height 11
checkbox input "true"
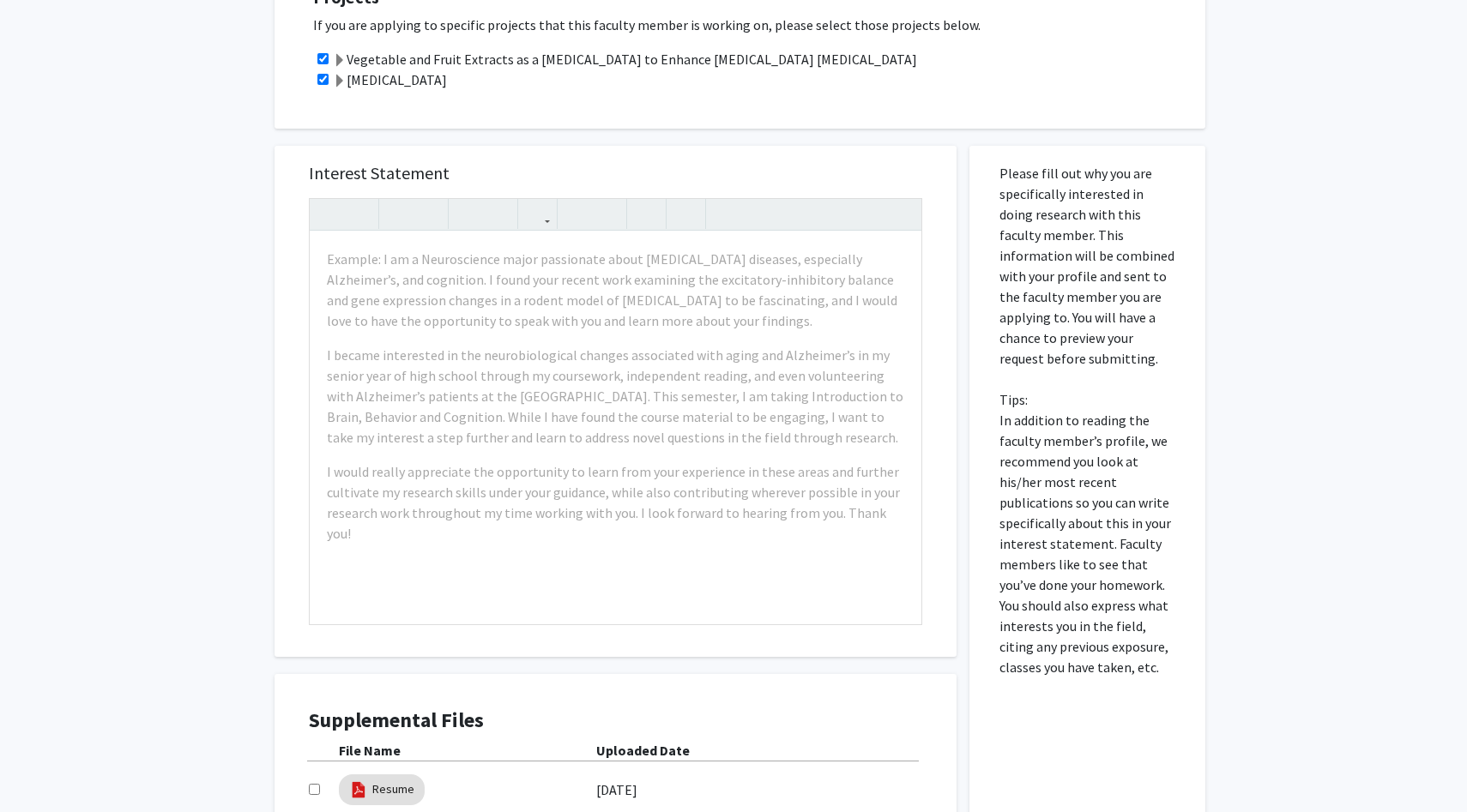
scroll to position [438, 0]
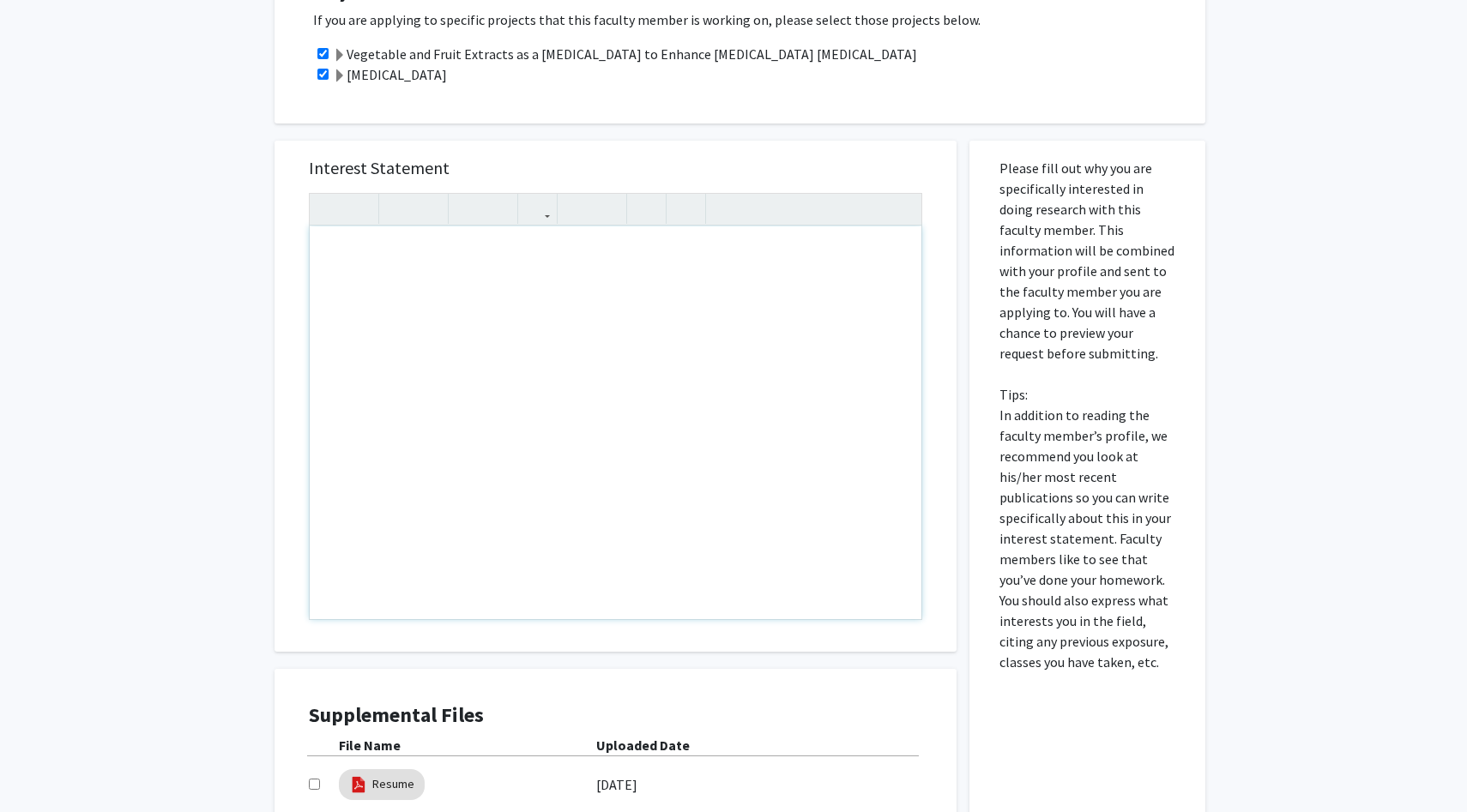
click at [410, 262] on div "Note to users with screen readers: Please press Alt+0 or Option+0 to deactivate…" at bounding box center [615, 423] width 612 height 393
click at [636, 255] on div "I am a Biological Sciences major interested in" at bounding box center [615, 423] width 612 height 393
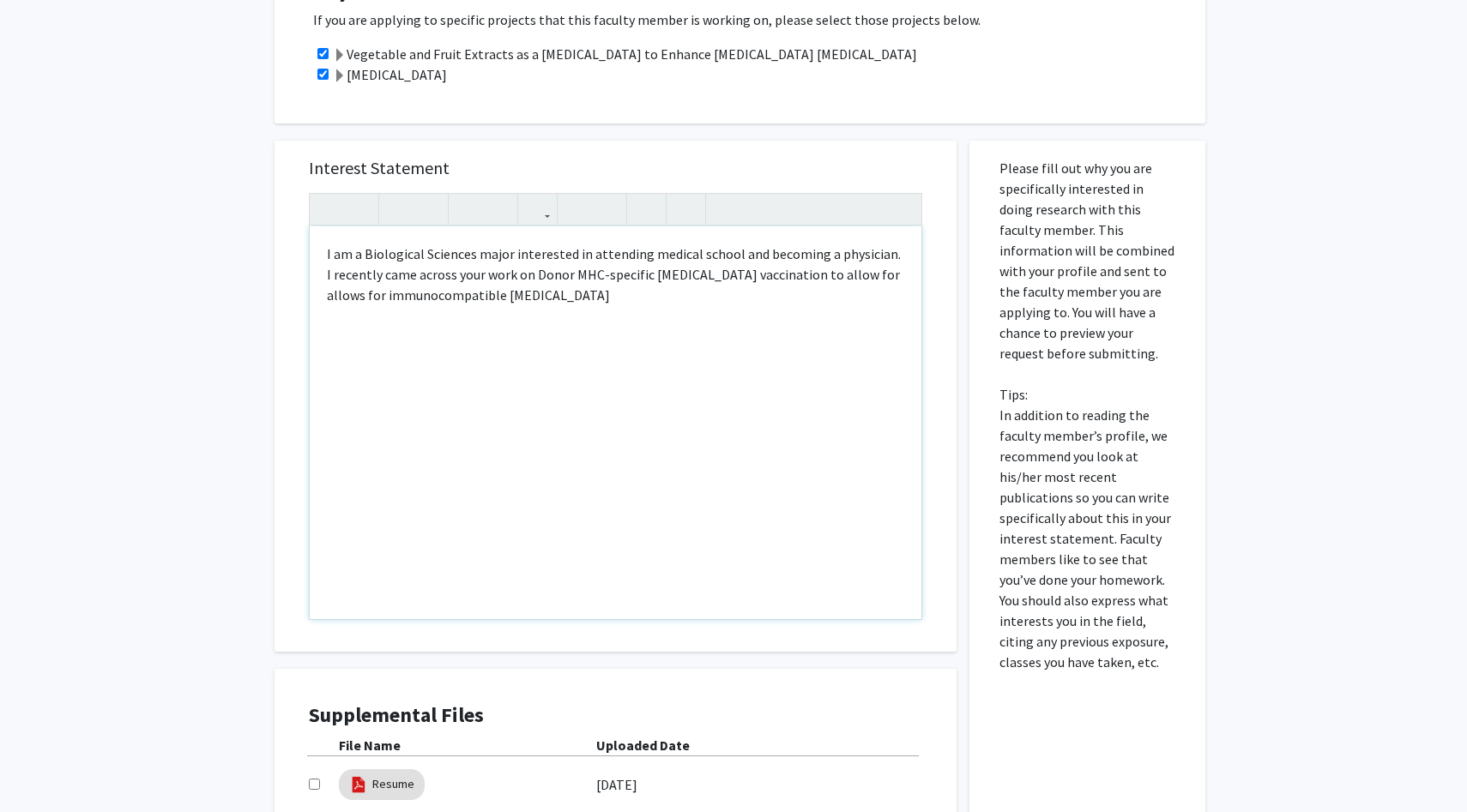
click at [880, 275] on p "I am a Biological Sciences major interested in attending medical school and bec…" at bounding box center [615, 274] width 577 height 62
type textarea "<p>I am a Biological Sciences major interested in attending medical school and …"
click at [493, 287] on p "I am a Biological Sciences major interested in attending medical school and bec…" at bounding box center [615, 274] width 577 height 62
click at [583, 296] on p "I am a Biological Sciences major interested in attending medical school and bec…" at bounding box center [615, 274] width 577 height 62
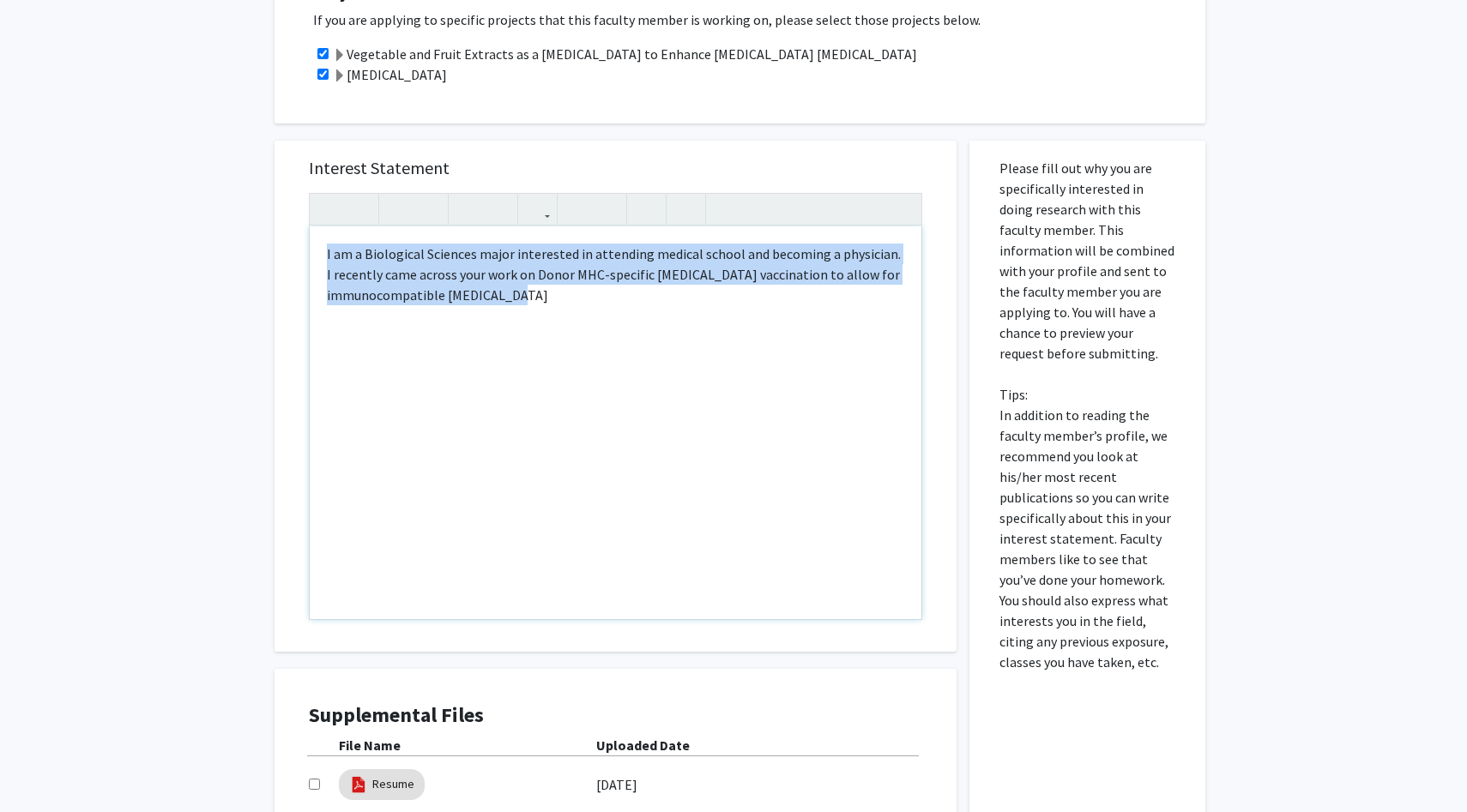
drag, startPoint x: 583, startPoint y: 296, endPoint x: 326, endPoint y: 249, distance: 261.3
click at [326, 249] on div "I am a Biological Sciences major interested in attending medical school and bec…" at bounding box center [615, 423] width 612 height 393
copy p "I am a Biological Sciences major interested in attending medical school and bec…"
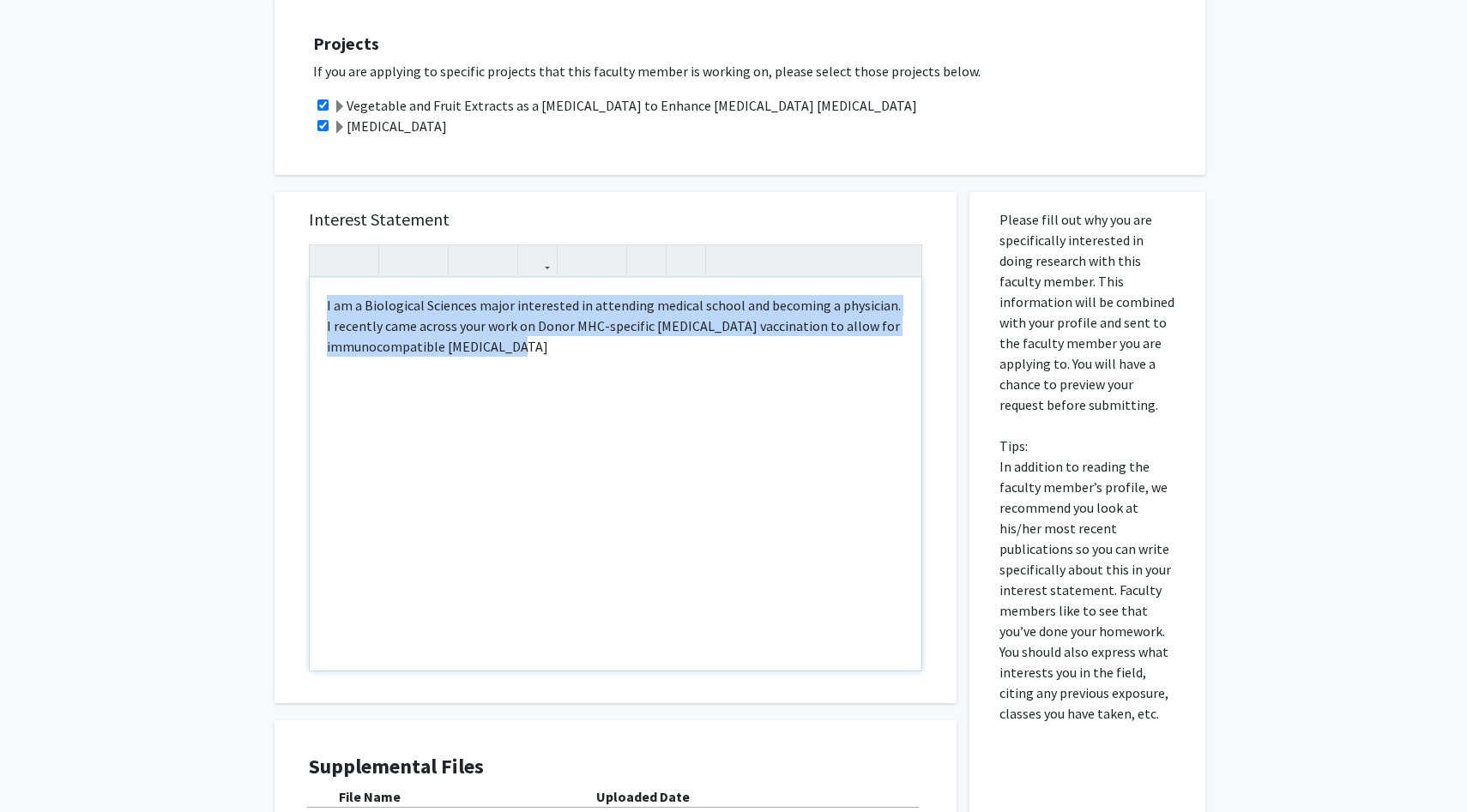
scroll to position [383, 0]
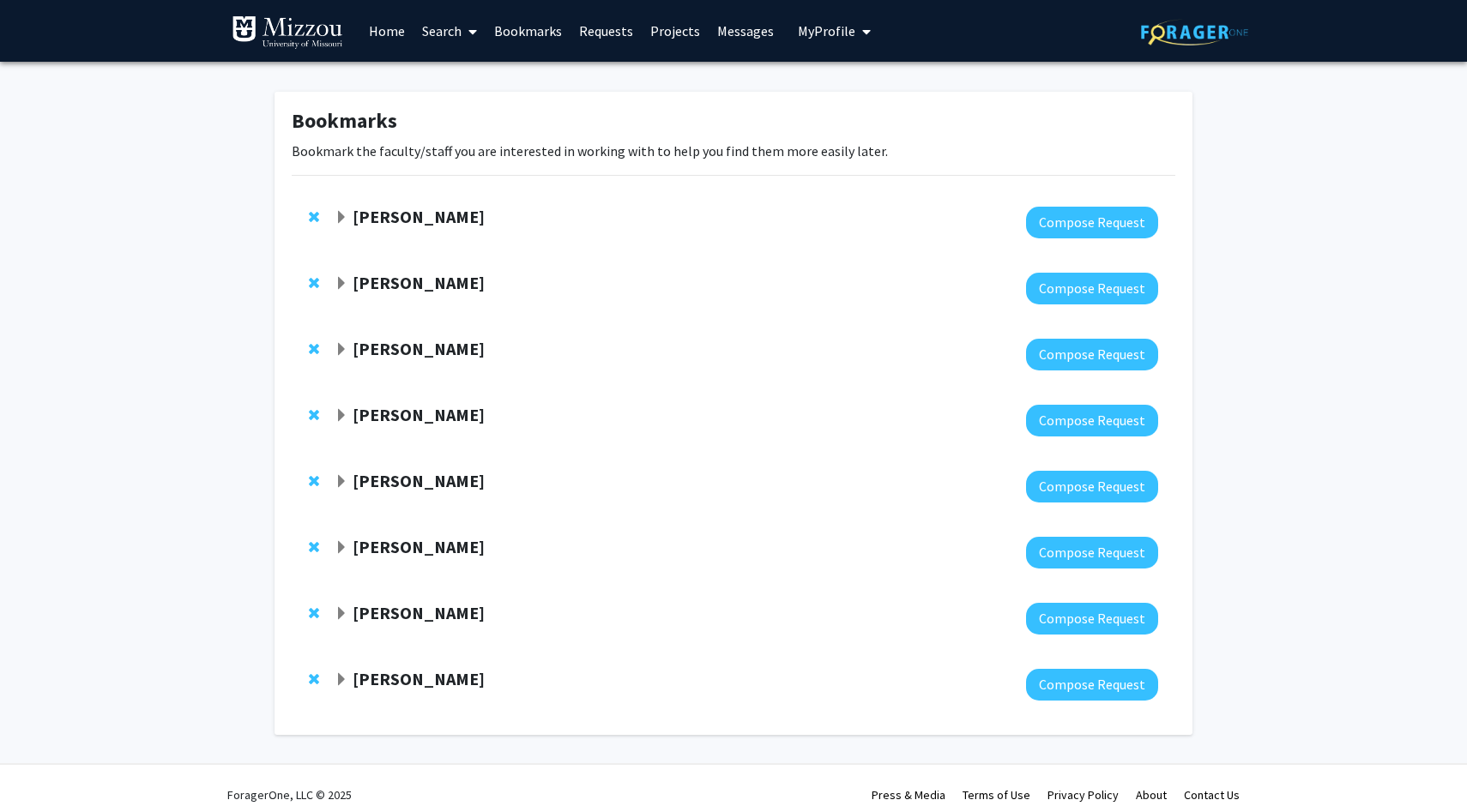
click at [405, 611] on strong "[PERSON_NAME]" at bounding box center [418, 613] width 132 height 21
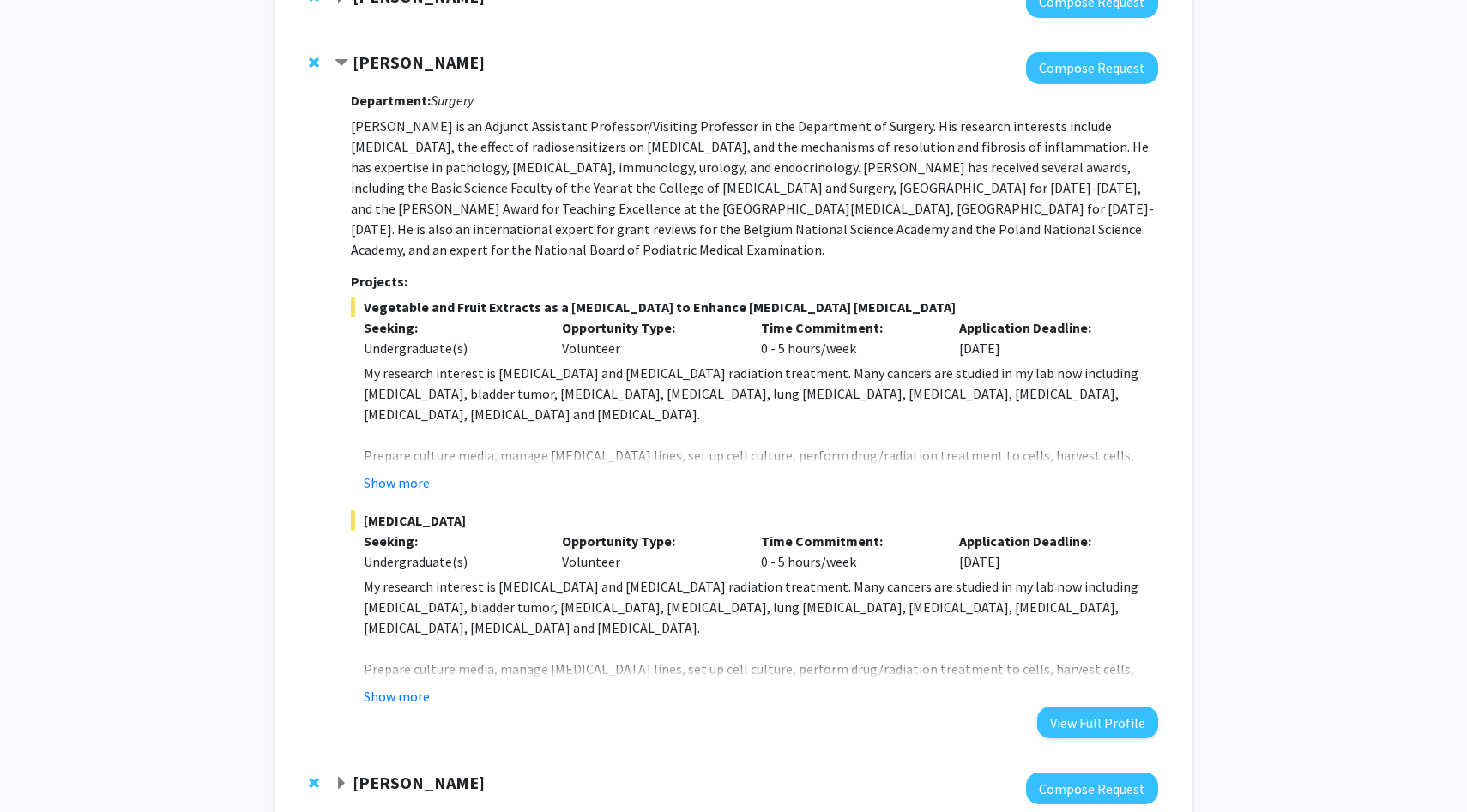
scroll to position [667, 0]
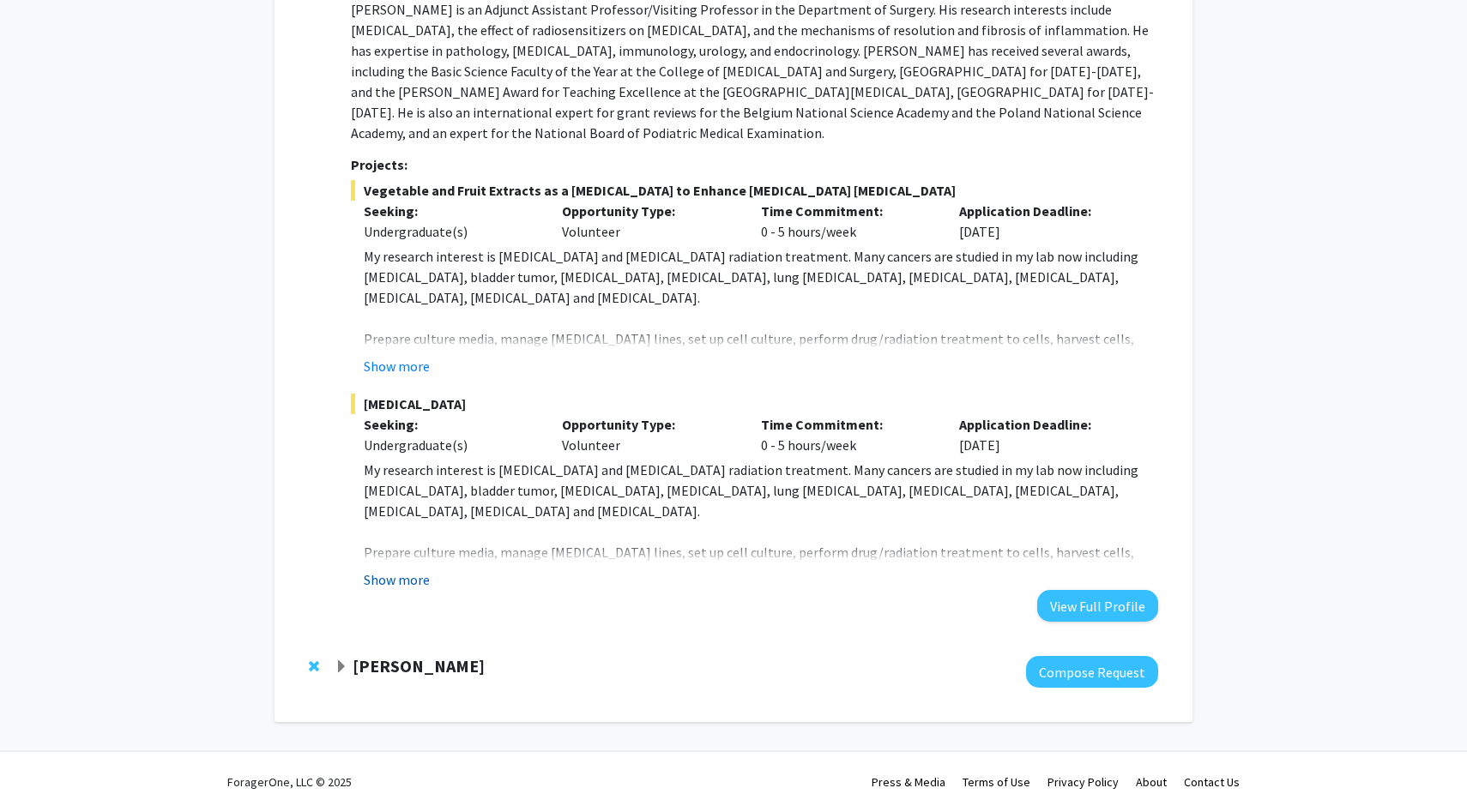
click at [397, 575] on button "Show more" at bounding box center [396, 579] width 66 height 20
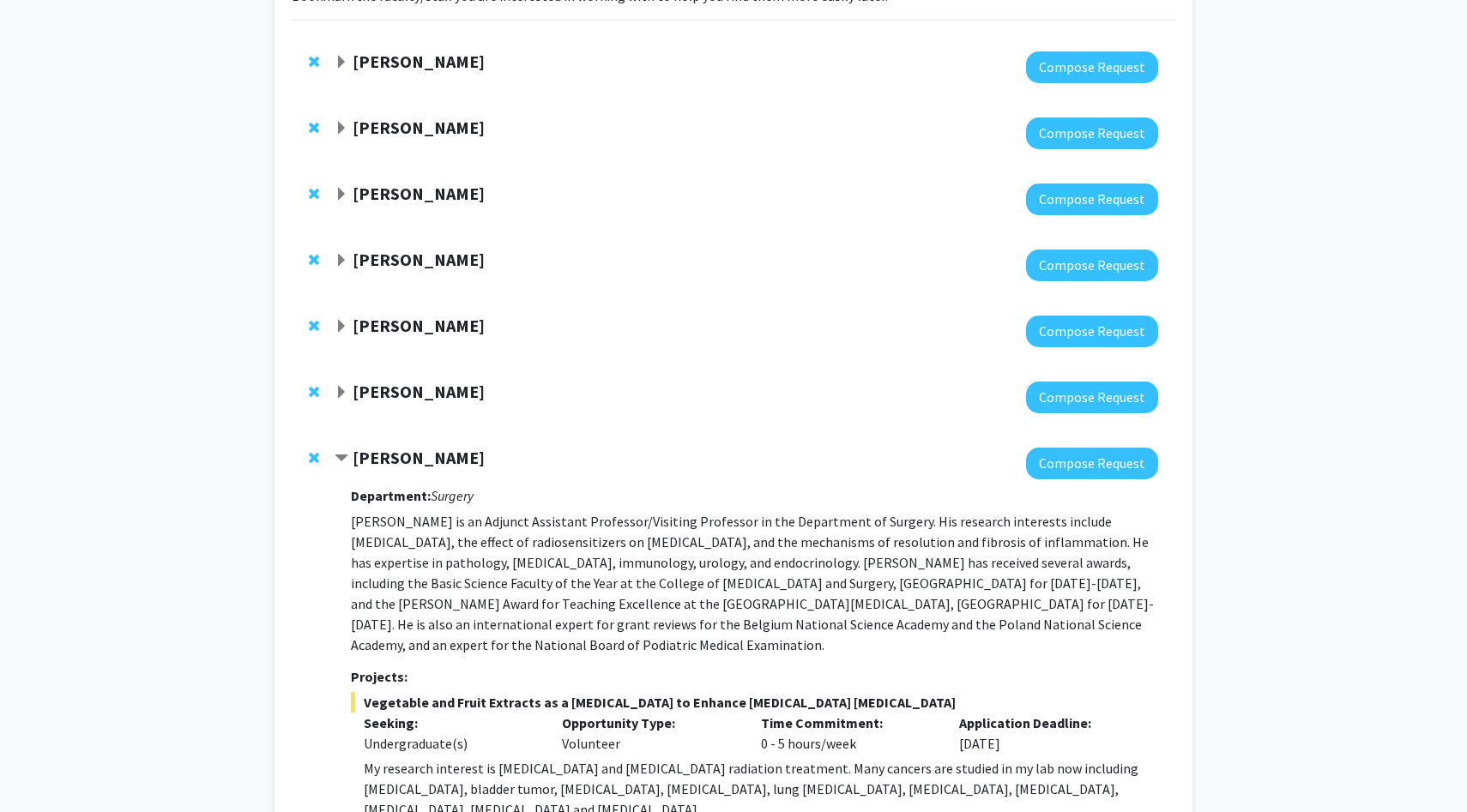
scroll to position [173, 0]
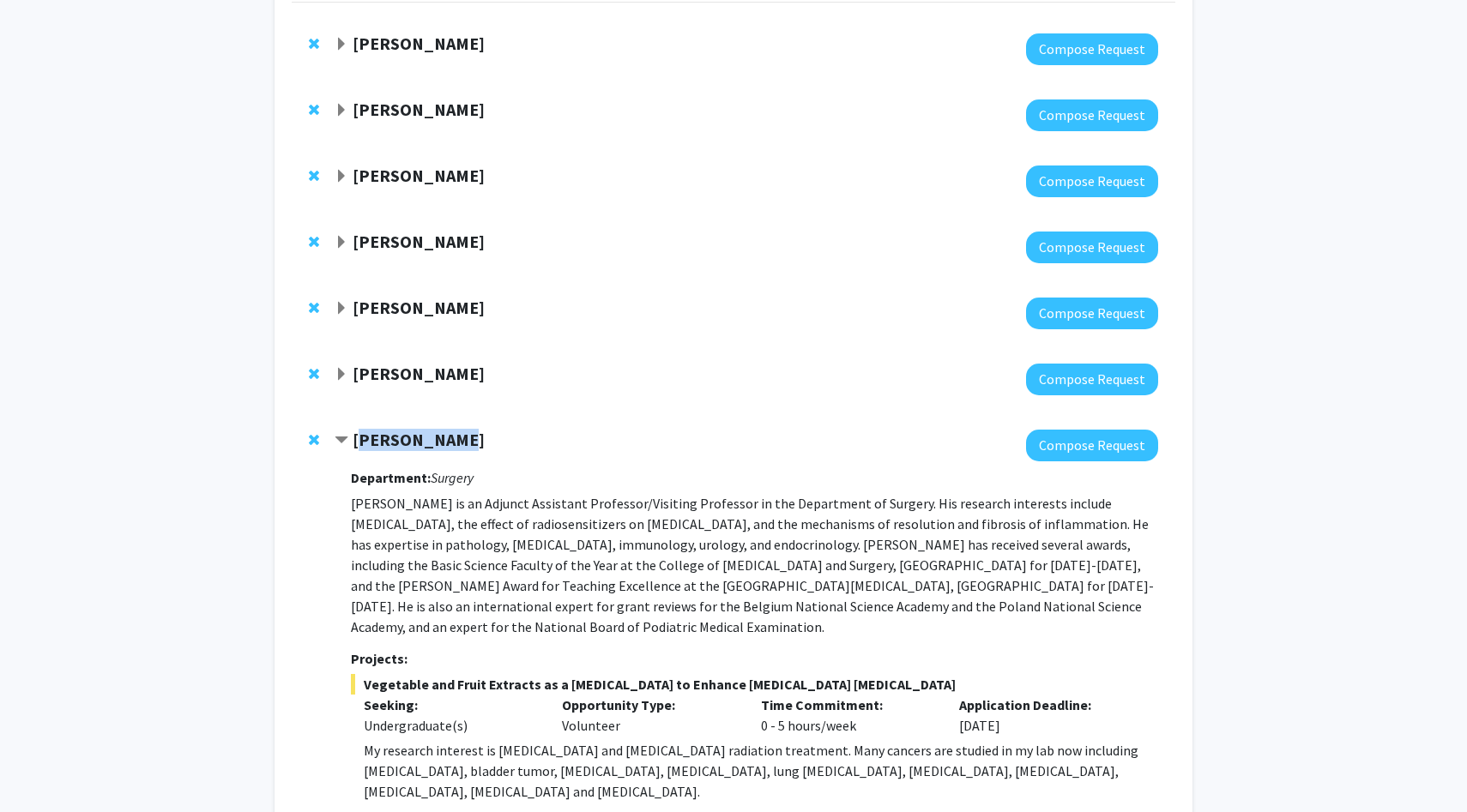
drag, startPoint x: 357, startPoint y: 434, endPoint x: 455, endPoint y: 432, distance: 98.0
click at [455, 432] on div "[PERSON_NAME]" at bounding box center [520, 440] width 371 height 21
click at [432, 440] on strong "[PERSON_NAME]" at bounding box center [418, 440] width 132 height 21
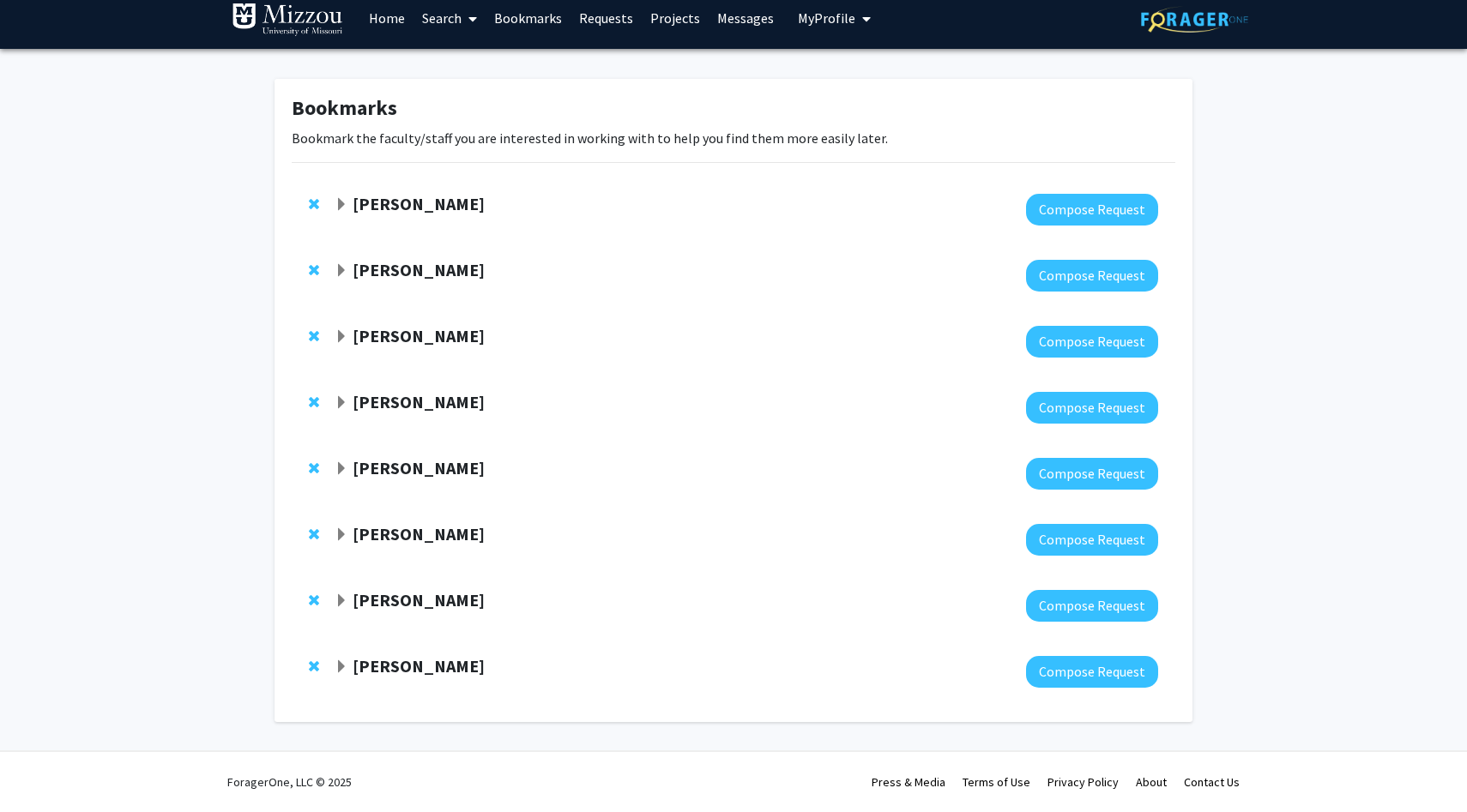
scroll to position [13, 0]
click at [387, 602] on strong "[PERSON_NAME]" at bounding box center [418, 600] width 132 height 21
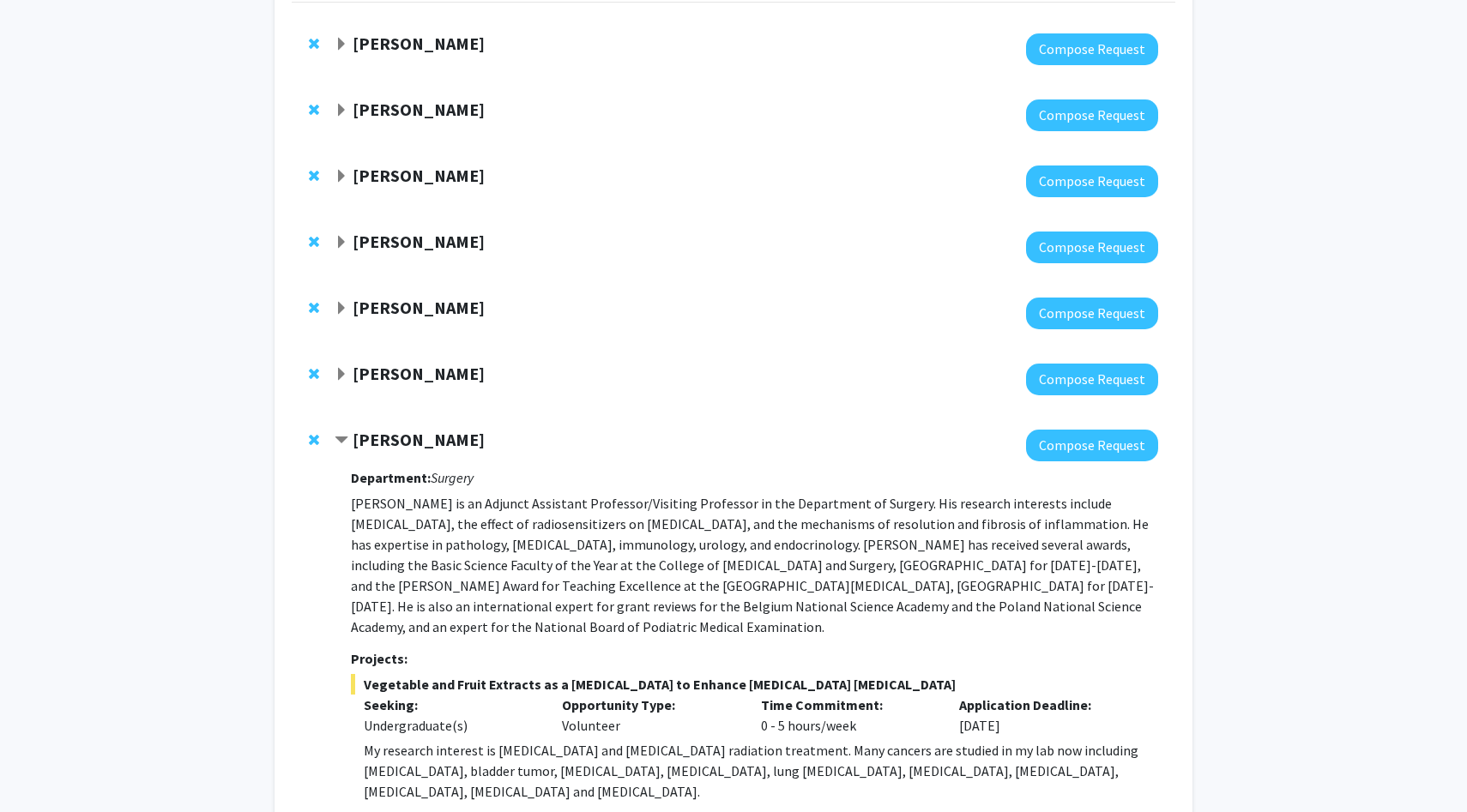
click at [380, 435] on strong "[PERSON_NAME]" at bounding box center [418, 440] width 132 height 21
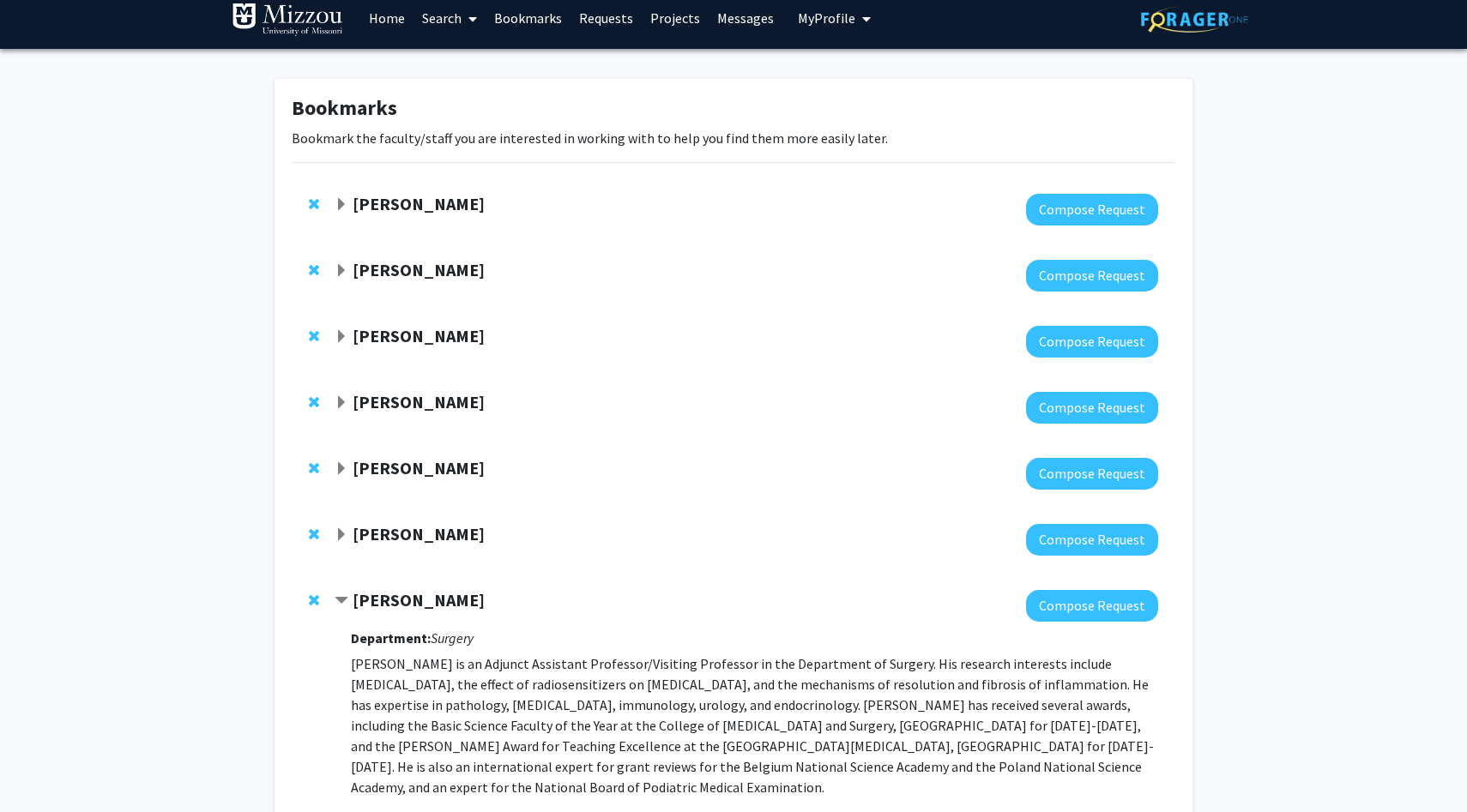
click at [380, 435] on div "[PERSON_NAME] Compose Request" at bounding box center [733, 408] width 884 height 66
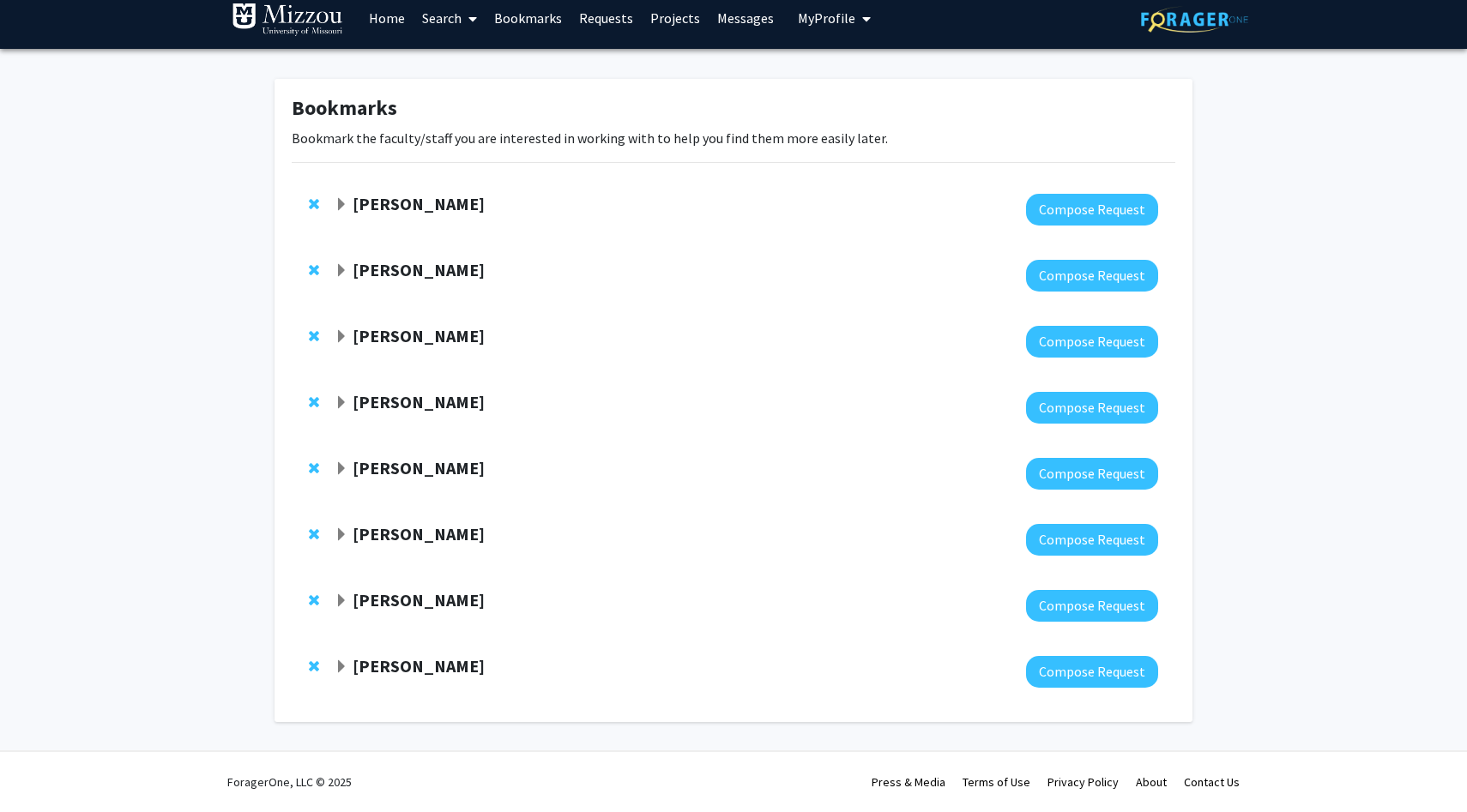
click at [391, 19] on link "Home" at bounding box center [387, 18] width 53 height 60
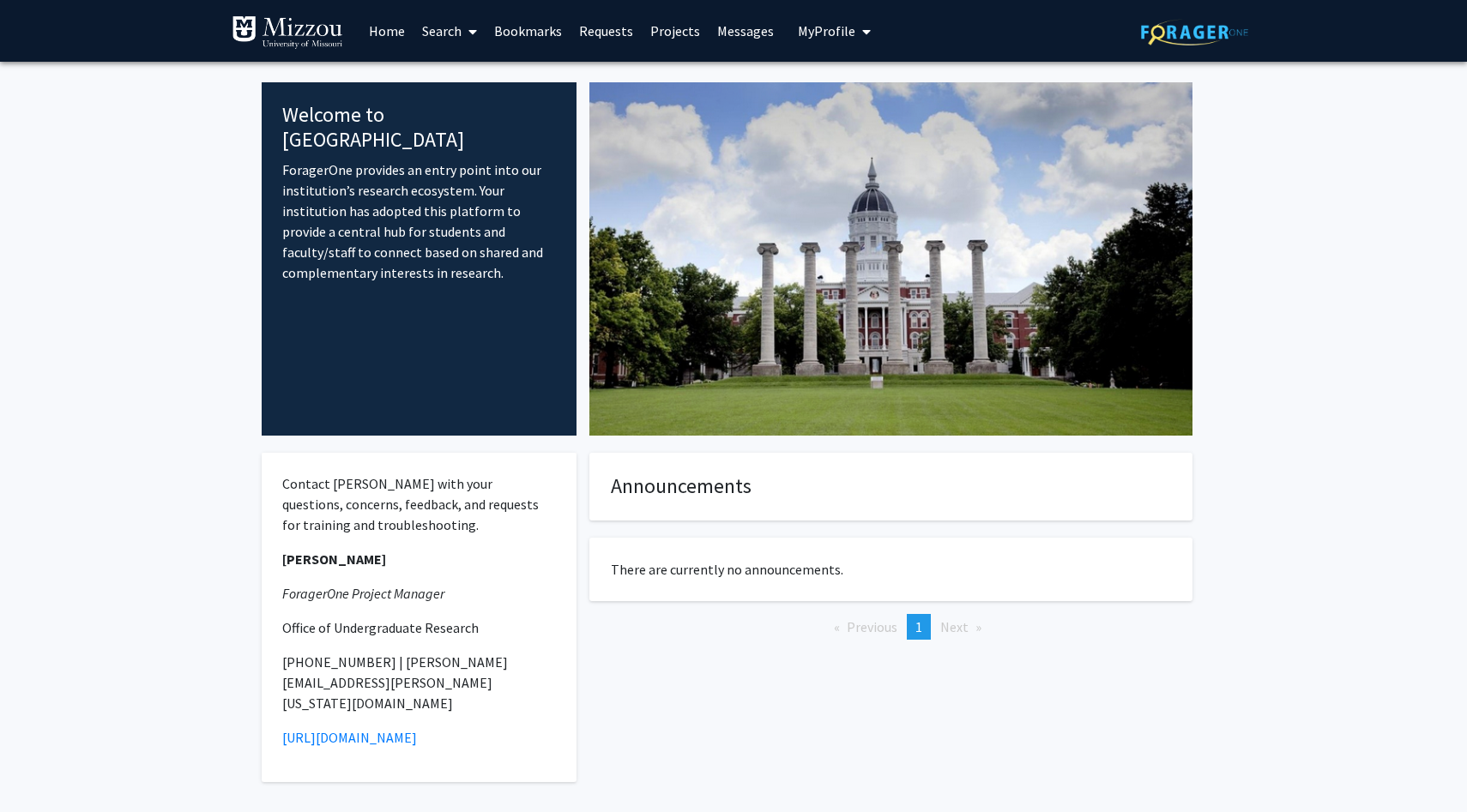
click at [460, 27] on link "Search" at bounding box center [449, 31] width 72 height 60
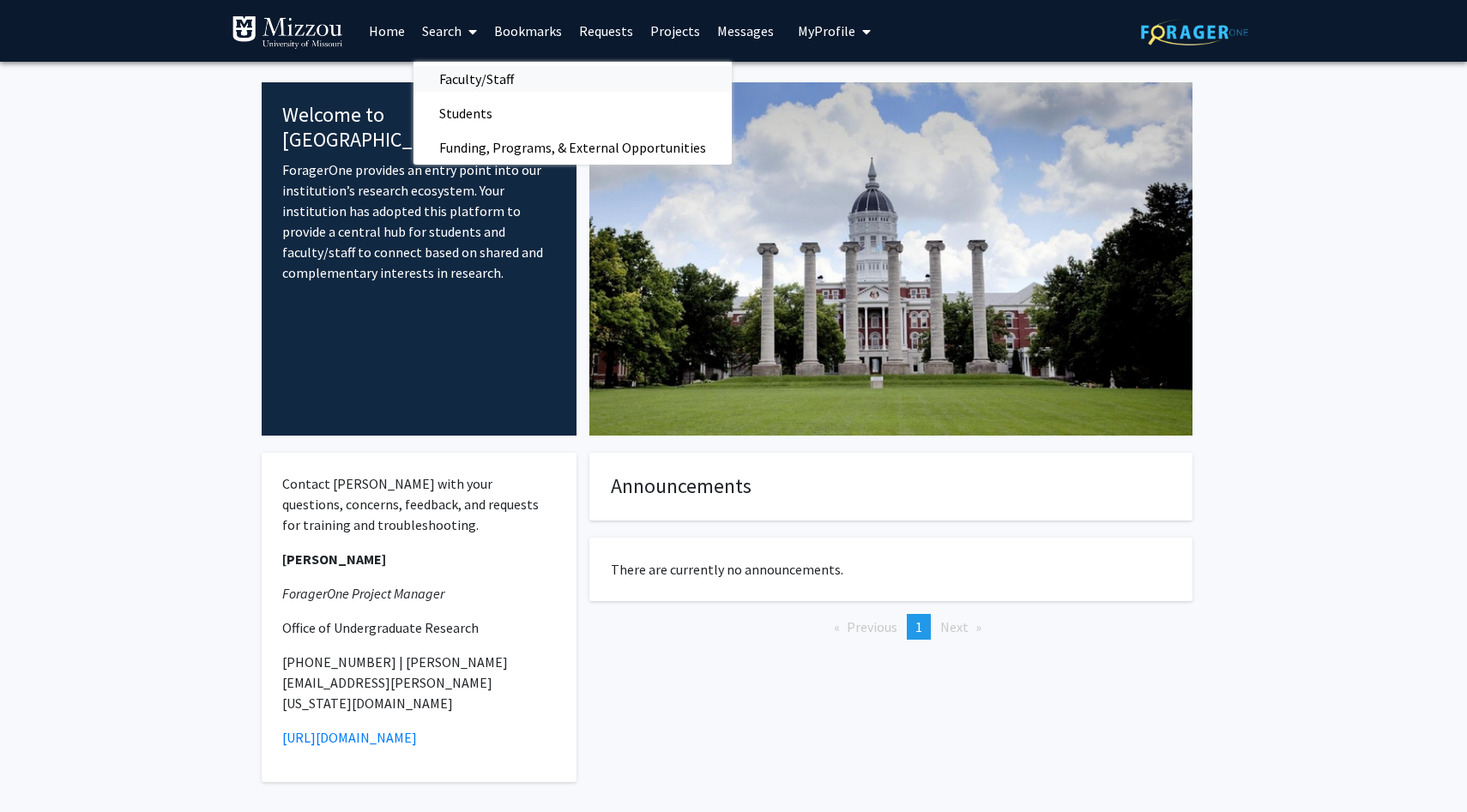
click at [490, 76] on span "Faculty/Staff" at bounding box center [476, 79] width 126 height 34
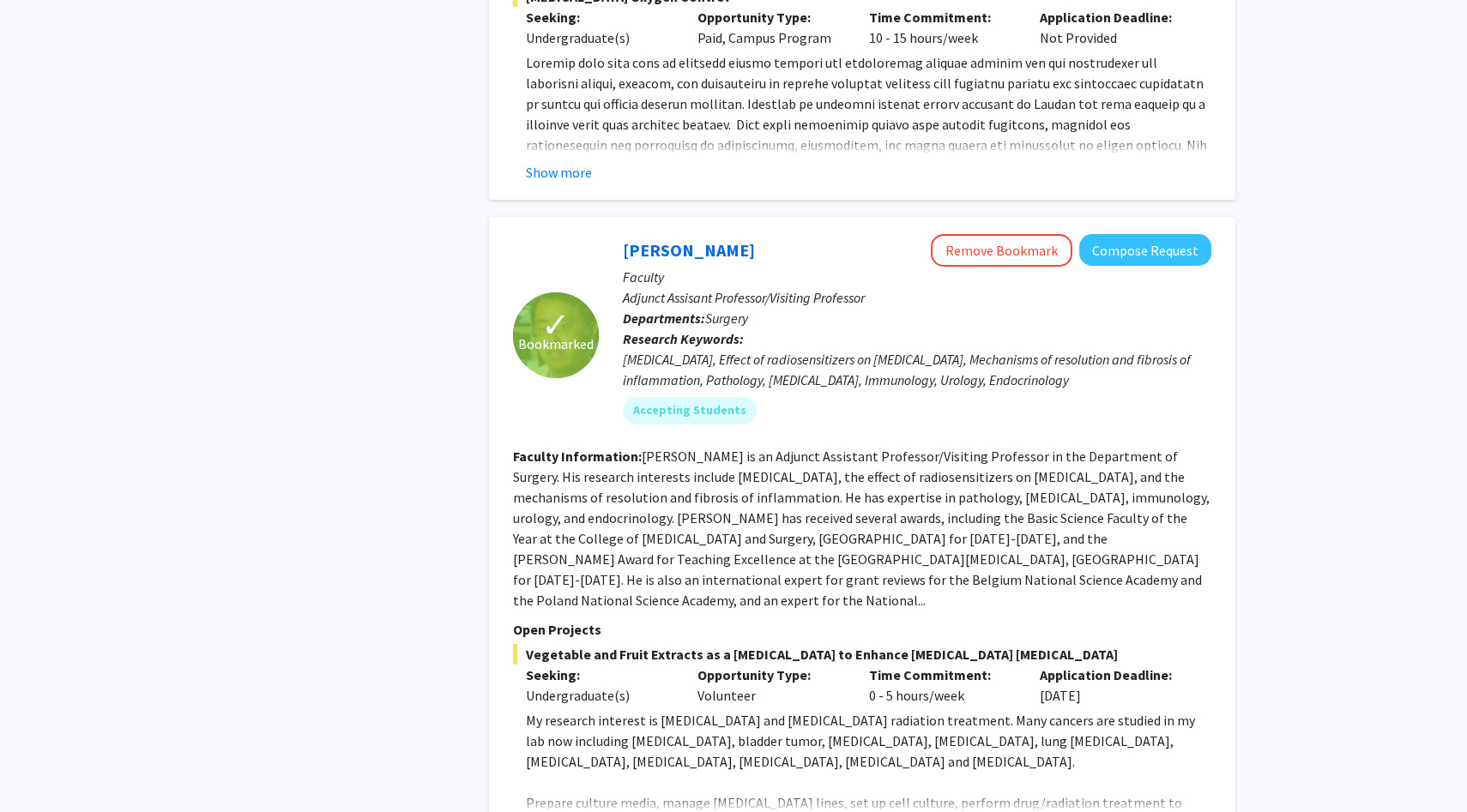
scroll to position [2429, 0]
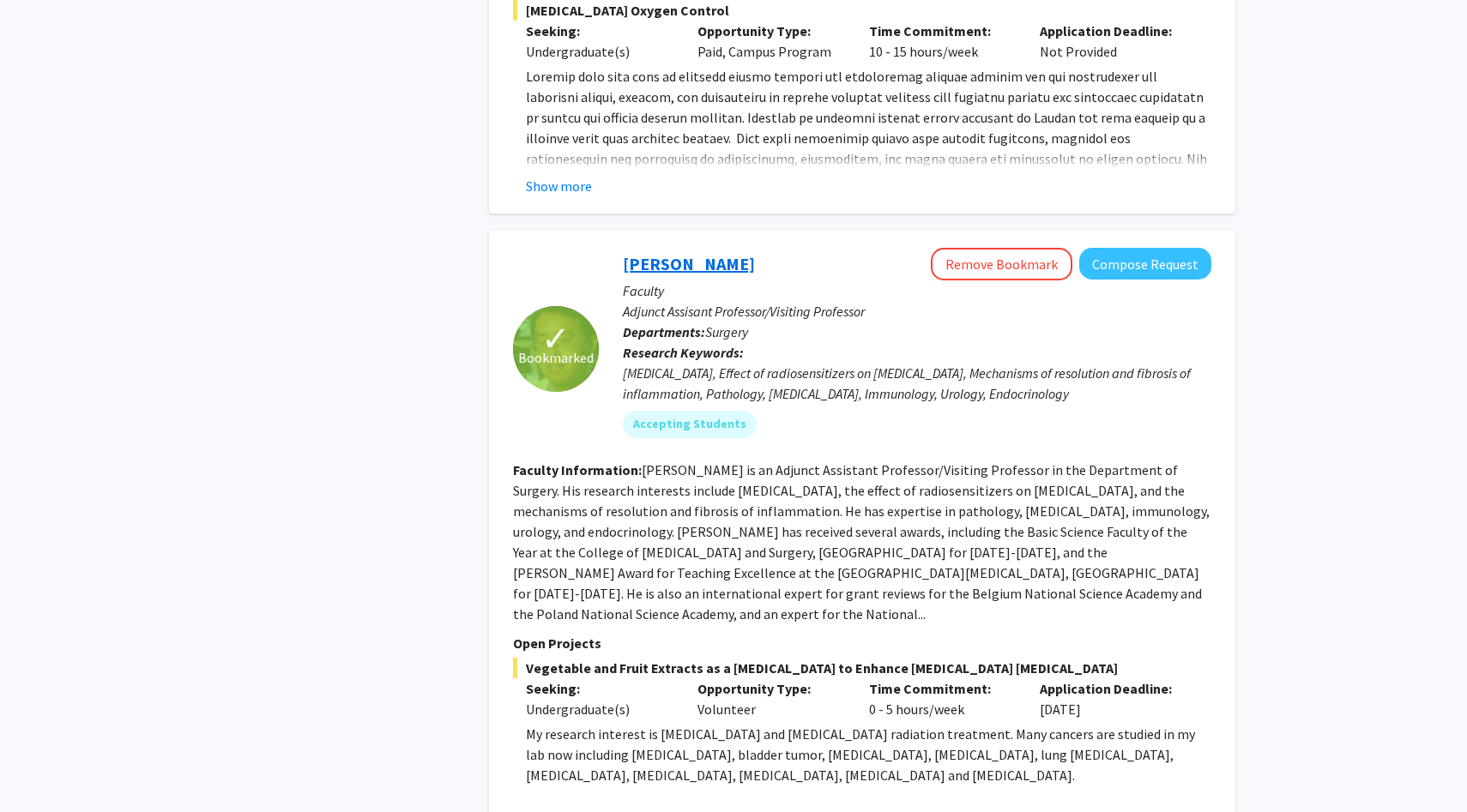
click at [659, 253] on link "[PERSON_NAME]" at bounding box center [688, 264] width 132 height 21
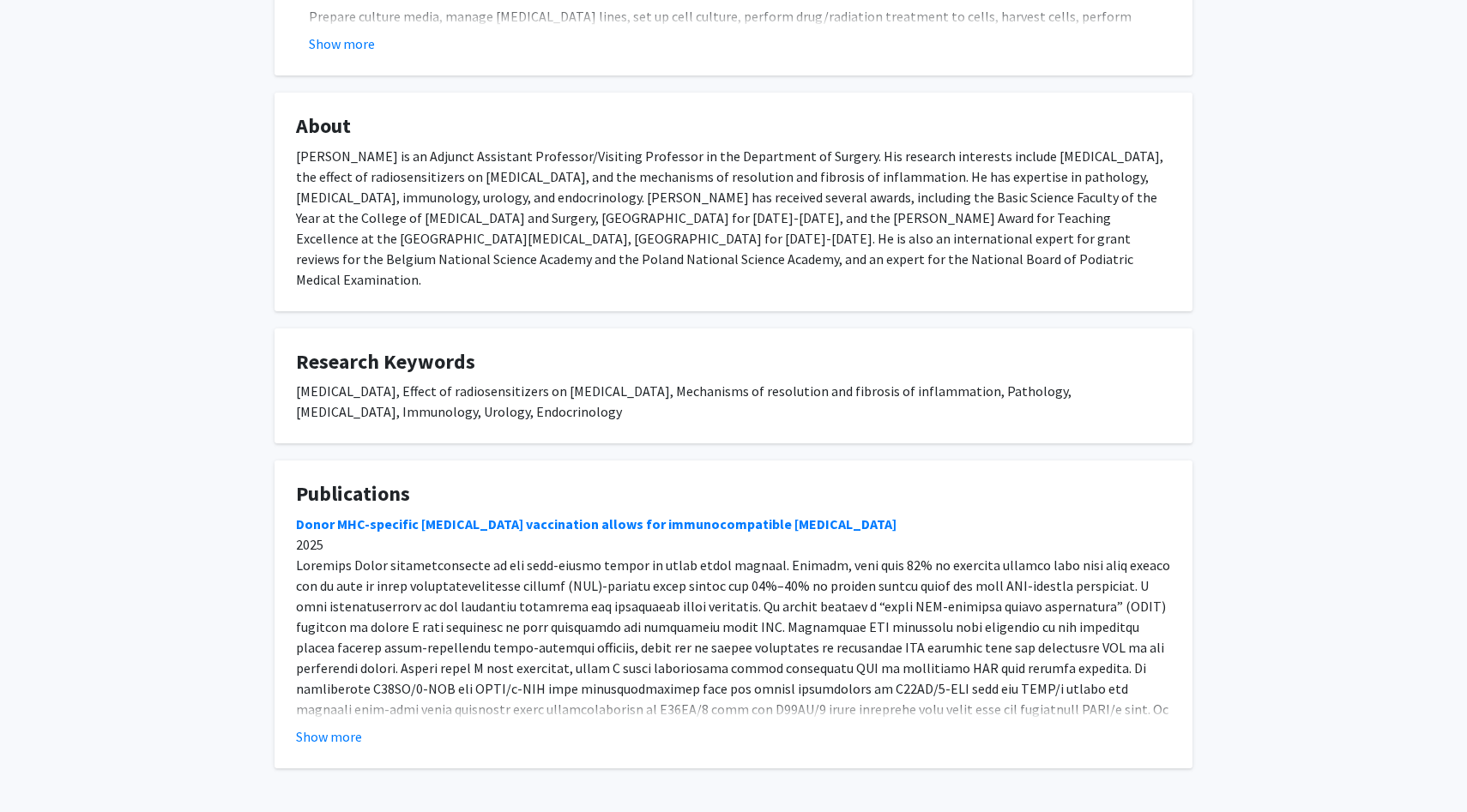
scroll to position [805, 0]
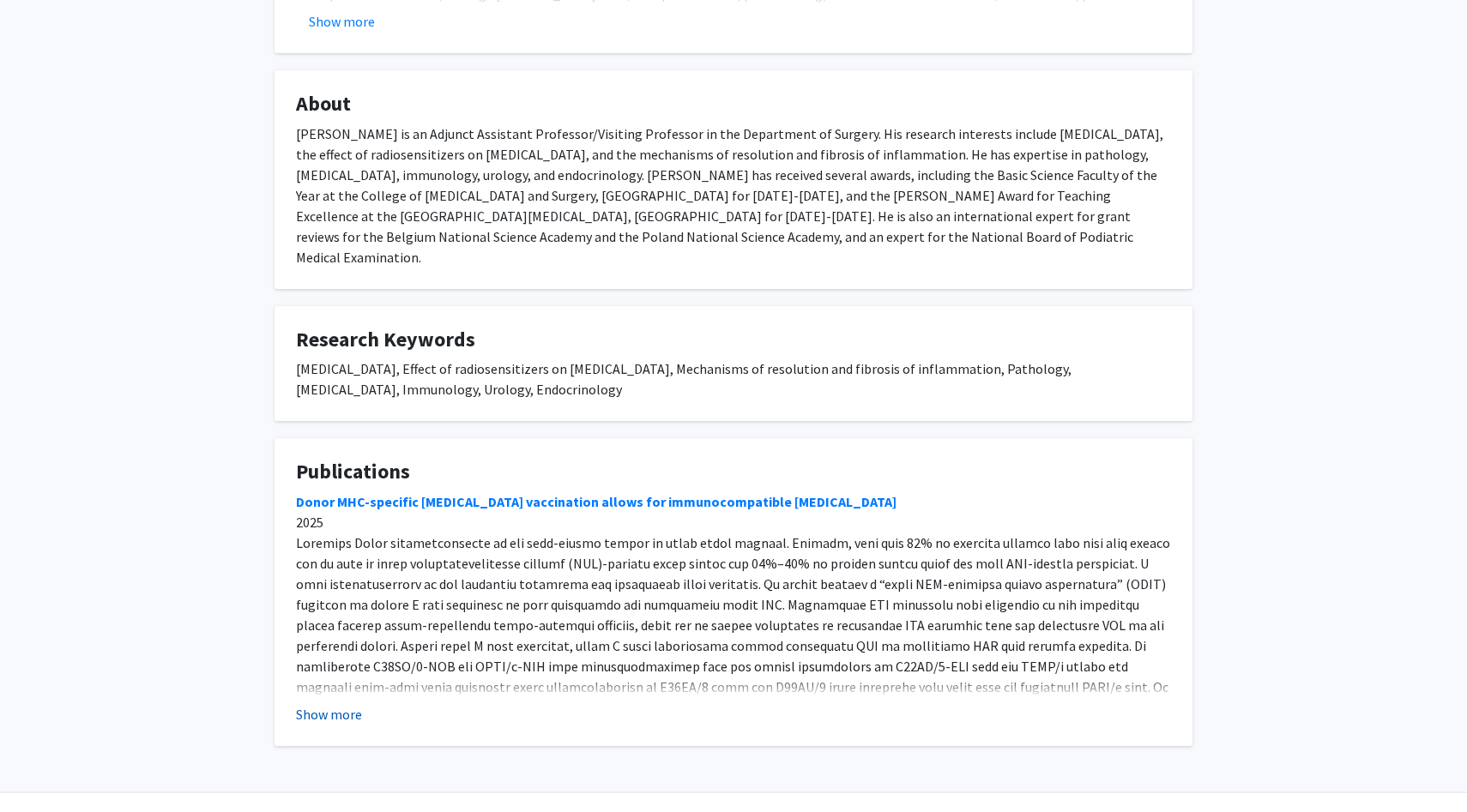
click at [343, 704] on button "Show more" at bounding box center [328, 714] width 66 height 20
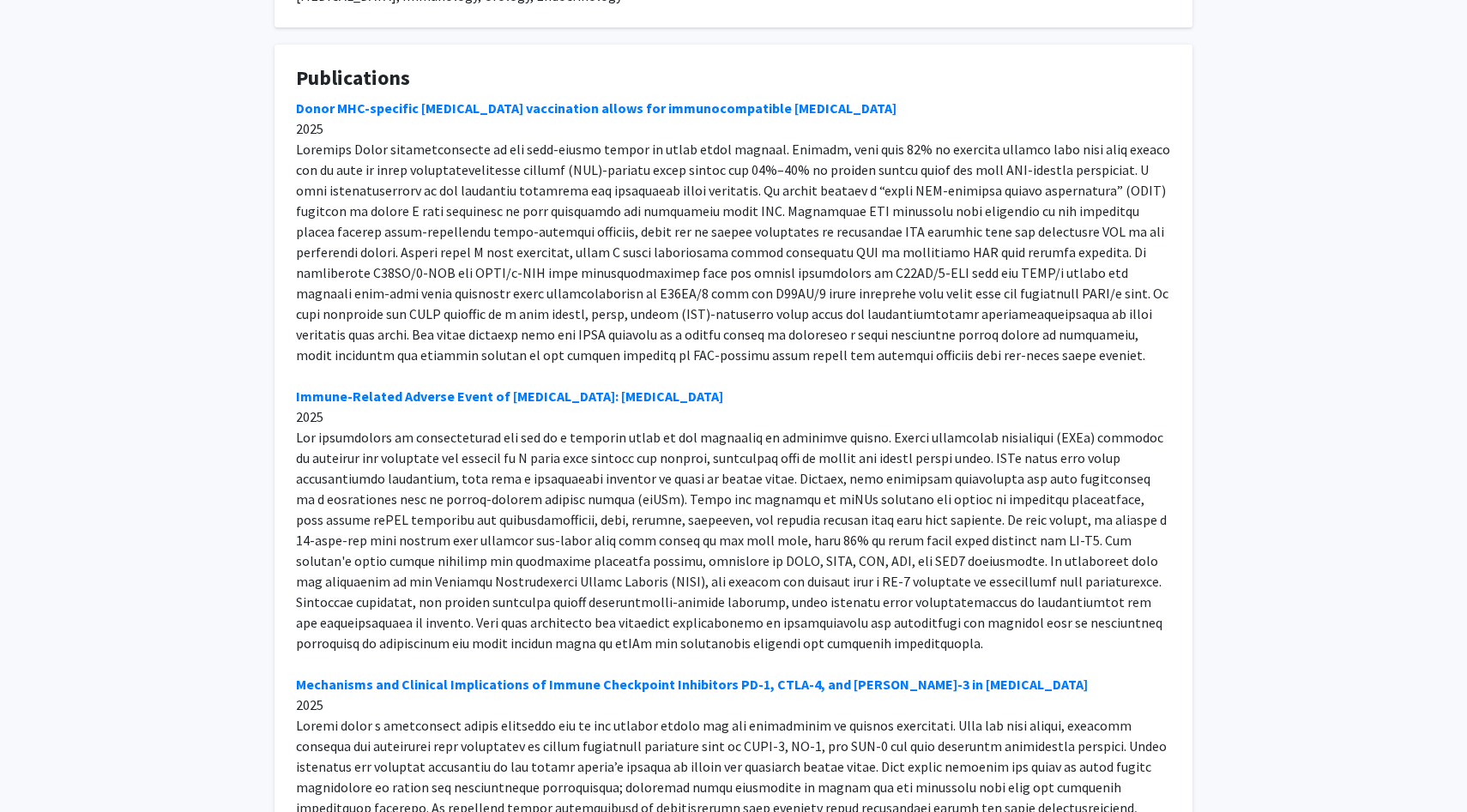
scroll to position [1185, 0]
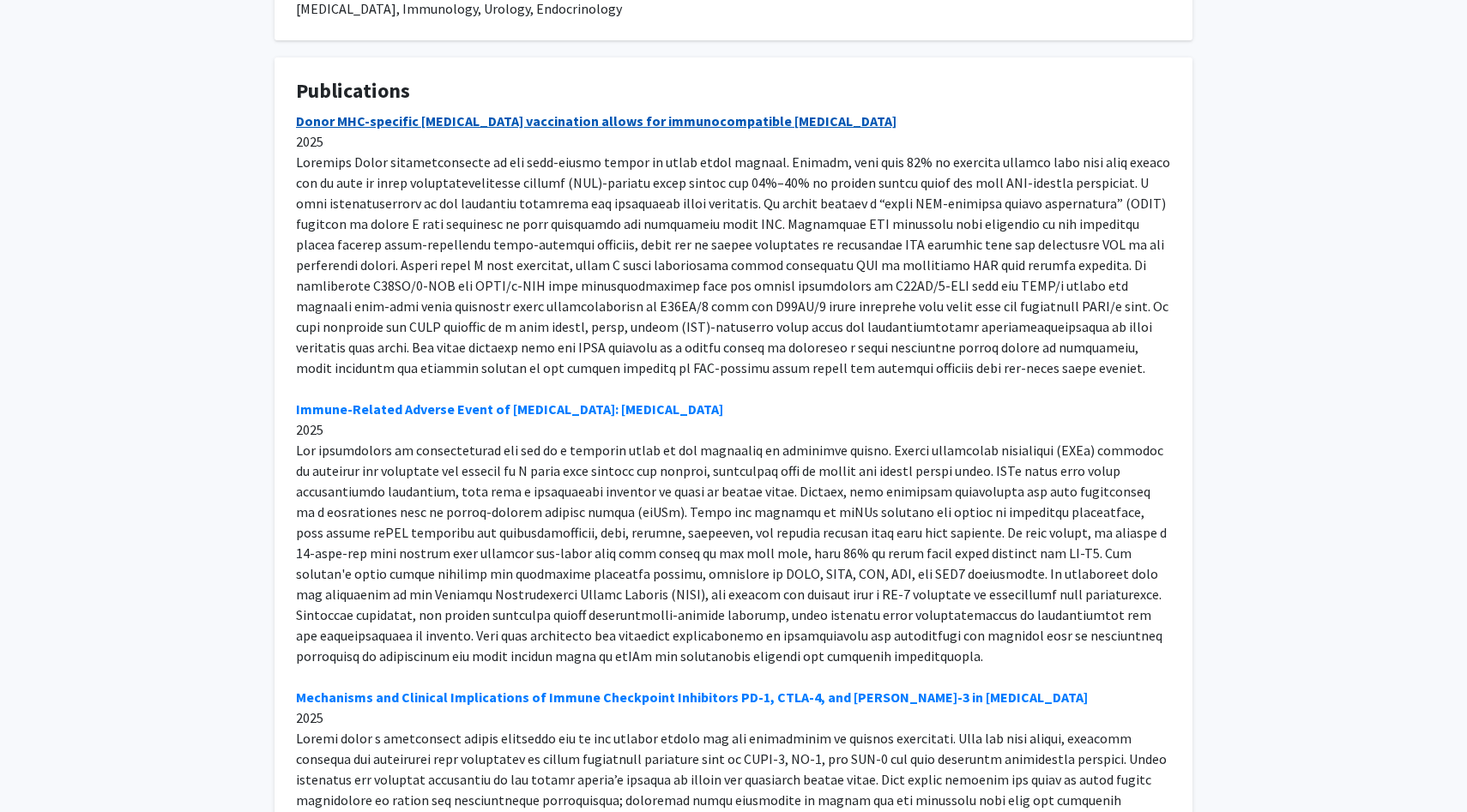
click at [641, 112] on link "Donor MHC-specific [MEDICAL_DATA] vaccination allows for immunocompatible [MEDI…" at bounding box center [596, 120] width 600 height 17
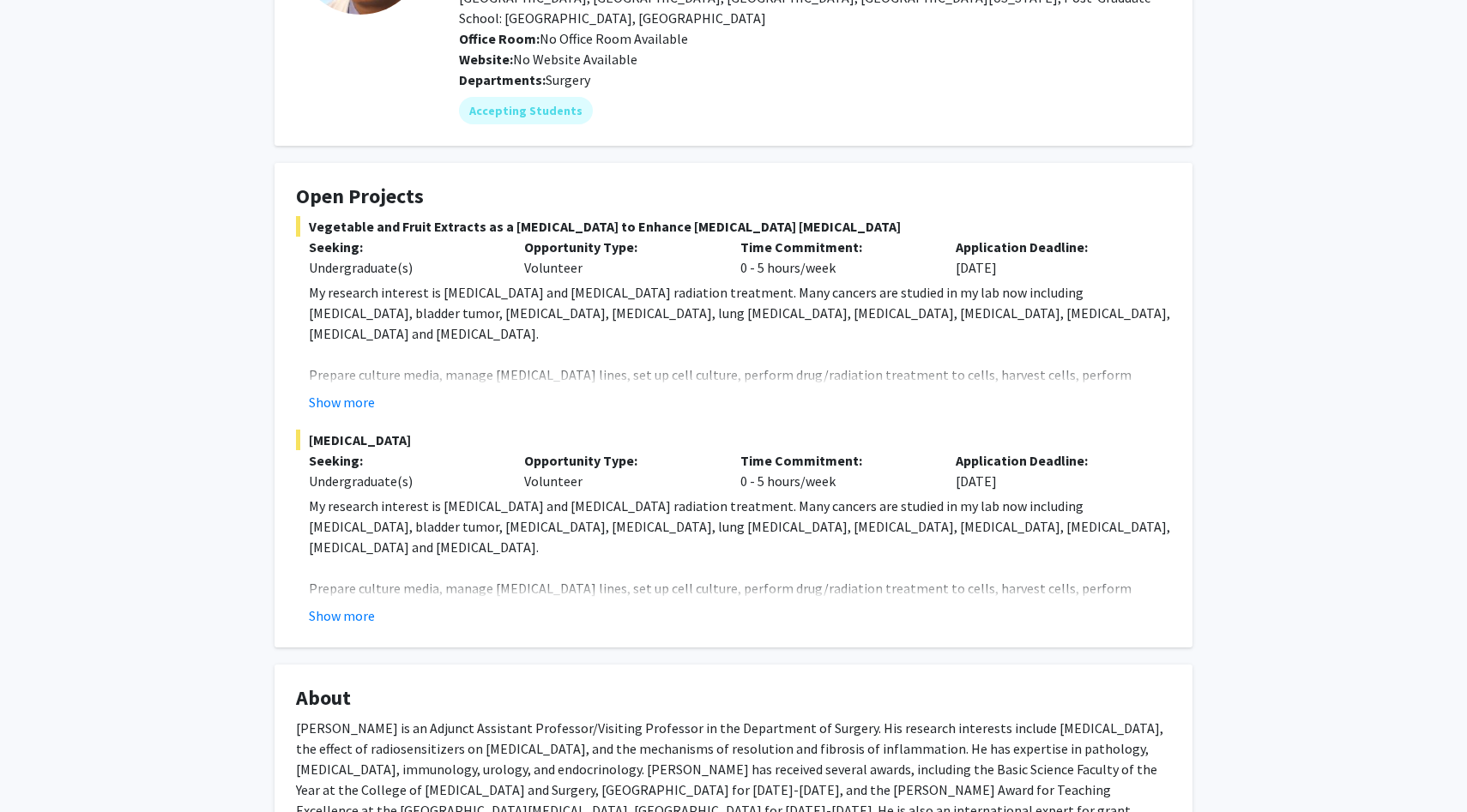
scroll to position [204, 0]
